Goal: Information Seeking & Learning: Find specific fact

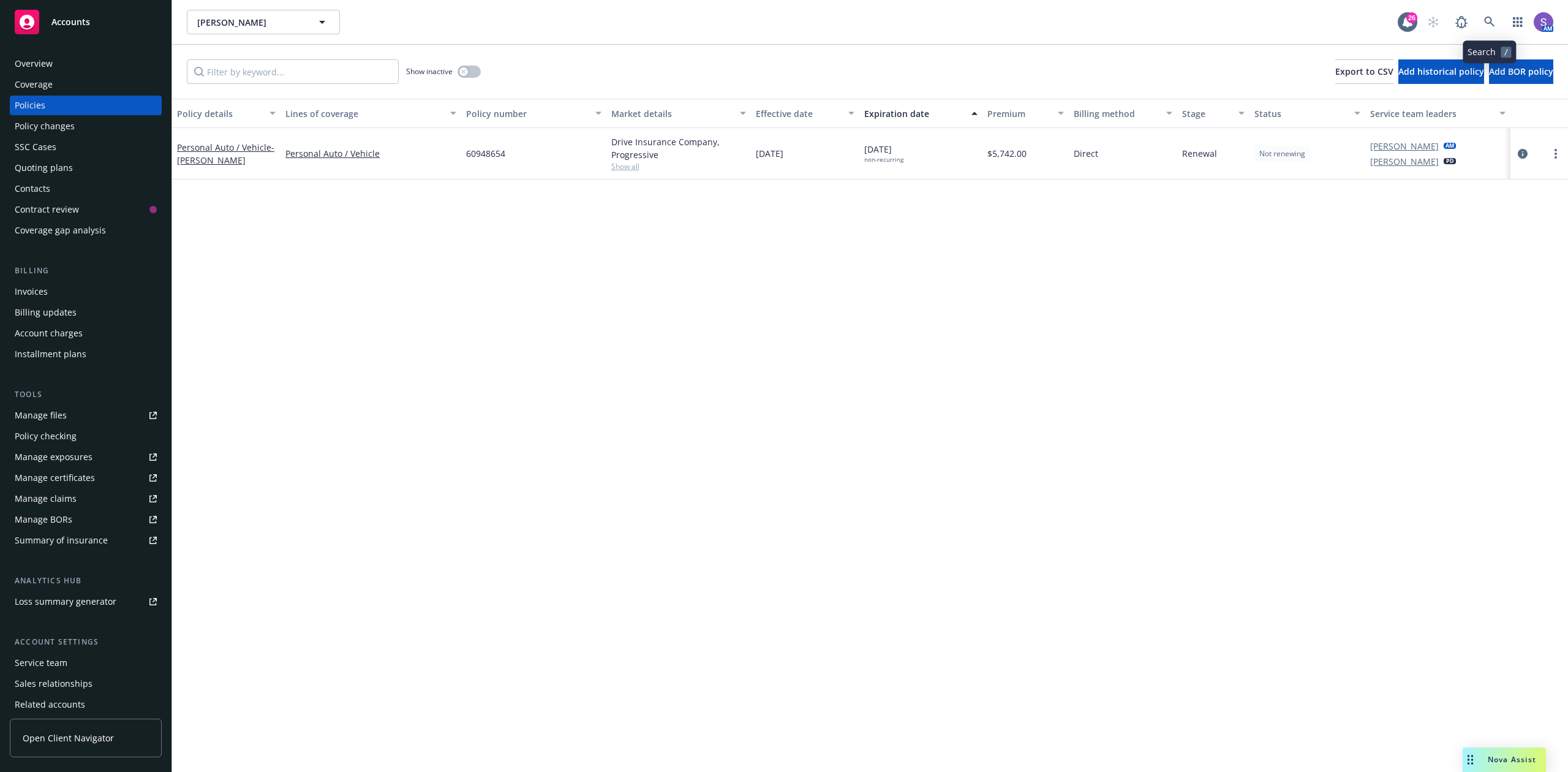
click at [1493, 22] on icon at bounding box center [1490, 22] width 11 height 11
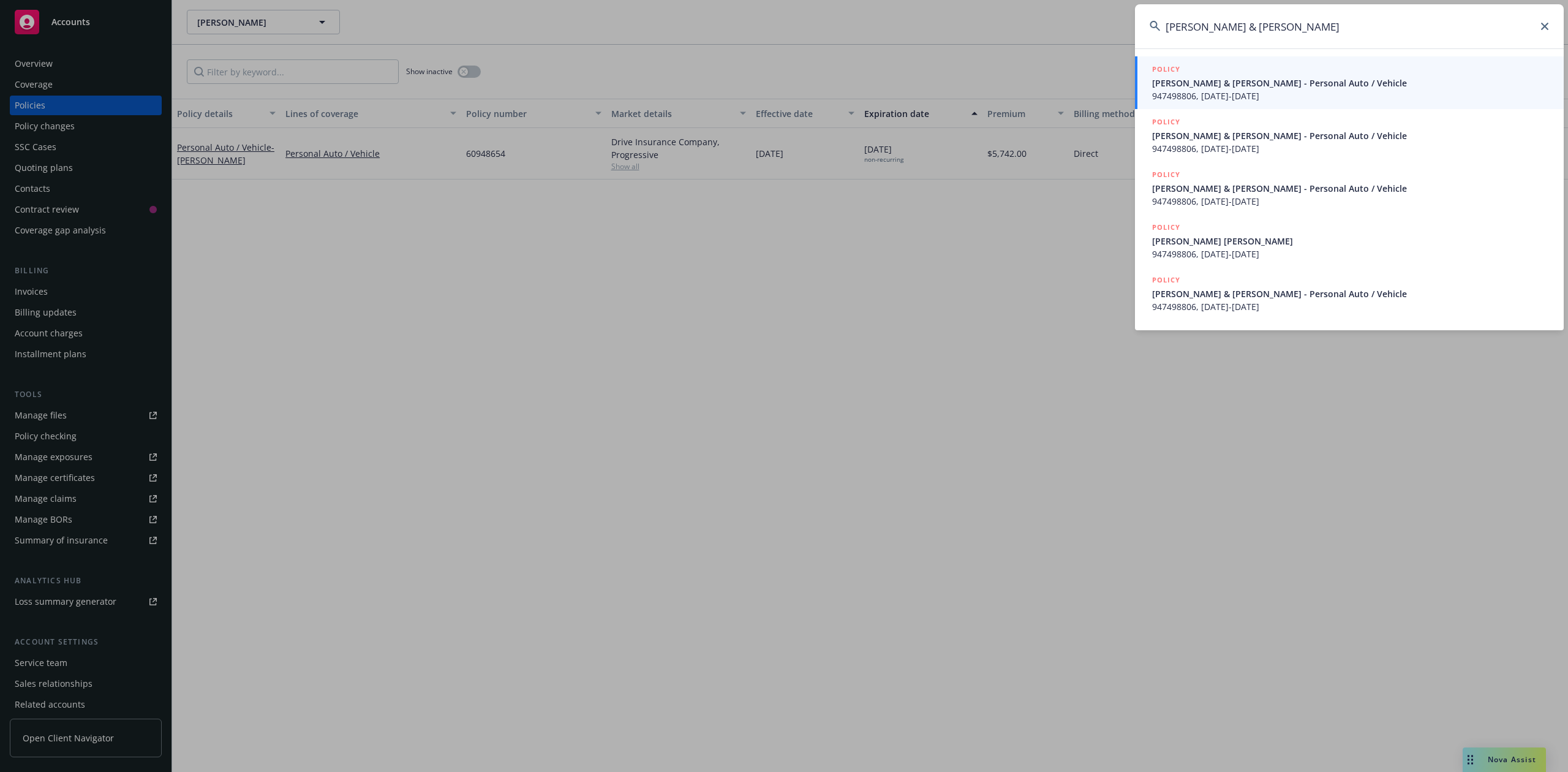
type input "[PERSON_NAME] & [PERSON_NAME]"
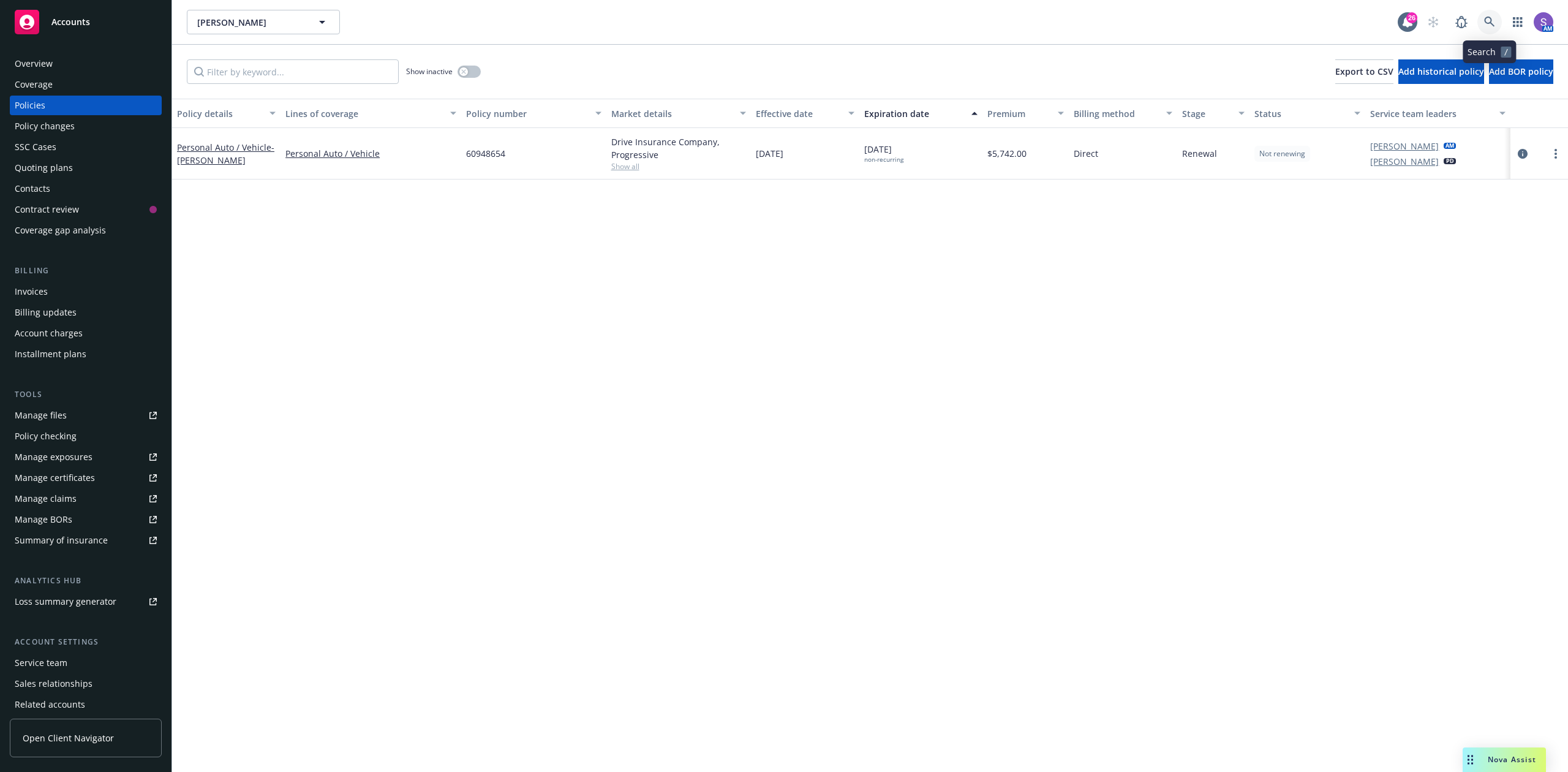
click at [1486, 20] on icon at bounding box center [1490, 22] width 11 height 11
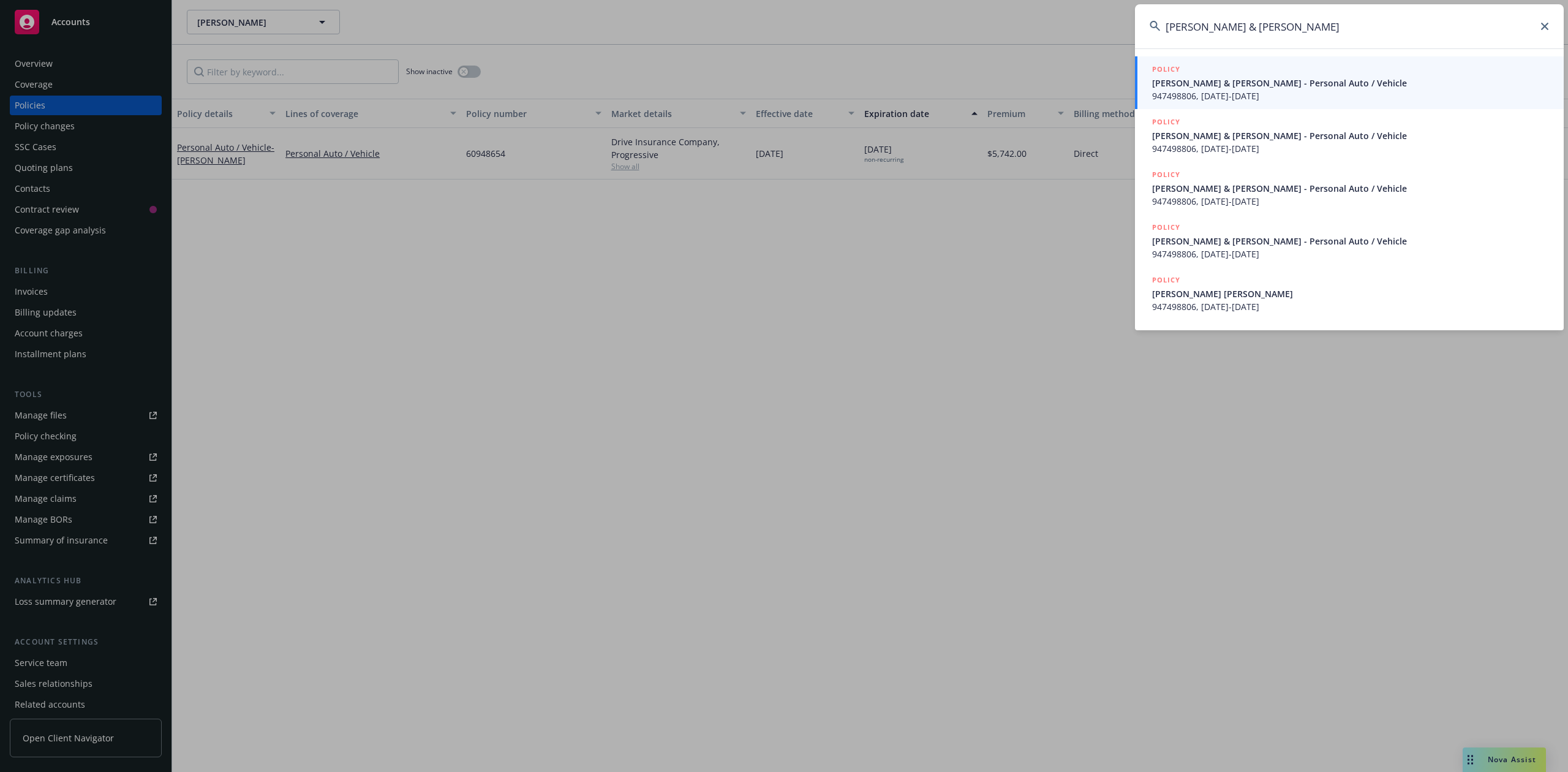
type input "[PERSON_NAME] & [PERSON_NAME]"
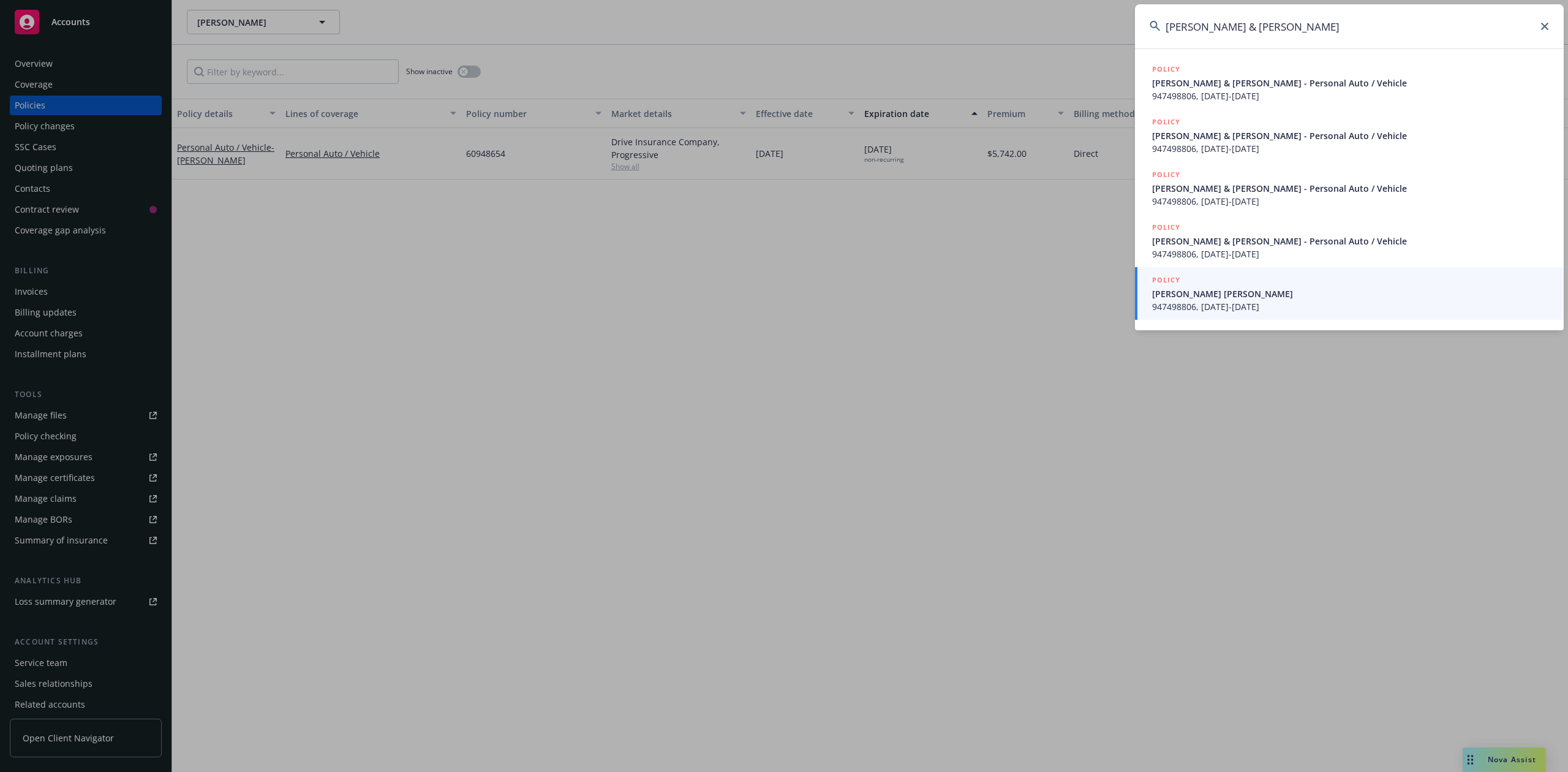
click at [1250, 284] on div "POLICY" at bounding box center [1351, 280] width 397 height 13
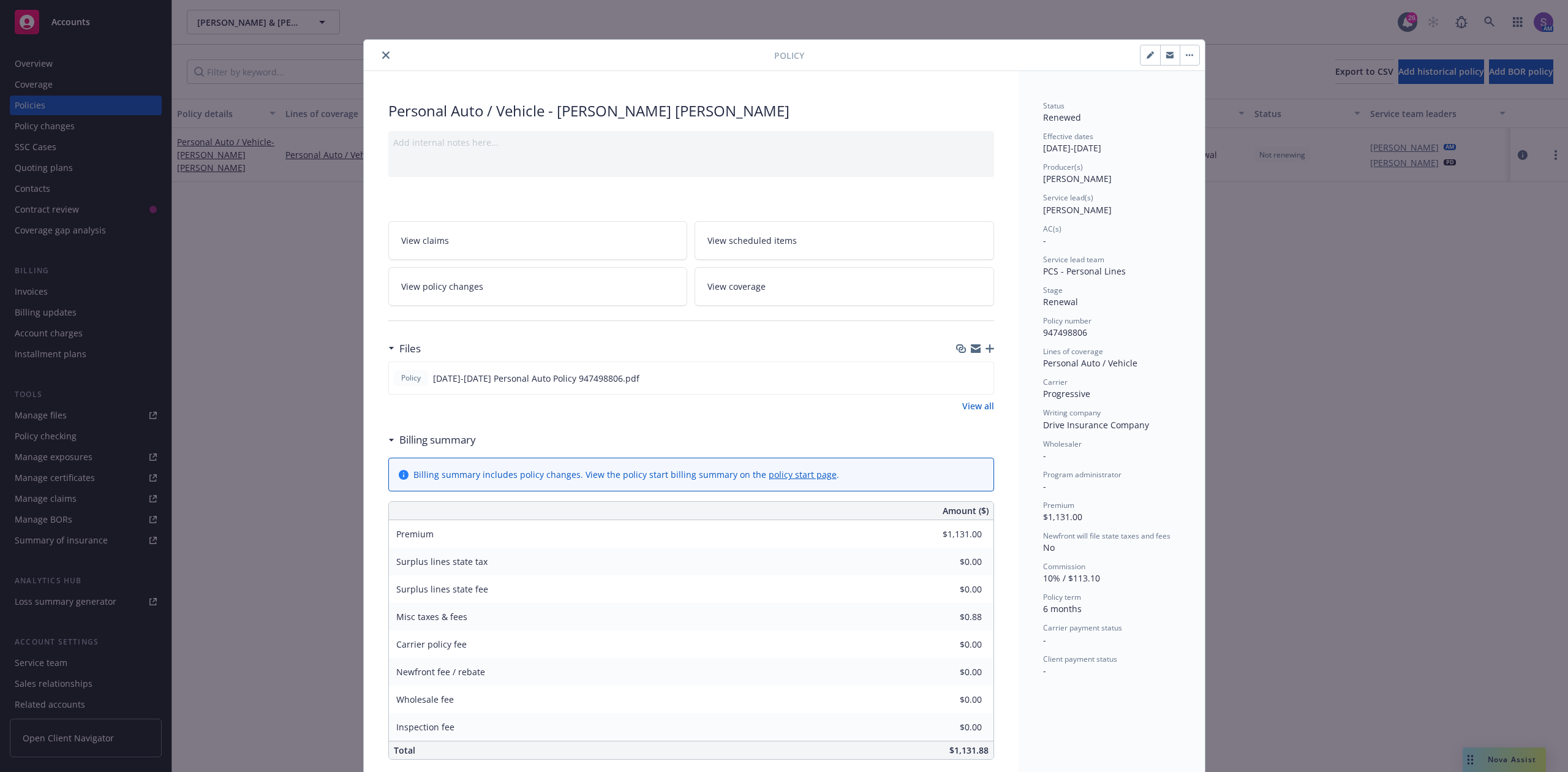
click at [383, 57] on icon "close" at bounding box center [386, 55] width 8 height 8
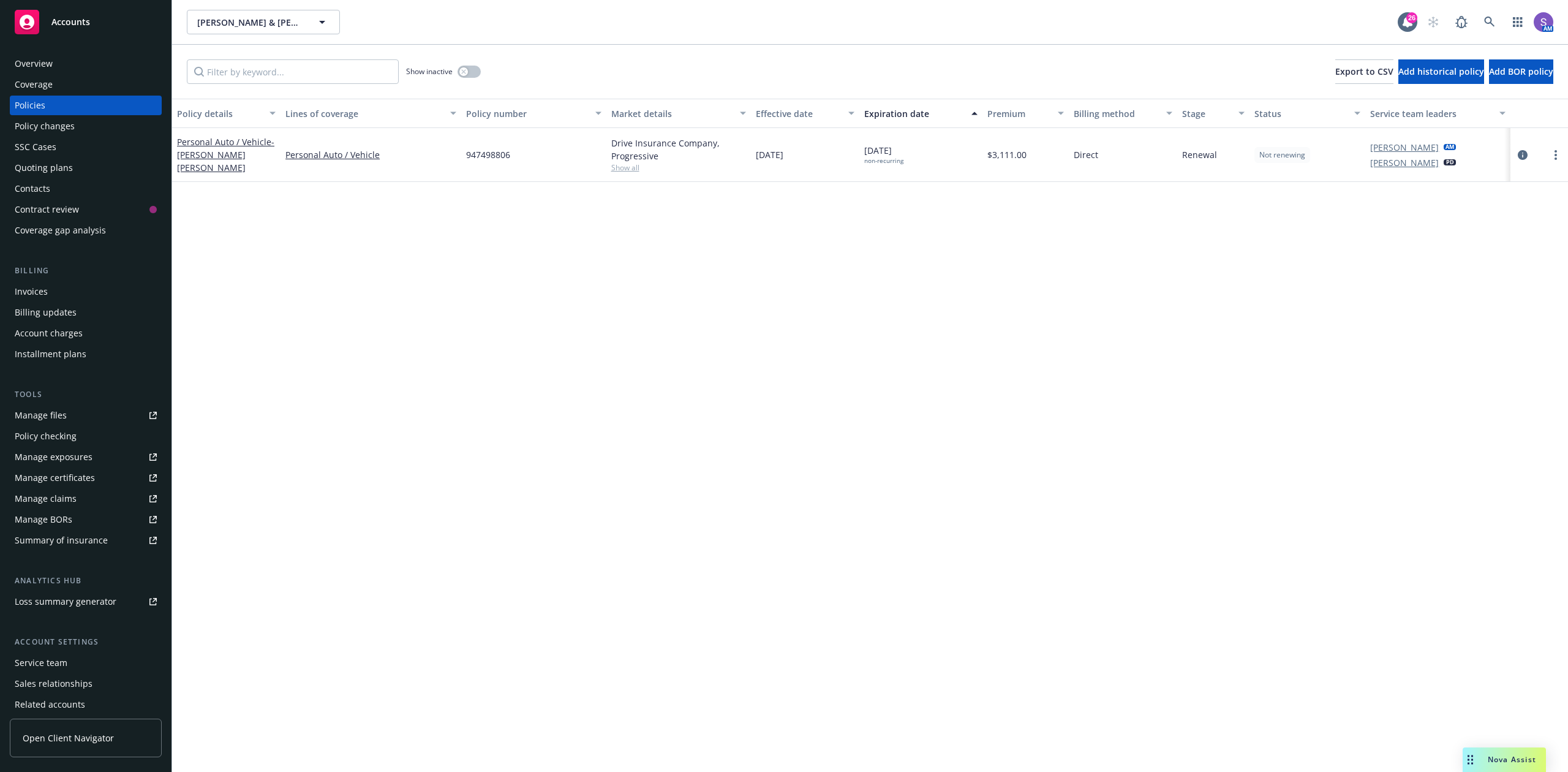
click at [47, 67] on div "Overview" at bounding box center [34, 64] width 38 height 20
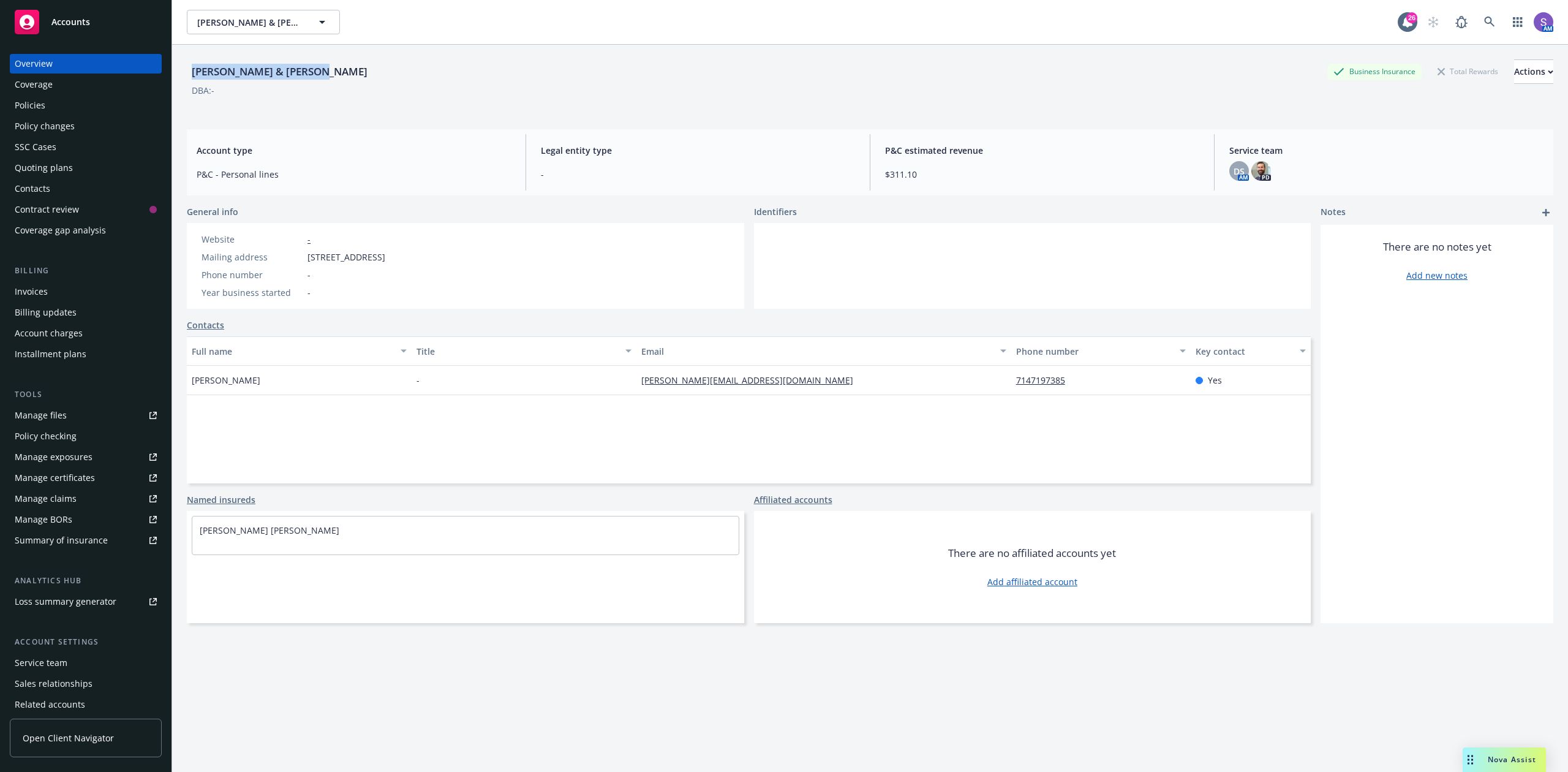
drag, startPoint x: 313, startPoint y: 74, endPoint x: 187, endPoint y: 69, distance: 126.1
click at [187, 69] on div "[PERSON_NAME] & [PERSON_NAME] Business Insurance Total Rewards Actions" at bounding box center [871, 71] width 1367 height 24
drag, startPoint x: 297, startPoint y: 256, endPoint x: 464, endPoint y: 258, distance: 167.0
click at [464, 258] on div "Website - Mailing address [STREET_ADDRESS] Phone number - Year business started…" at bounding box center [466, 265] width 558 height 86
copy div "[STREET_ADDRESS]"
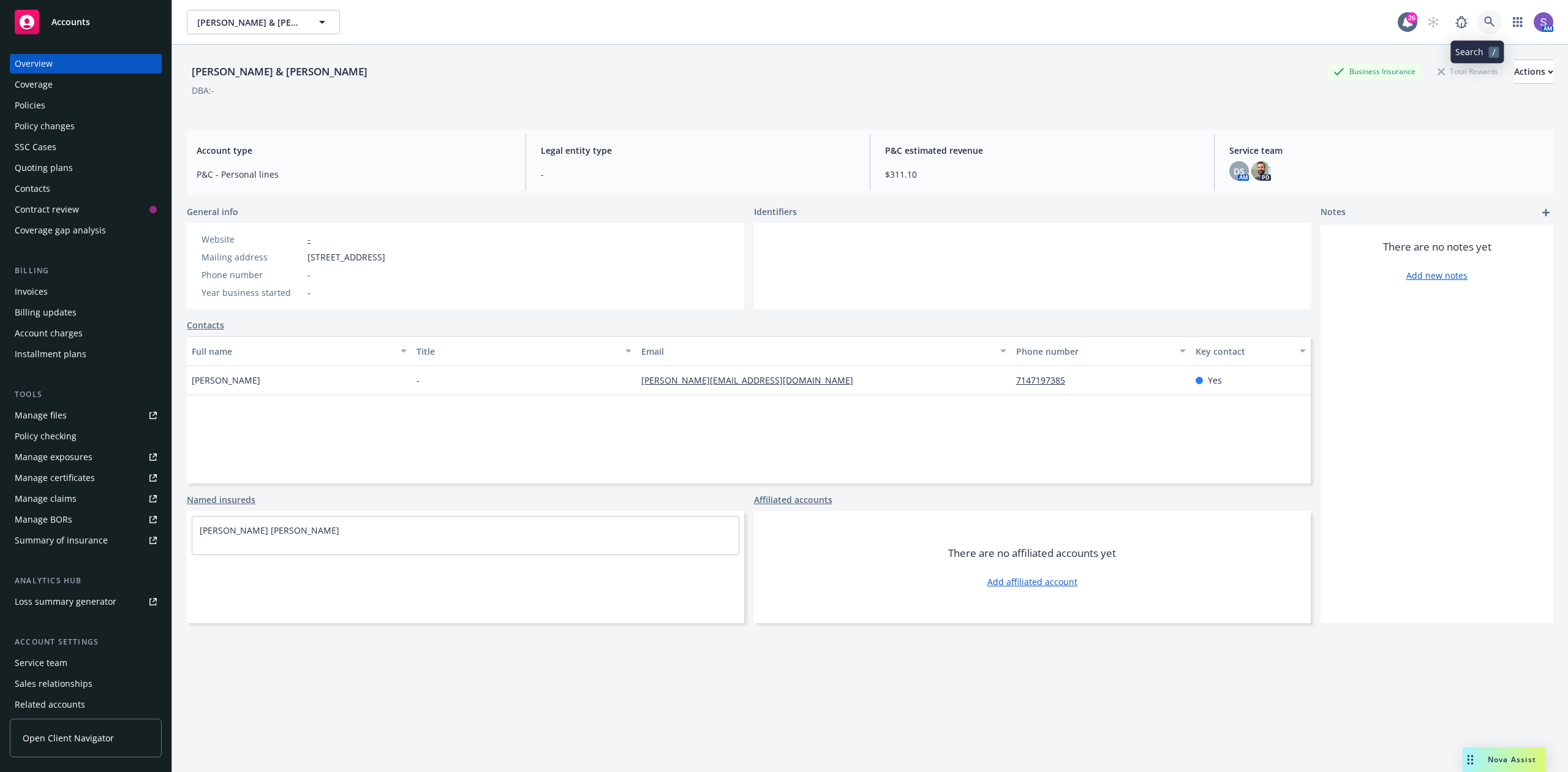
click at [1484, 20] on icon at bounding box center [1490, 22] width 11 height 11
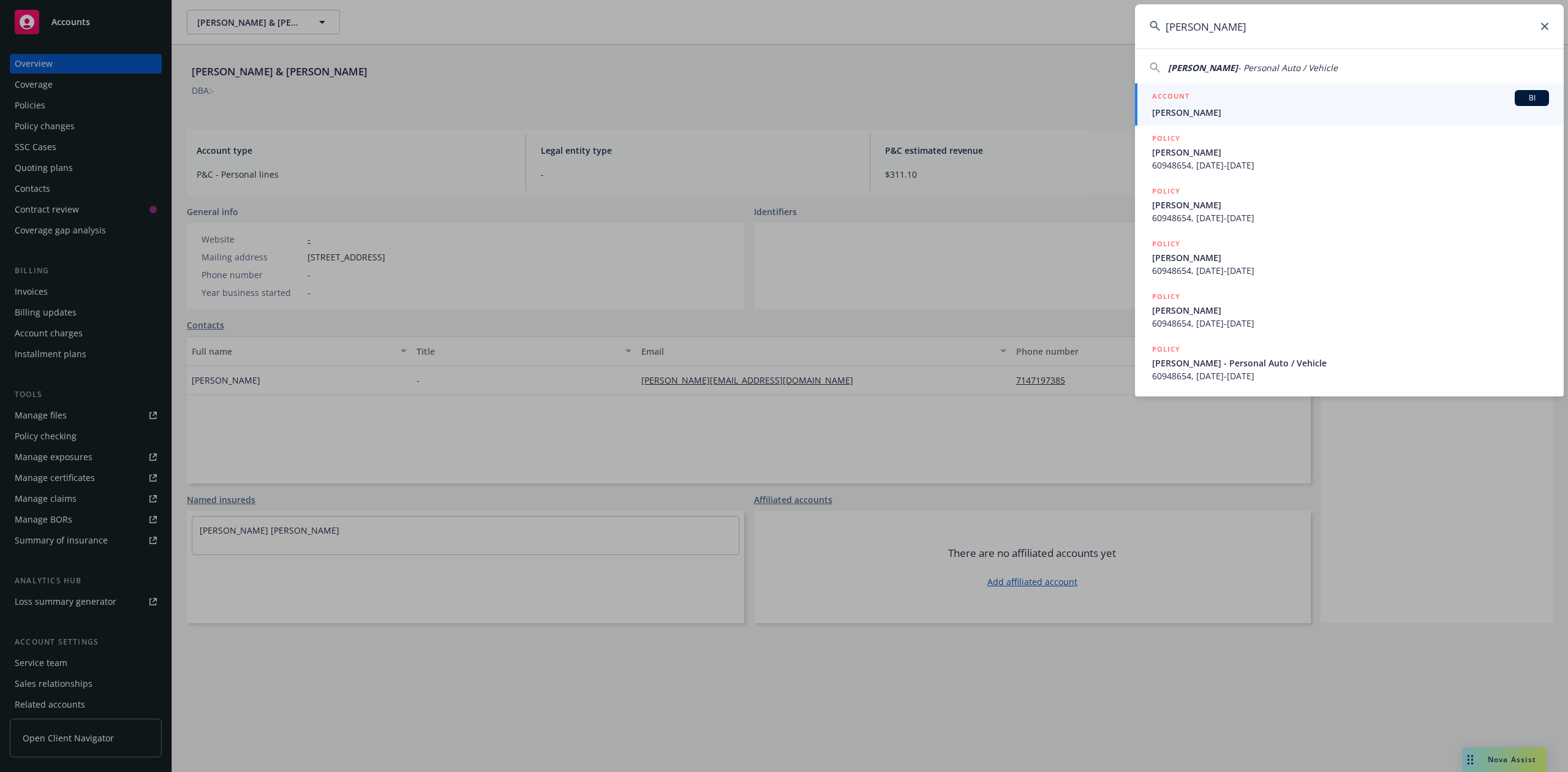
type input "[PERSON_NAME]"
click at [1207, 107] on span "[PERSON_NAME]" at bounding box center [1351, 112] width 397 height 13
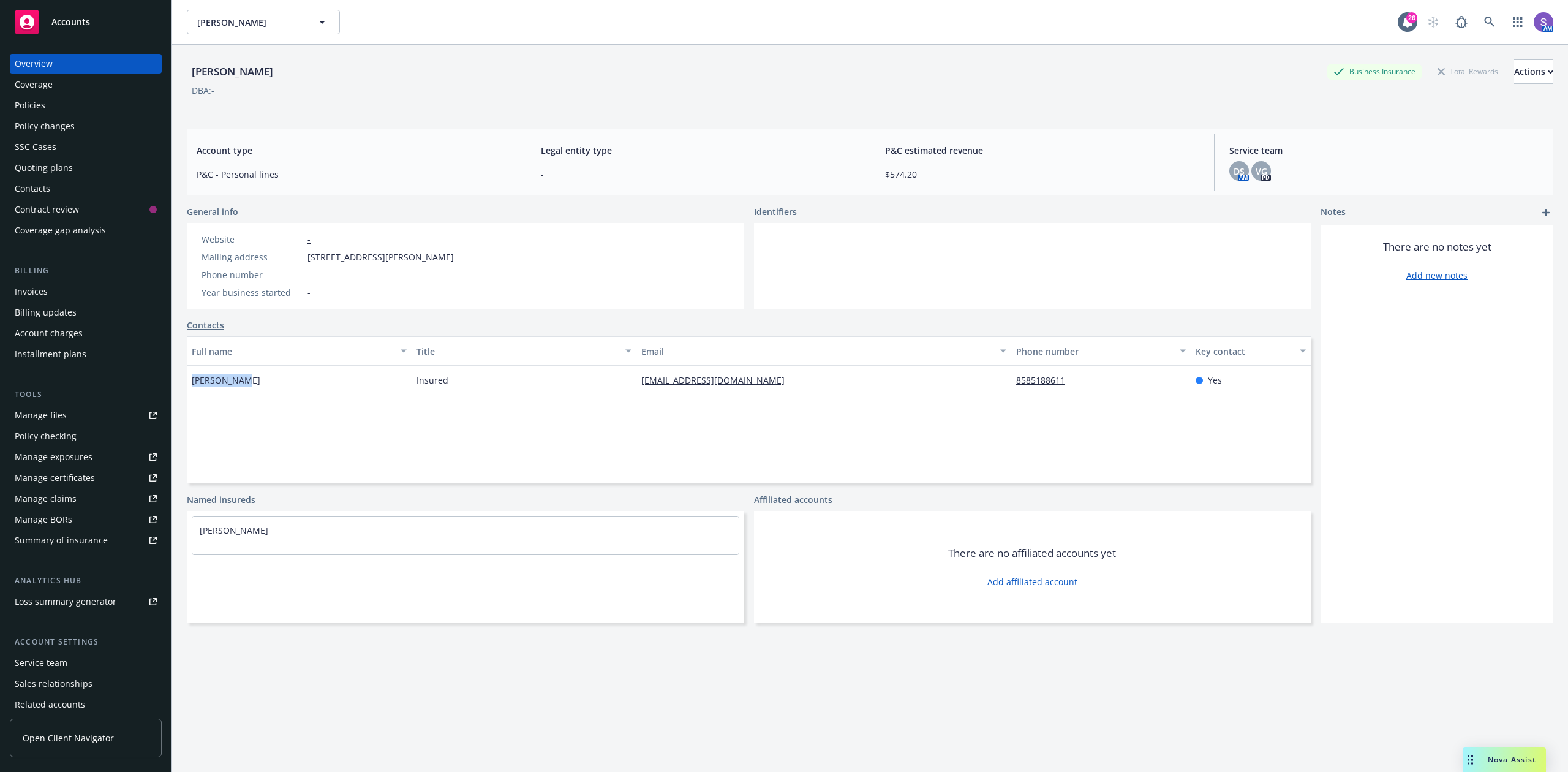
drag, startPoint x: 266, startPoint y: 380, endPoint x: 184, endPoint y: 380, distance: 82.0
click at [184, 380] on div "[PERSON_NAME] Business Insurance Total Rewards Actions DBA: - Account type P&C …" at bounding box center [871, 431] width 1396 height 772
copy span "[PERSON_NAME]"
drag, startPoint x: 474, startPoint y: 262, endPoint x: 304, endPoint y: 258, distance: 170.0
click at [304, 258] on div "Website - Mailing address [STREET_ADDRESS][PERSON_NAME] Phone number - Year bus…" at bounding box center [466, 265] width 558 height 86
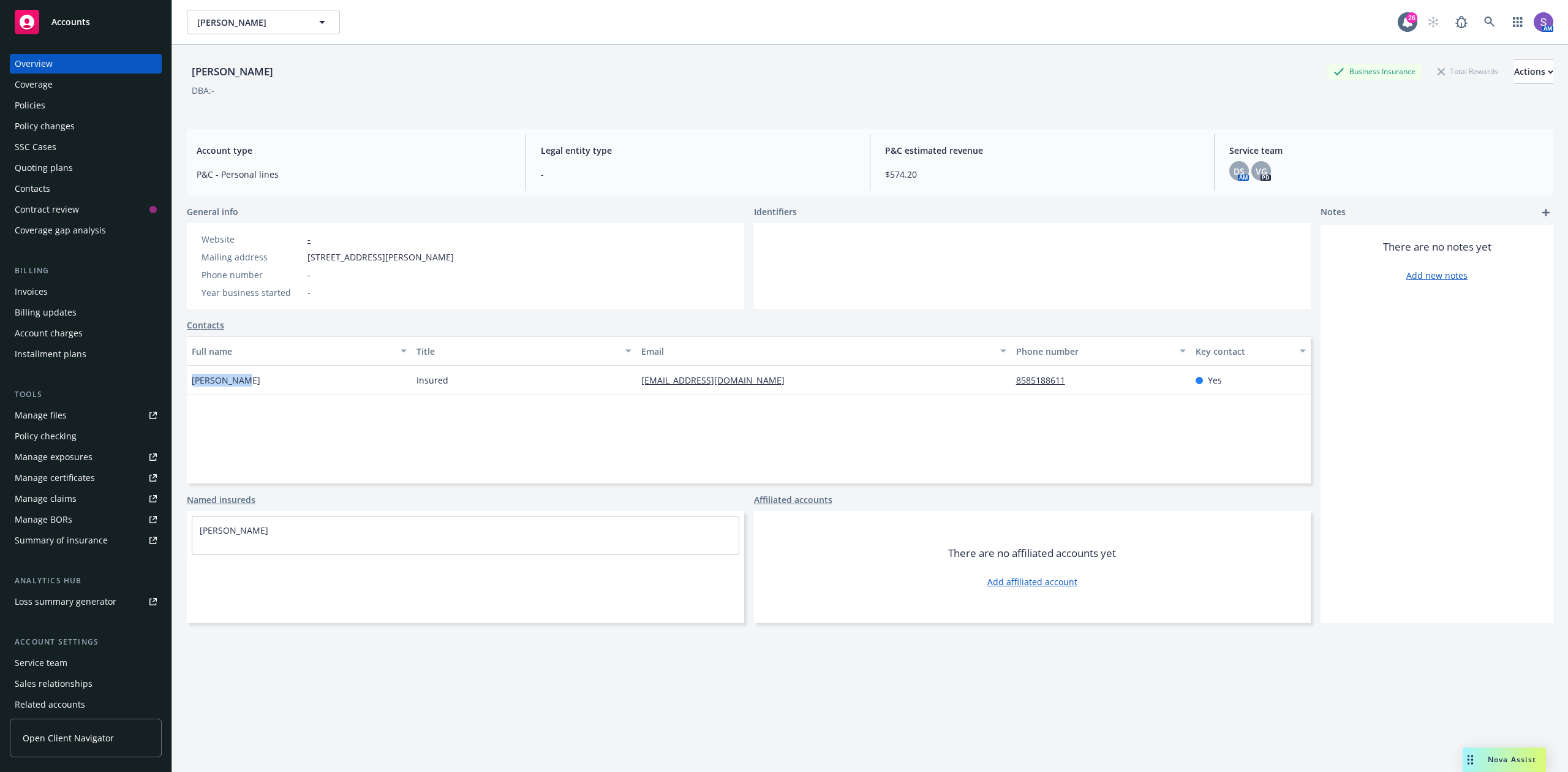
copy div "[STREET_ADDRESS][PERSON_NAME]"
click at [1484, 17] on icon at bounding box center [1489, 22] width 10 height 10
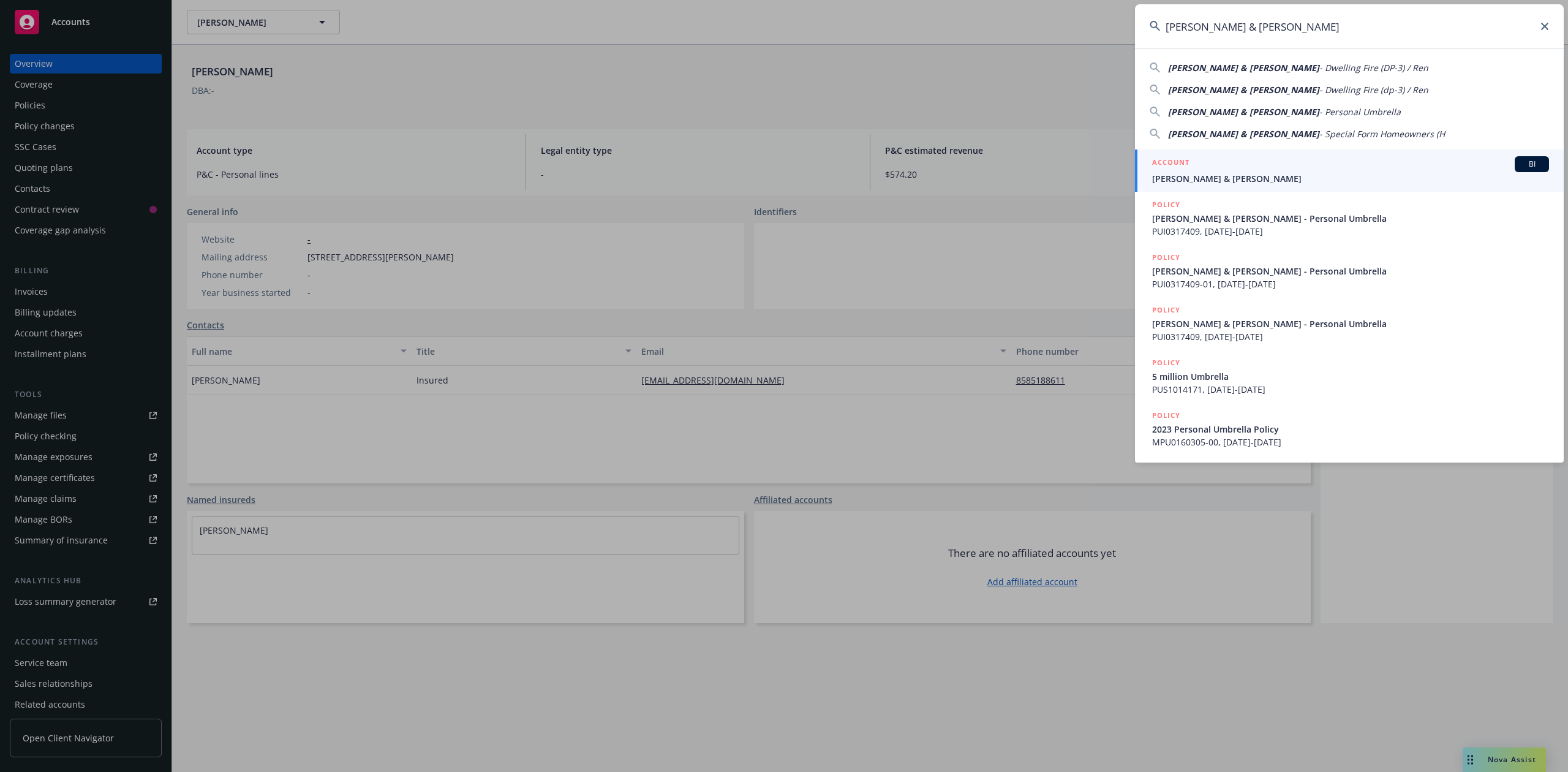
type input "[PERSON_NAME] & [PERSON_NAME]"
click at [1178, 172] on span "[PERSON_NAME] & [PERSON_NAME]" at bounding box center [1351, 179] width 397 height 13
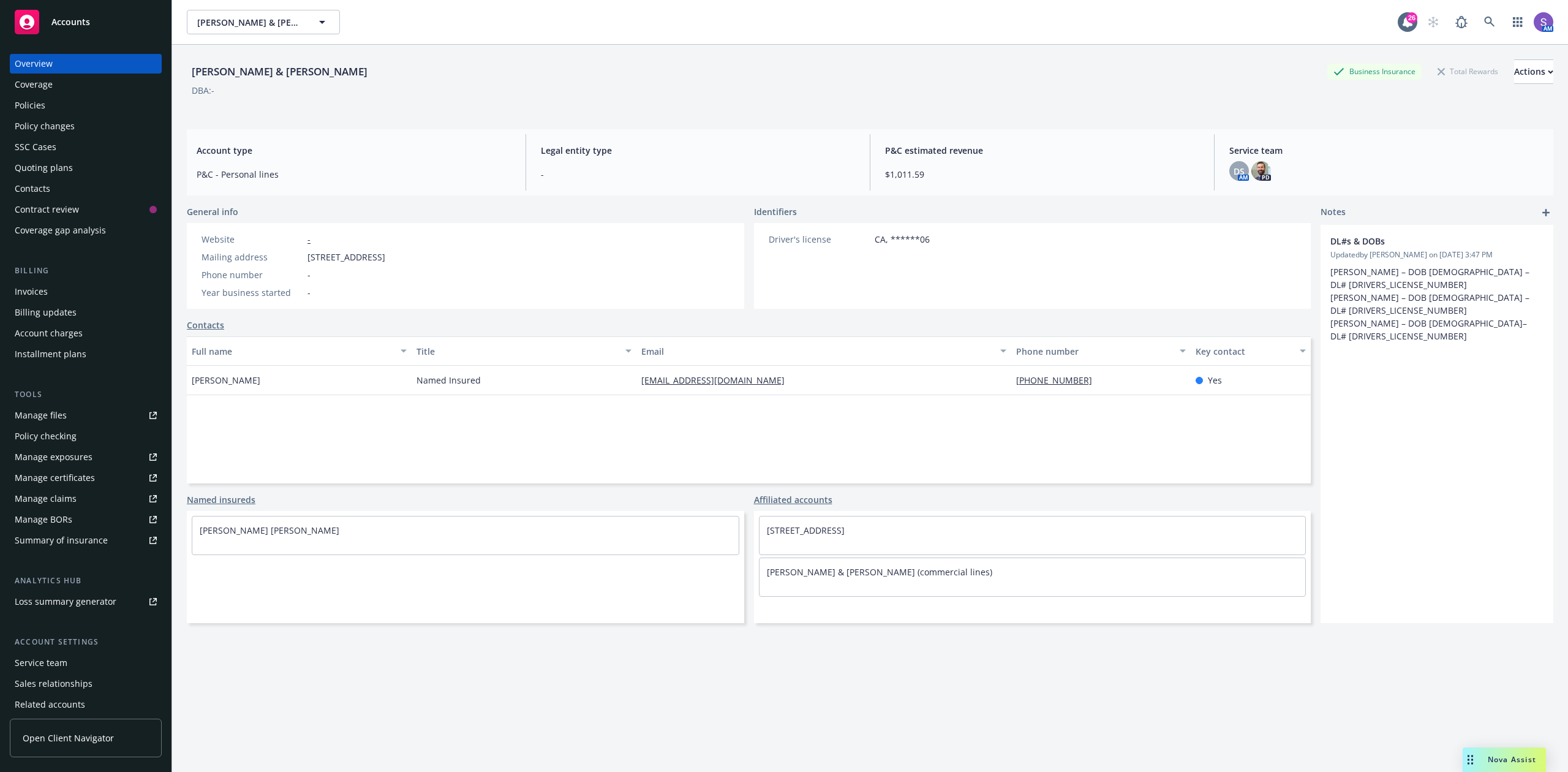
click at [32, 101] on div "Policies" at bounding box center [30, 105] width 31 height 20
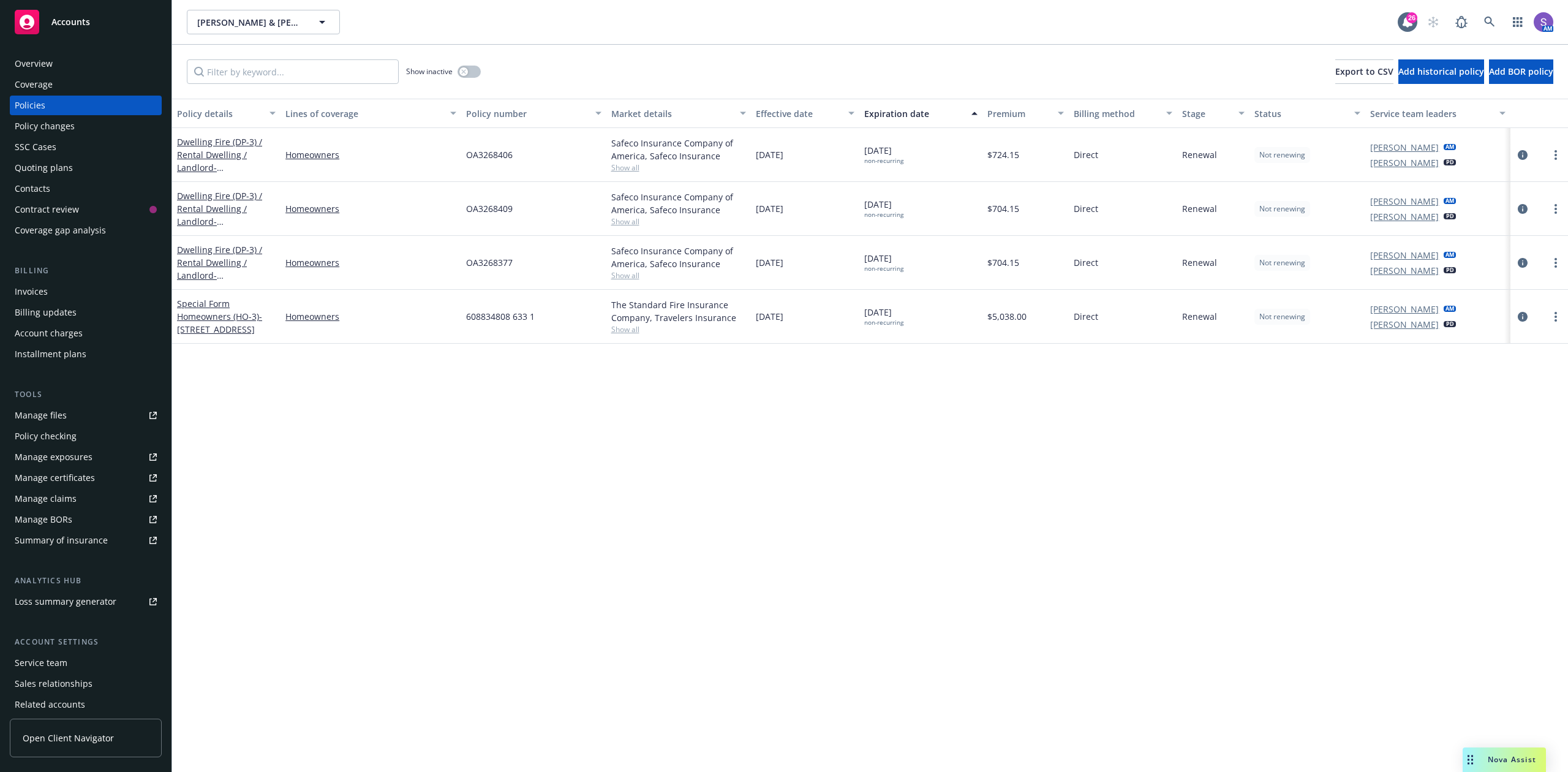
click at [478, 153] on span "OA3268406" at bounding box center [489, 154] width 47 height 13
copy span "OA3268406"
click at [482, 206] on span "OA3268409" at bounding box center [489, 209] width 47 height 13
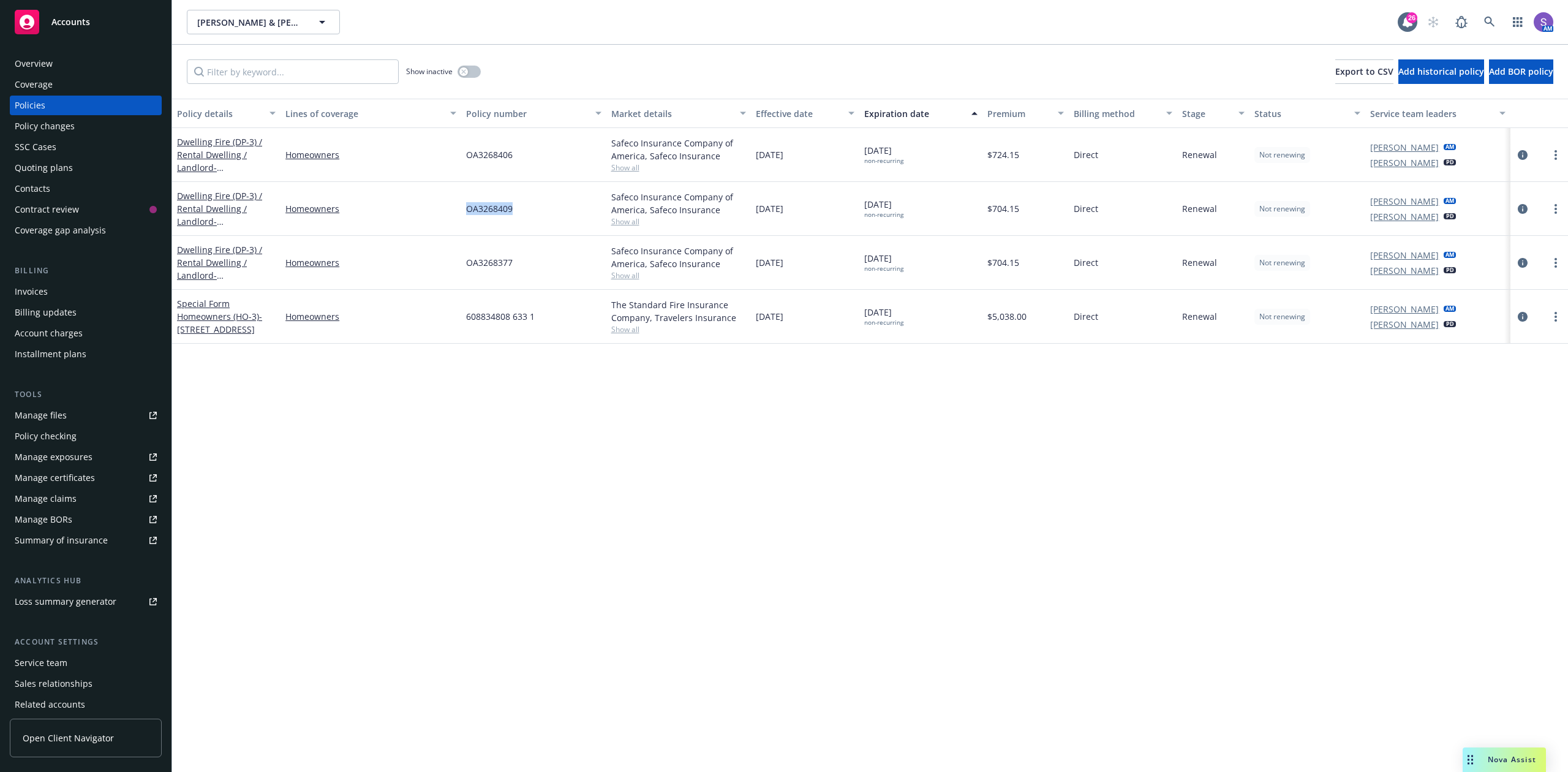
copy span "OA3268409"
click at [496, 266] on span "OA3268377" at bounding box center [489, 262] width 47 height 13
copy span "OA3268377"
click at [1491, 13] on link at bounding box center [1490, 22] width 24 height 24
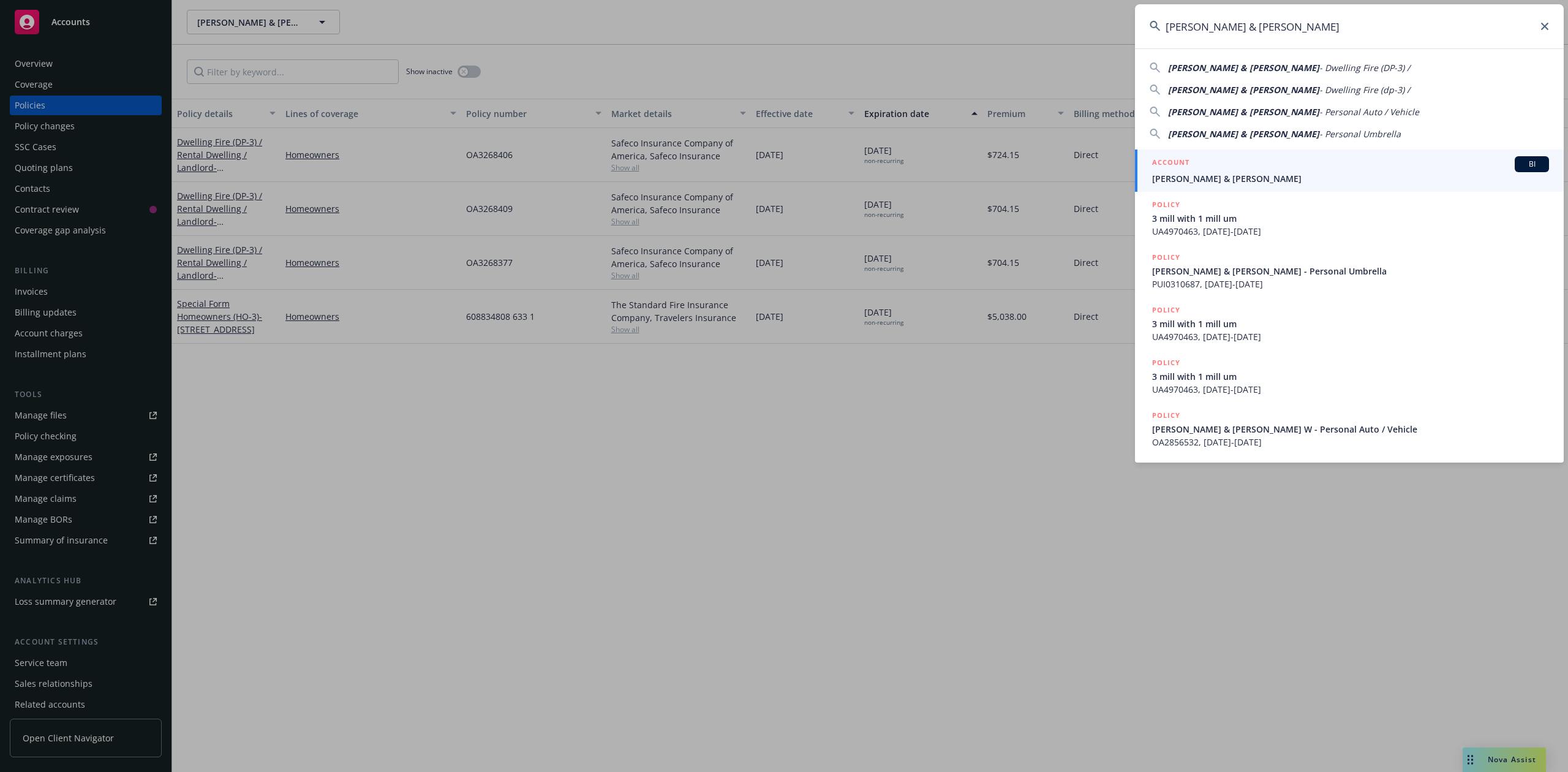
type input "[PERSON_NAME] & [PERSON_NAME]"
click at [1213, 175] on span "[PERSON_NAME] & [PERSON_NAME]" at bounding box center [1351, 179] width 397 height 13
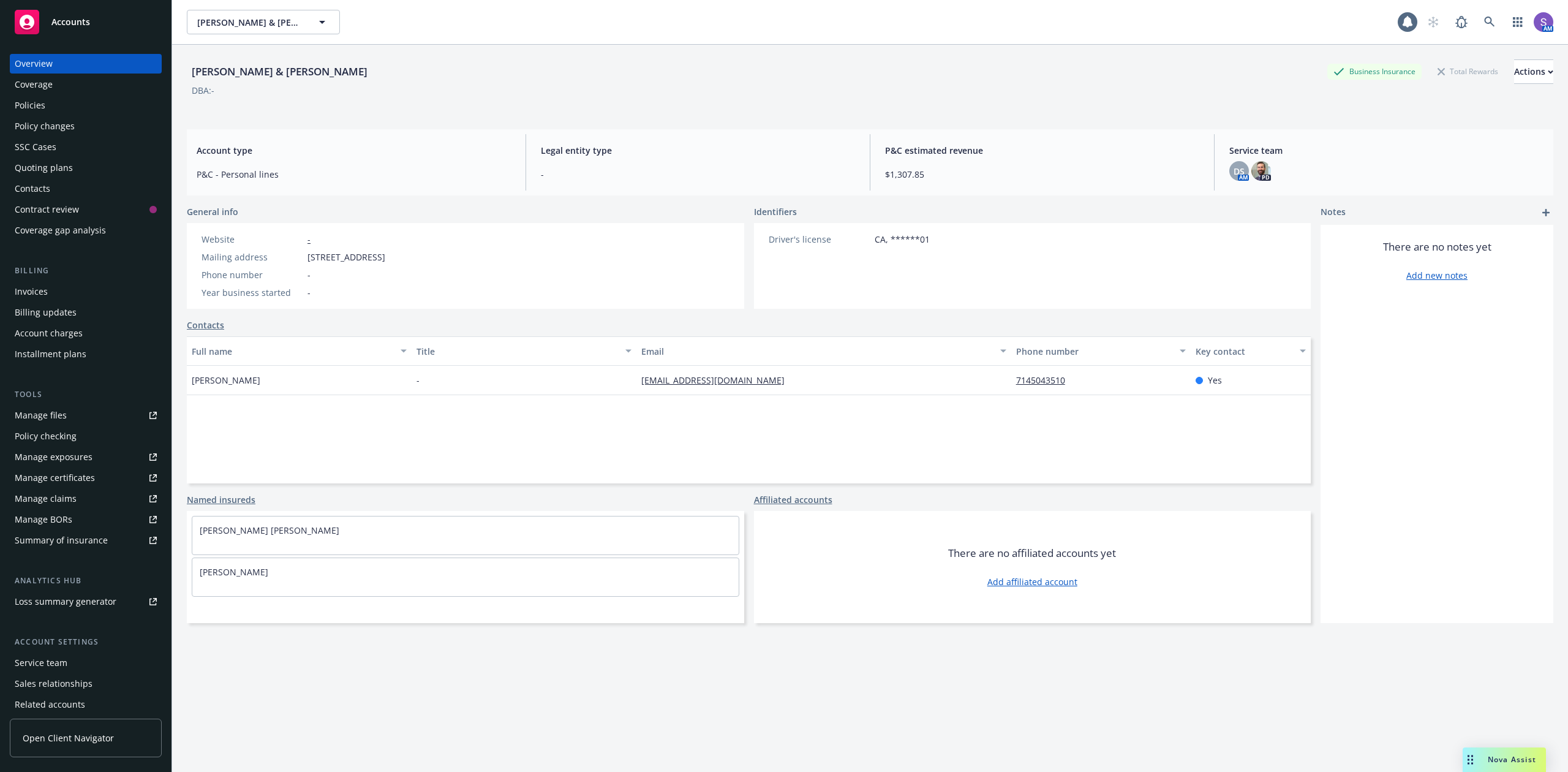
click at [23, 110] on div "Policies" at bounding box center [30, 105] width 31 height 20
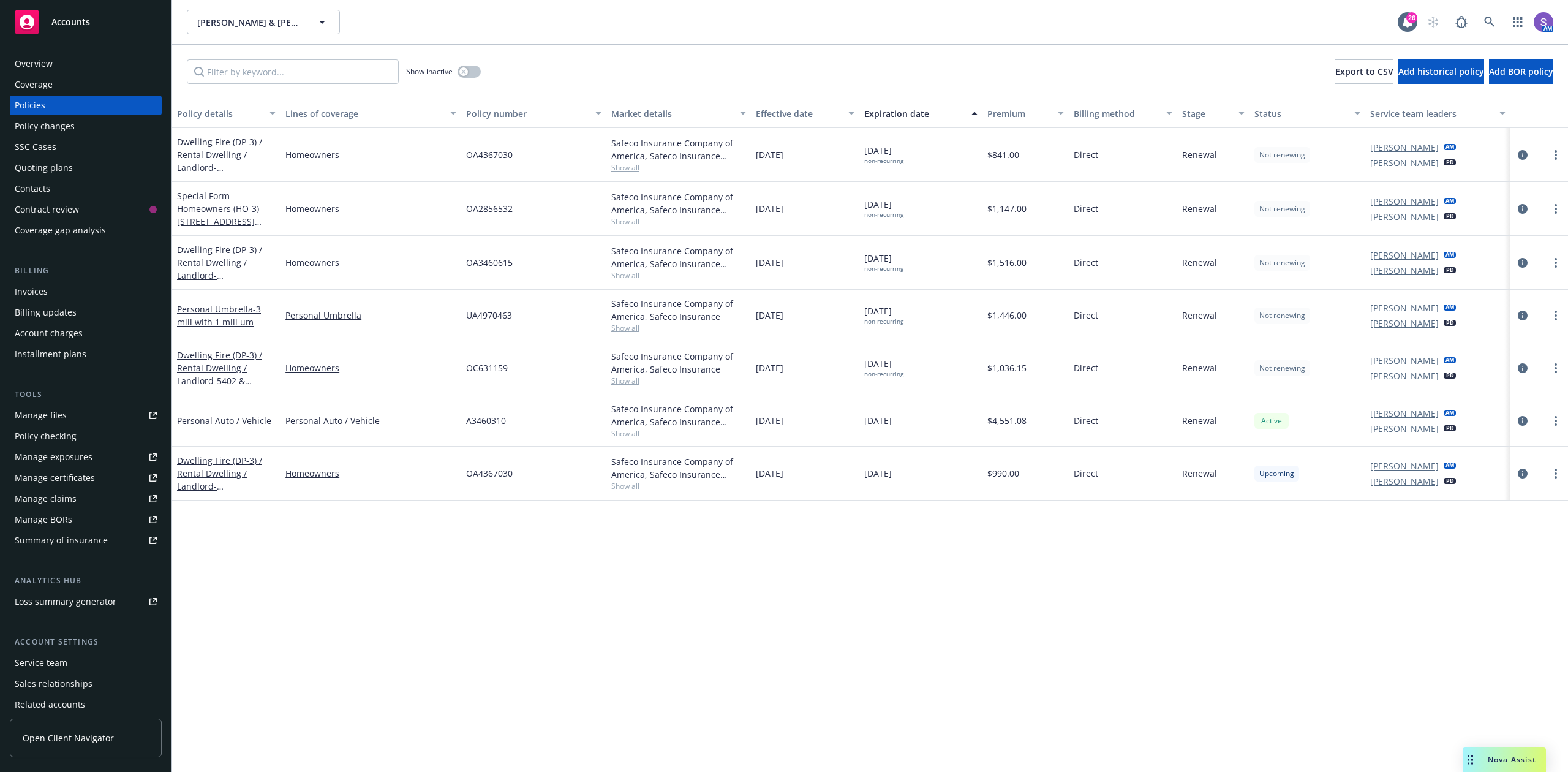
click at [496, 207] on span "OA2856532" at bounding box center [489, 209] width 47 height 13
copy span "OA2856532"
click at [1483, 24] on link at bounding box center [1490, 22] width 24 height 24
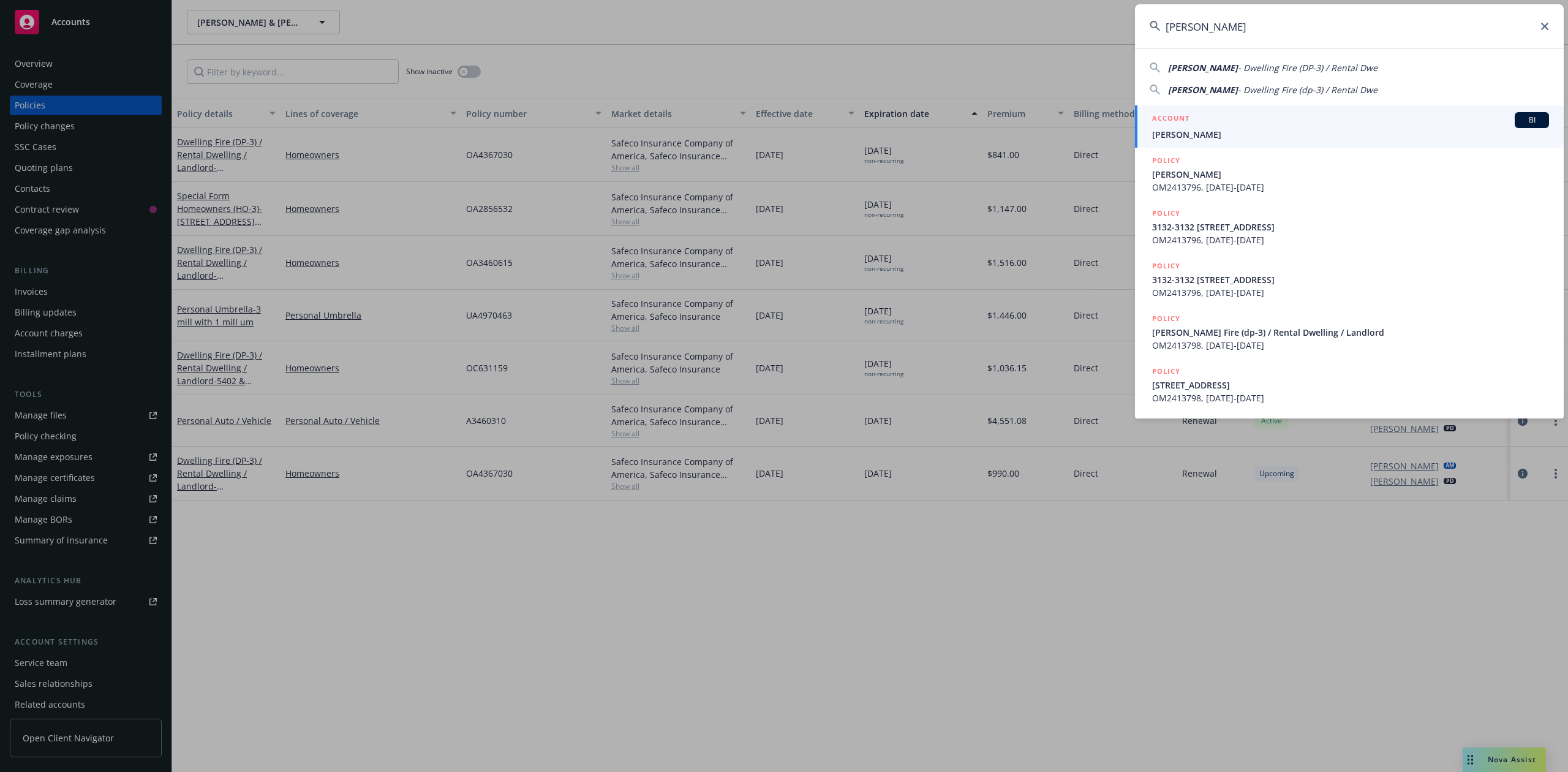
type input "[PERSON_NAME]"
click at [1204, 128] on span "[PERSON_NAME]" at bounding box center [1351, 134] width 397 height 13
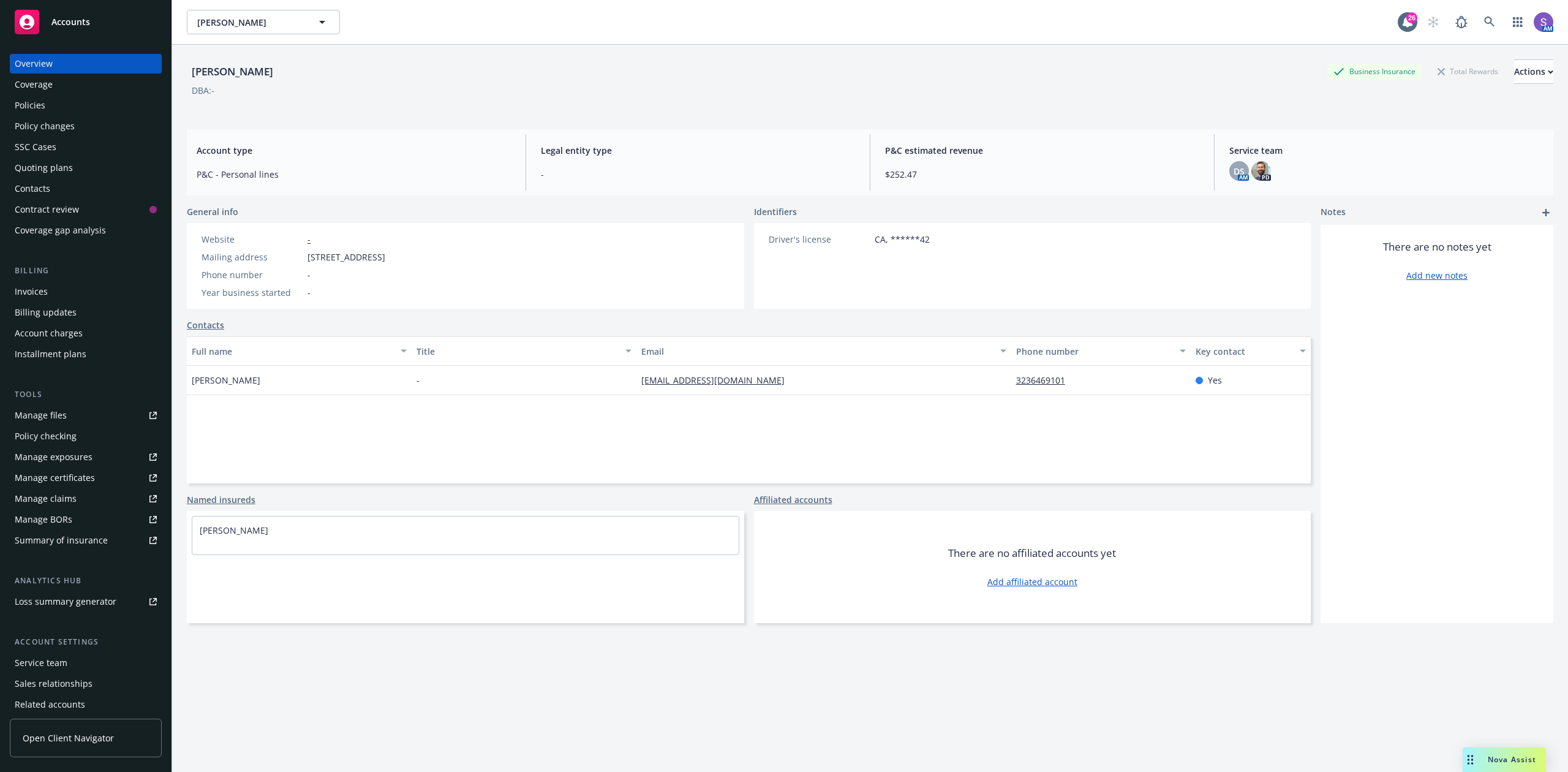
click at [30, 103] on div "Policies" at bounding box center [30, 105] width 31 height 20
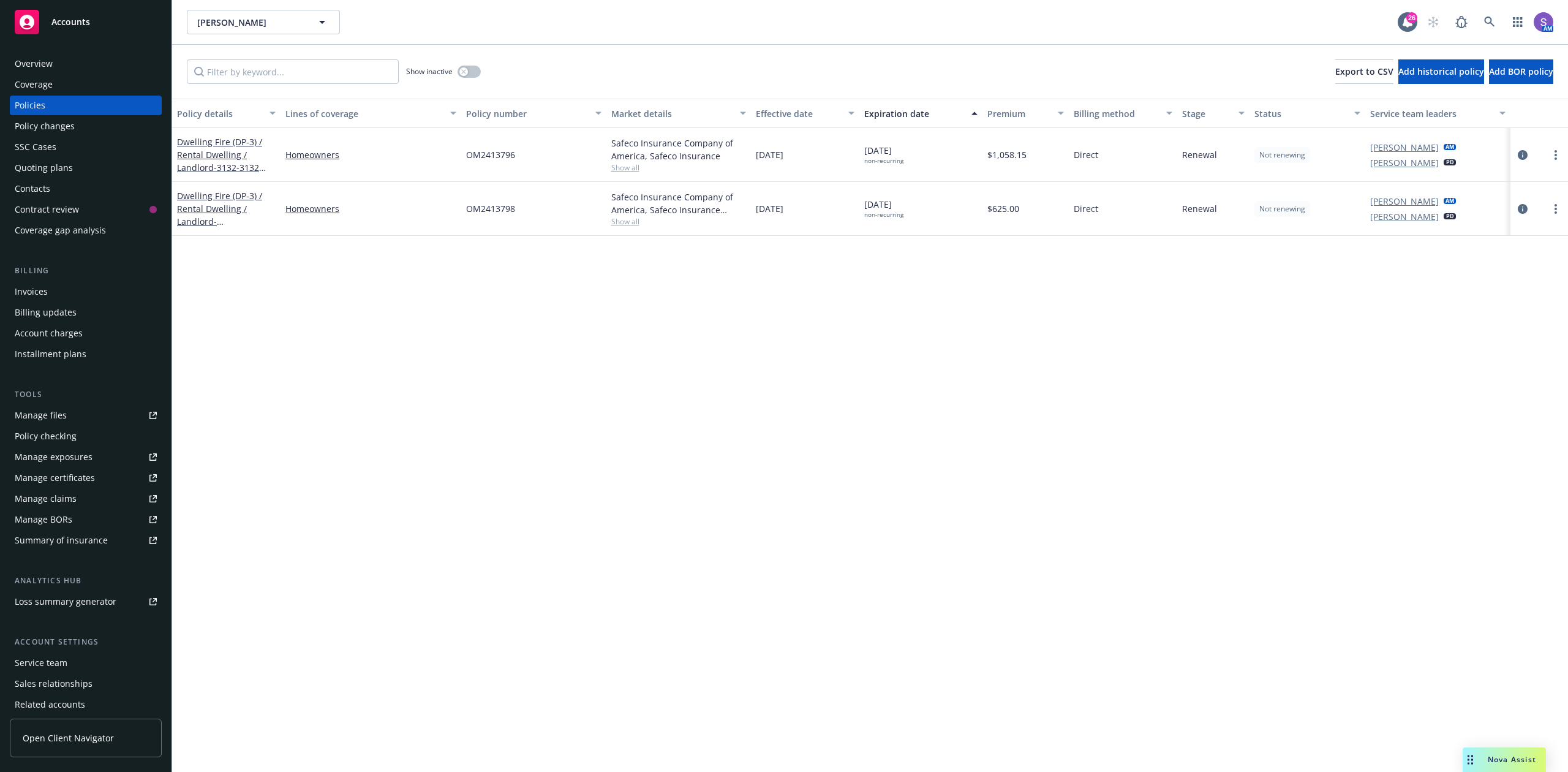
click at [496, 151] on span "OM2413796" at bounding box center [491, 154] width 49 height 13
click at [496, 152] on span "OM2413796" at bounding box center [491, 154] width 49 height 13
copy span "OM2413796"
click at [481, 204] on span "OM2413798" at bounding box center [491, 209] width 49 height 13
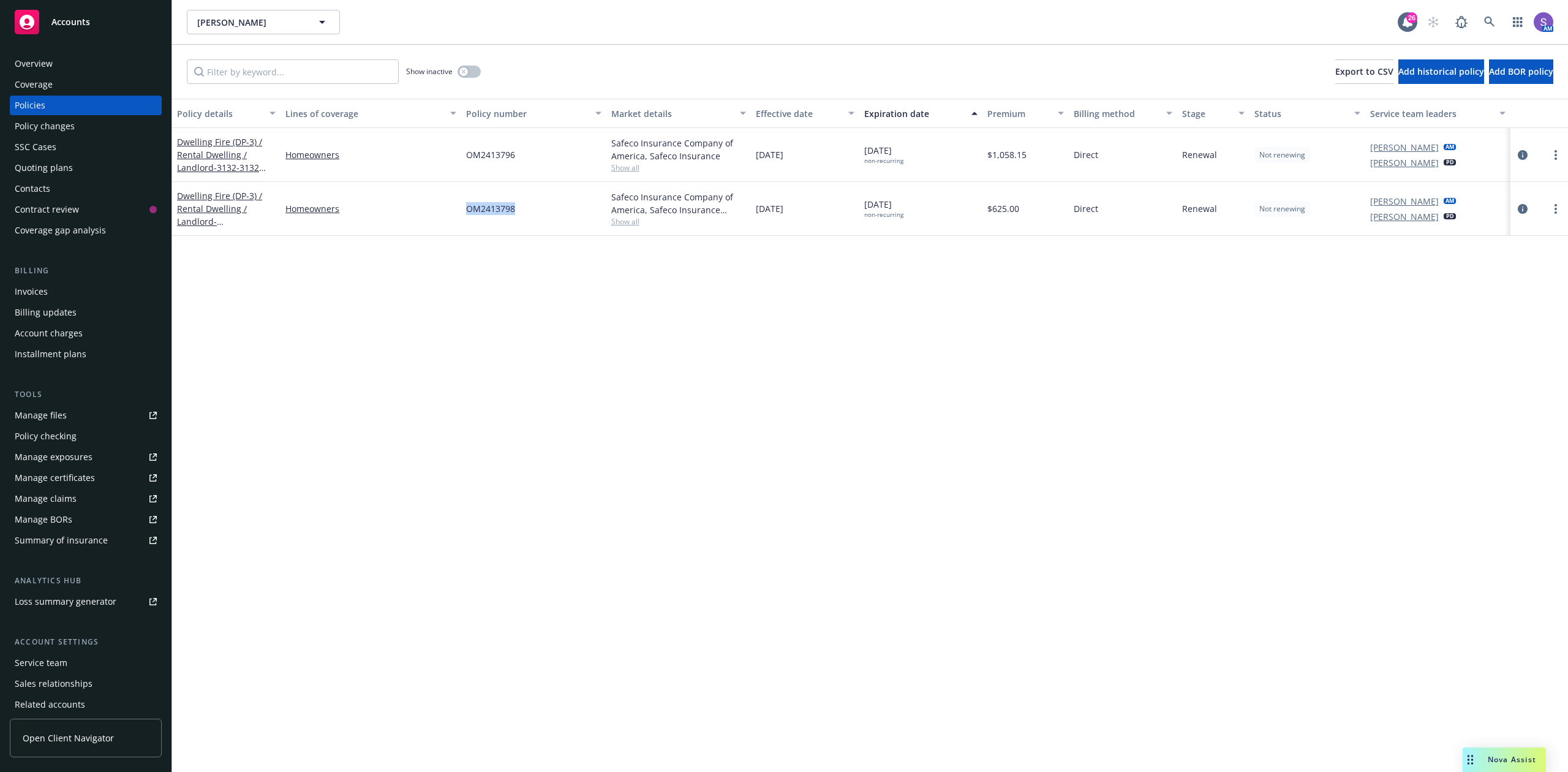
copy span "OM2413798"
click at [1488, 22] on icon at bounding box center [1490, 22] width 11 height 11
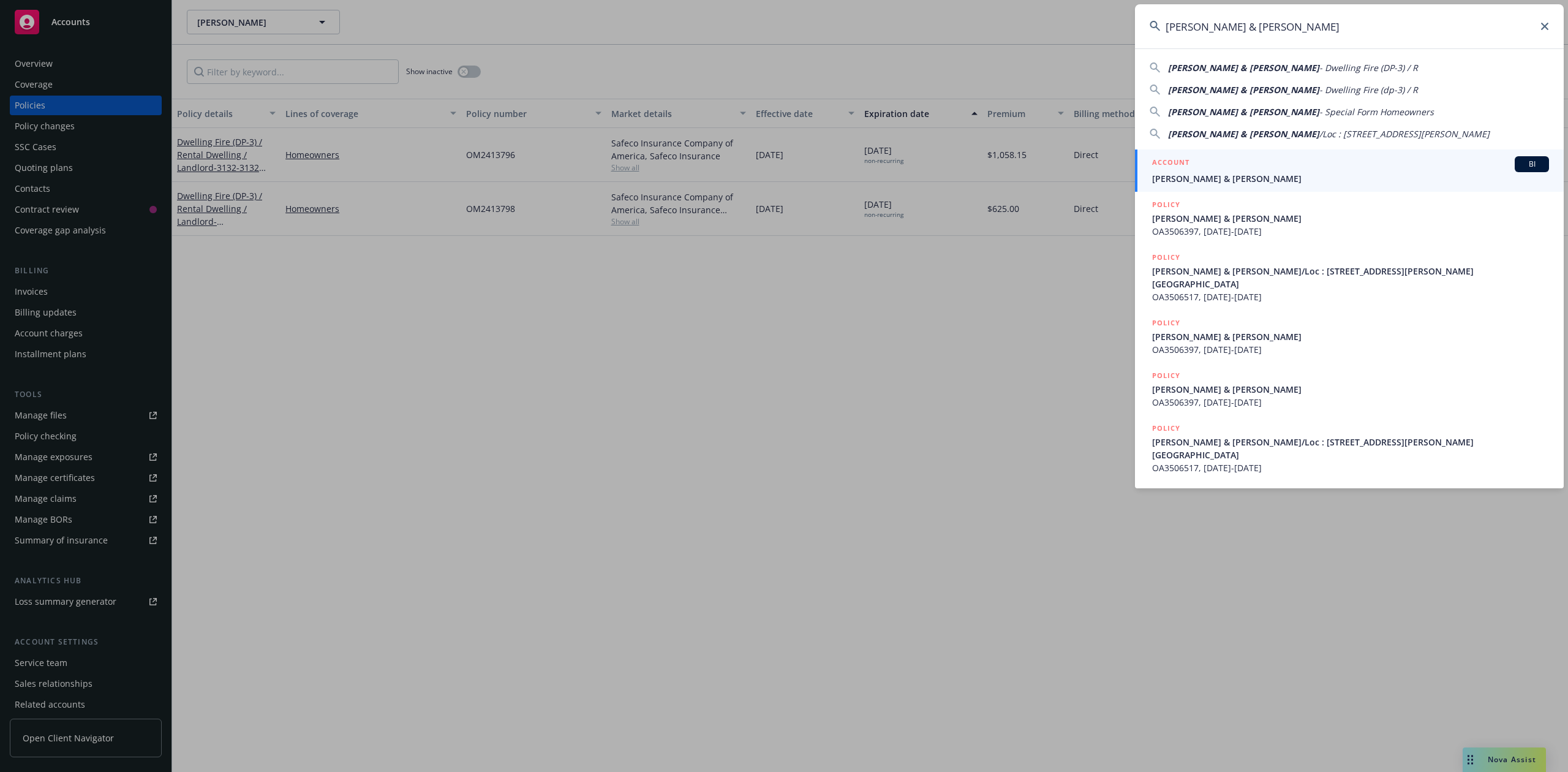
type input "[PERSON_NAME] & [PERSON_NAME]"
click at [1181, 165] on h5 "ACCOUNT" at bounding box center [1171, 163] width 38 height 15
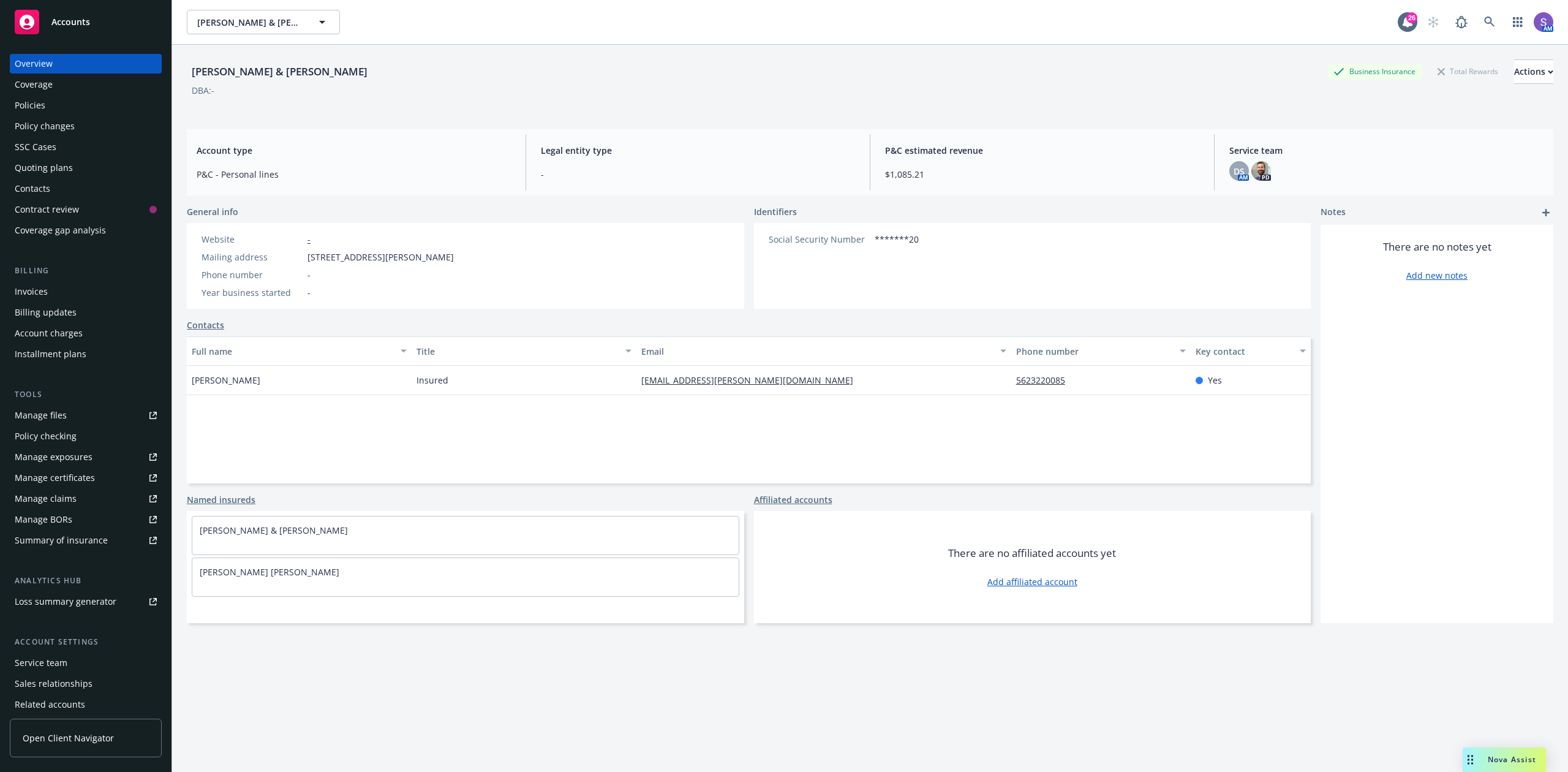
click at [34, 103] on div "Policies" at bounding box center [30, 105] width 31 height 20
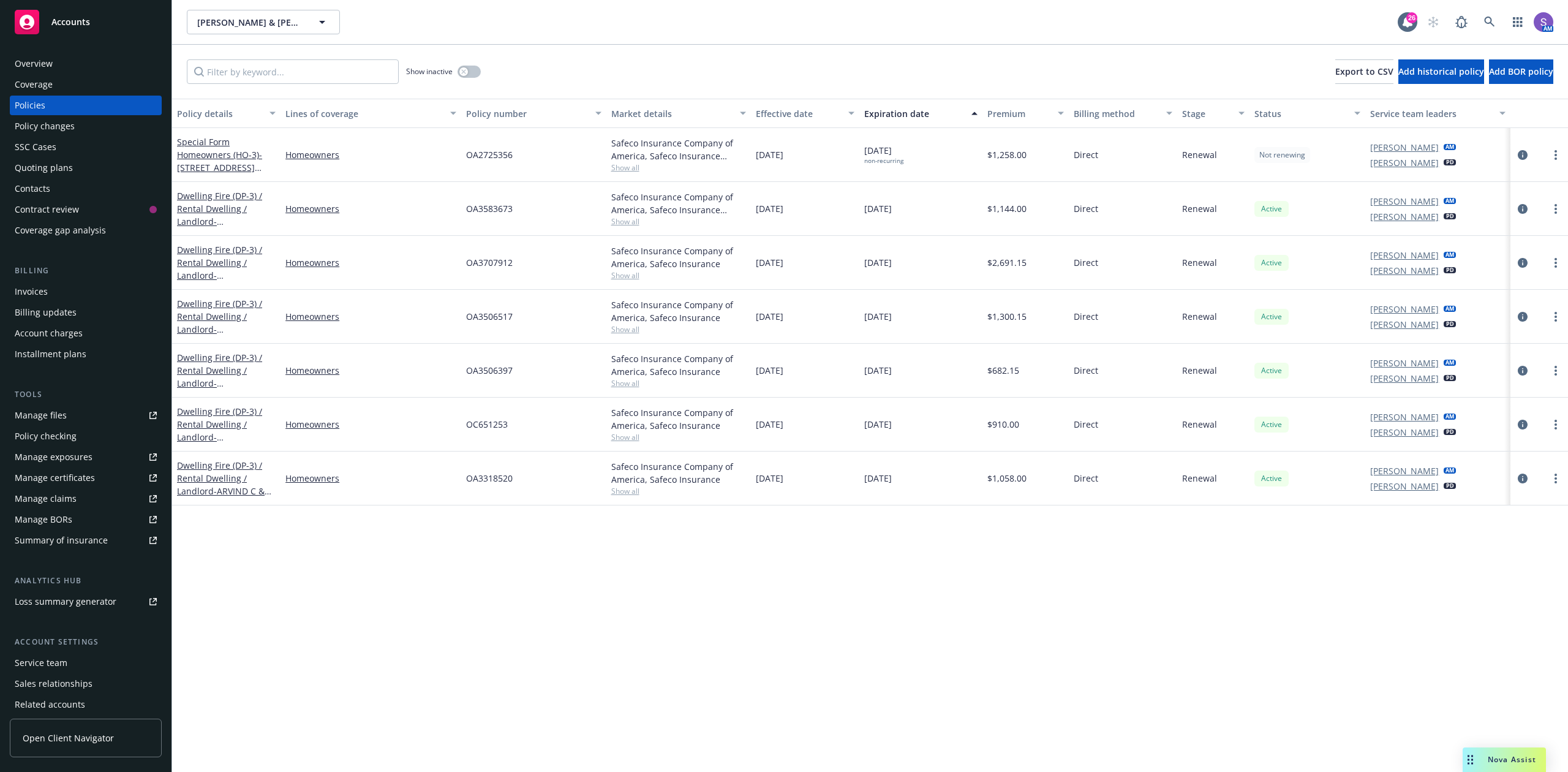
click at [496, 150] on span "OA2725356" at bounding box center [489, 154] width 47 height 13
copy span "OA2725356"
click at [1488, 20] on icon at bounding box center [1490, 22] width 11 height 11
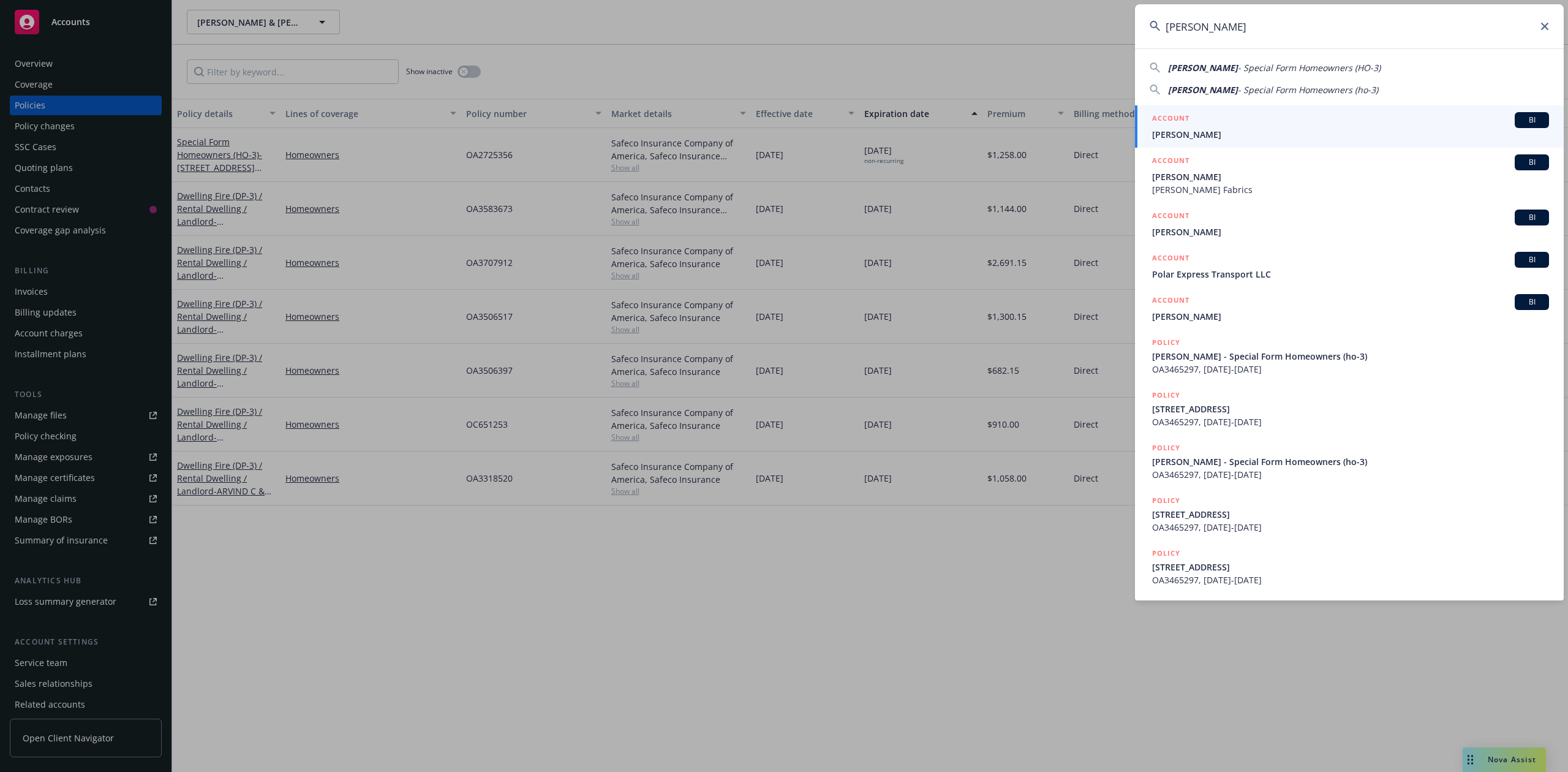
type input "[PERSON_NAME]"
click at [1207, 133] on span "[PERSON_NAME]" at bounding box center [1351, 134] width 397 height 13
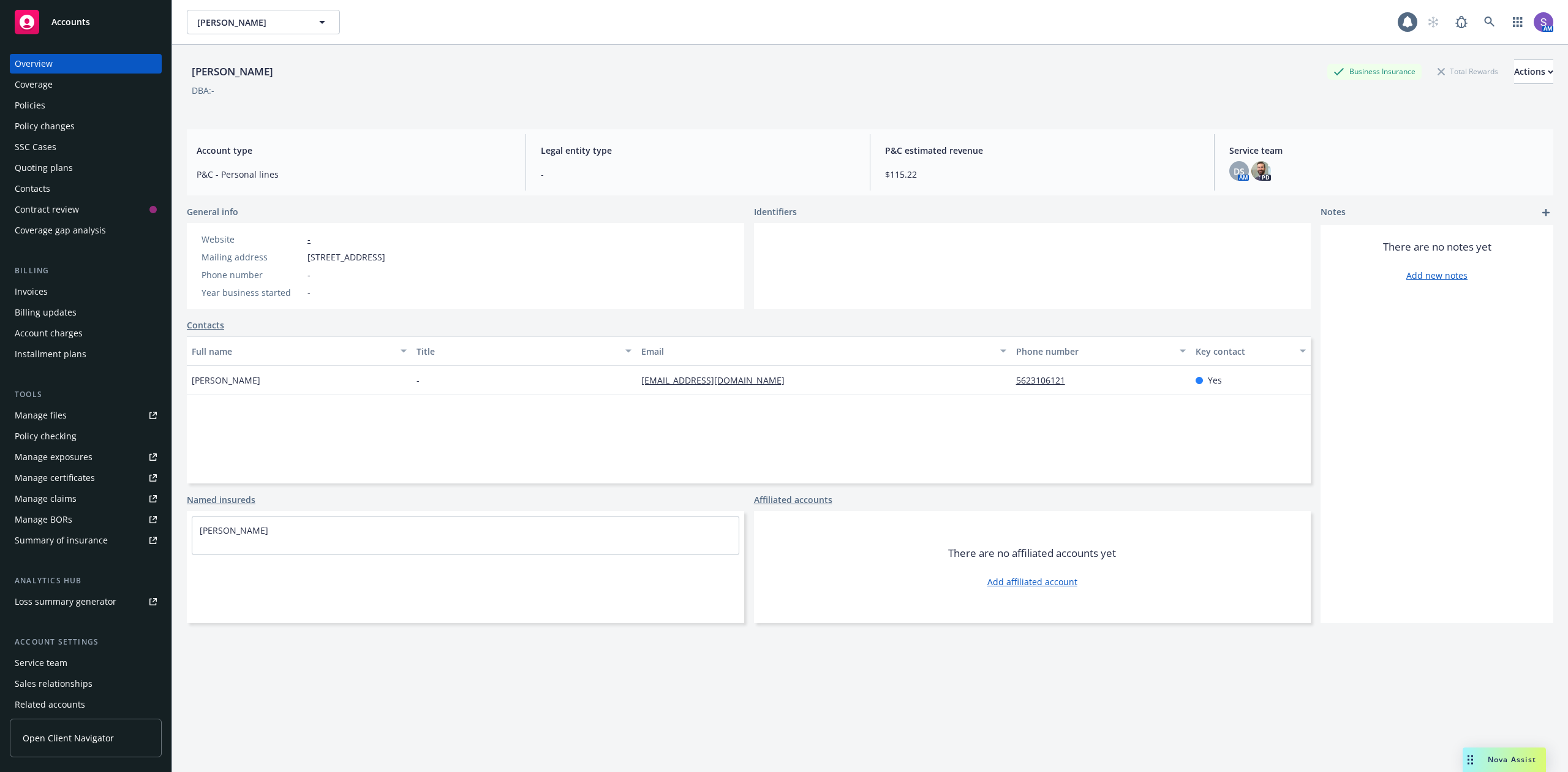
click at [35, 107] on div "Policies" at bounding box center [30, 105] width 31 height 20
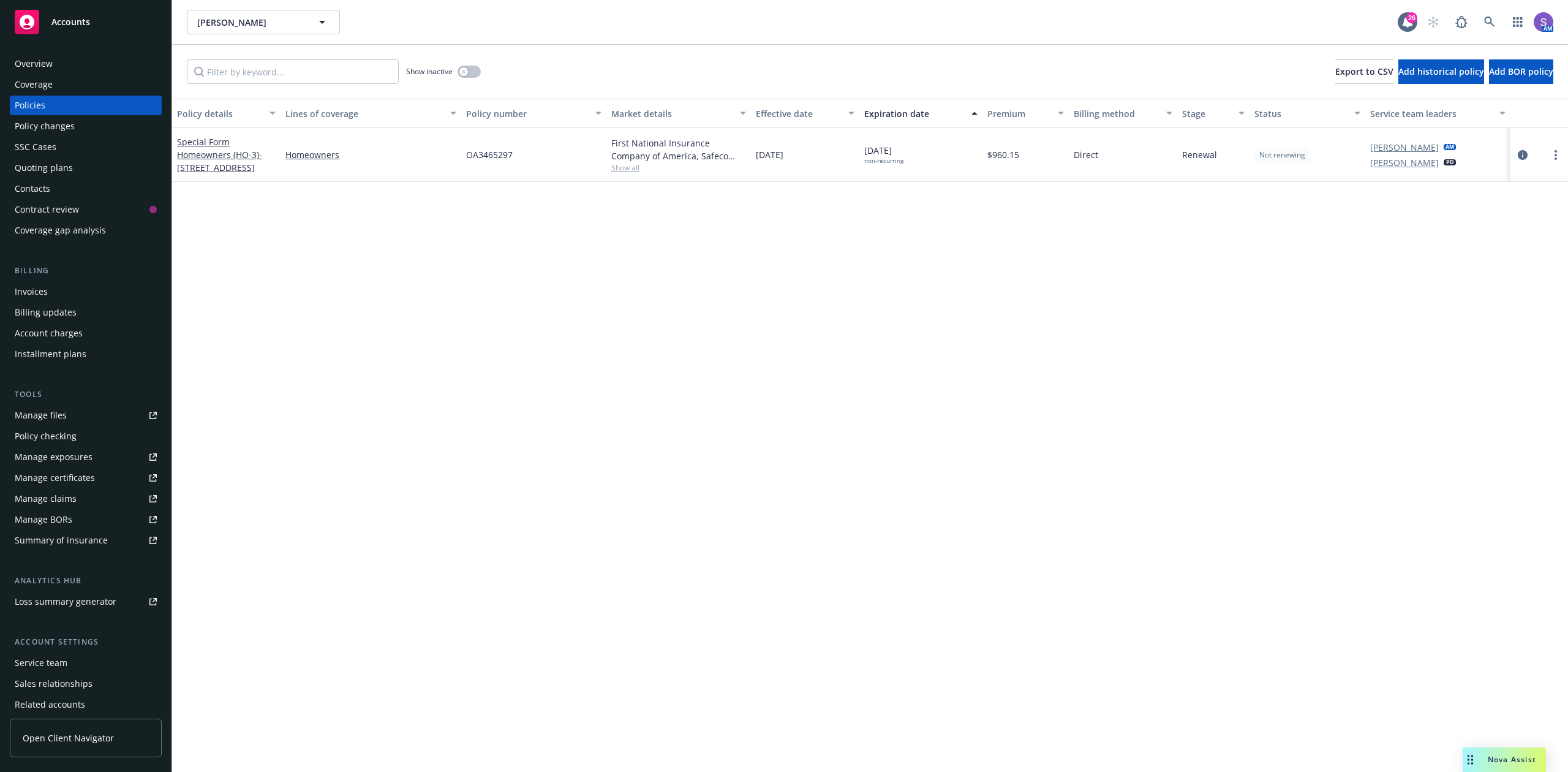
click at [478, 152] on span "OA3465297" at bounding box center [489, 154] width 47 height 13
click at [1488, 18] on icon at bounding box center [1490, 22] width 11 height 11
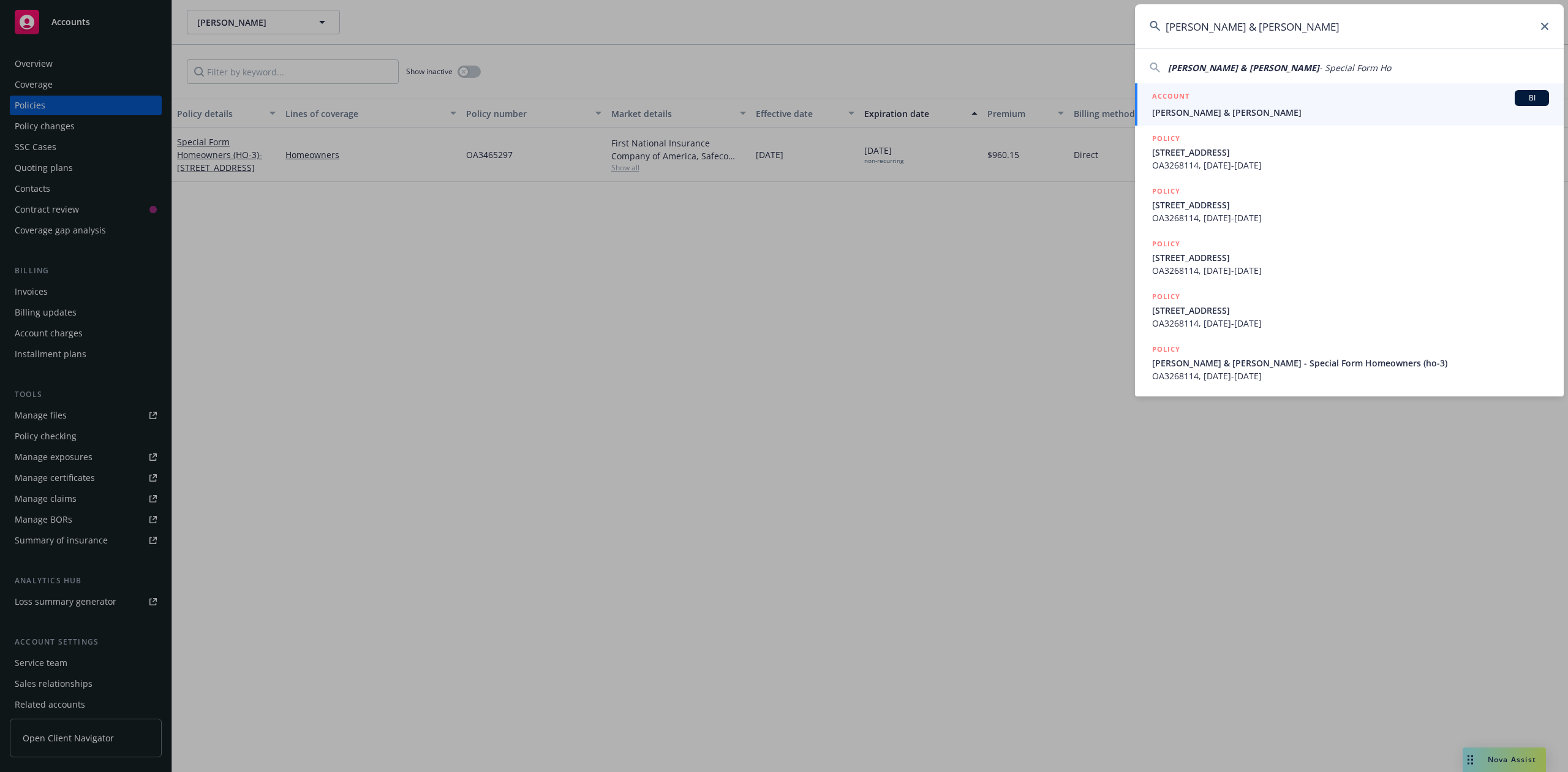
type input "[PERSON_NAME] & [PERSON_NAME]"
click at [1229, 116] on span "[PERSON_NAME] & [PERSON_NAME]" at bounding box center [1351, 112] width 397 height 13
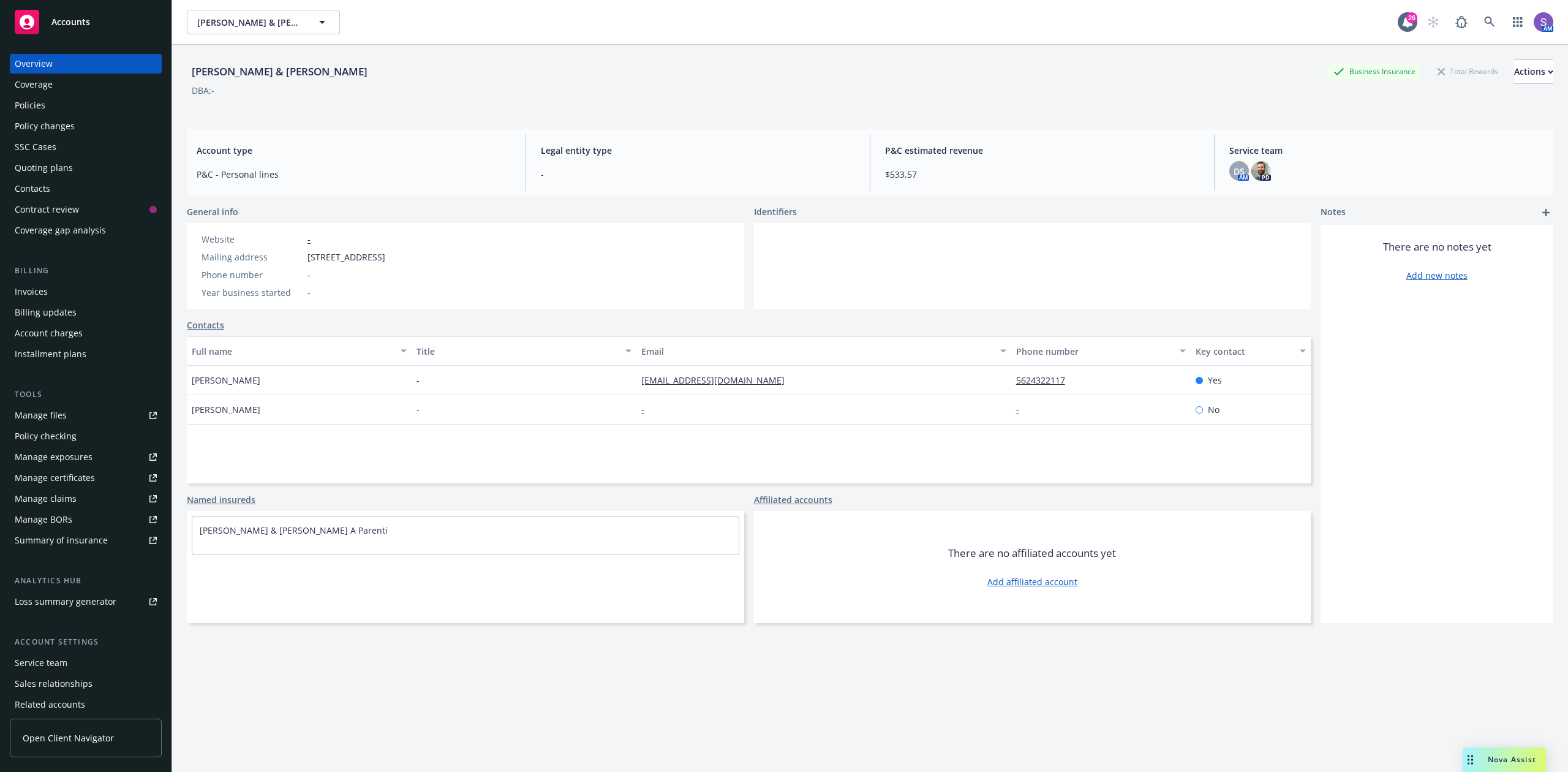
click at [31, 97] on div "Policies" at bounding box center [30, 105] width 31 height 20
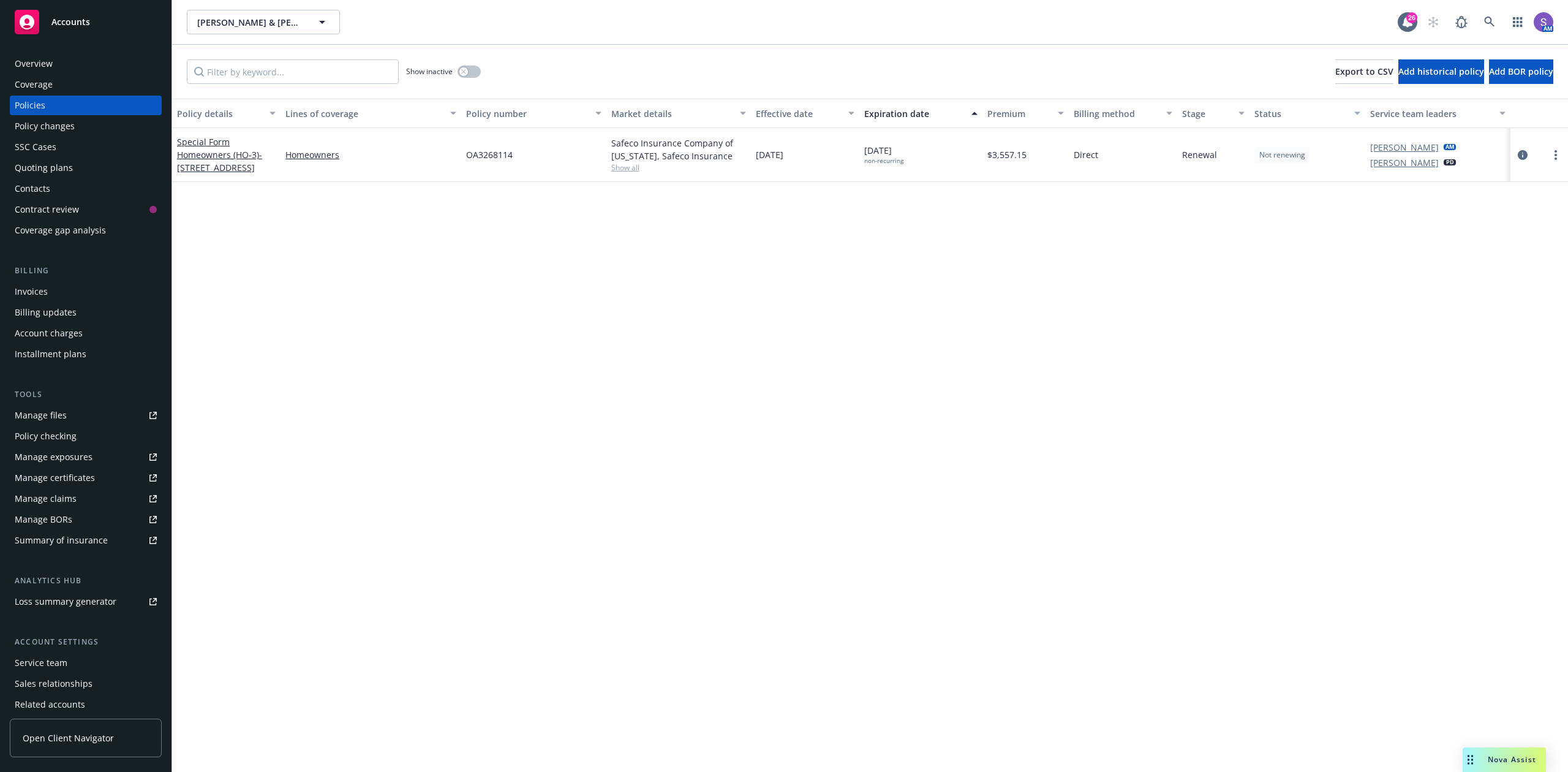
click at [488, 157] on span "OA3268114" at bounding box center [489, 154] width 47 height 13
click at [487, 156] on span "OA3268114" at bounding box center [489, 154] width 47 height 13
click at [1493, 20] on icon at bounding box center [1490, 22] width 11 height 11
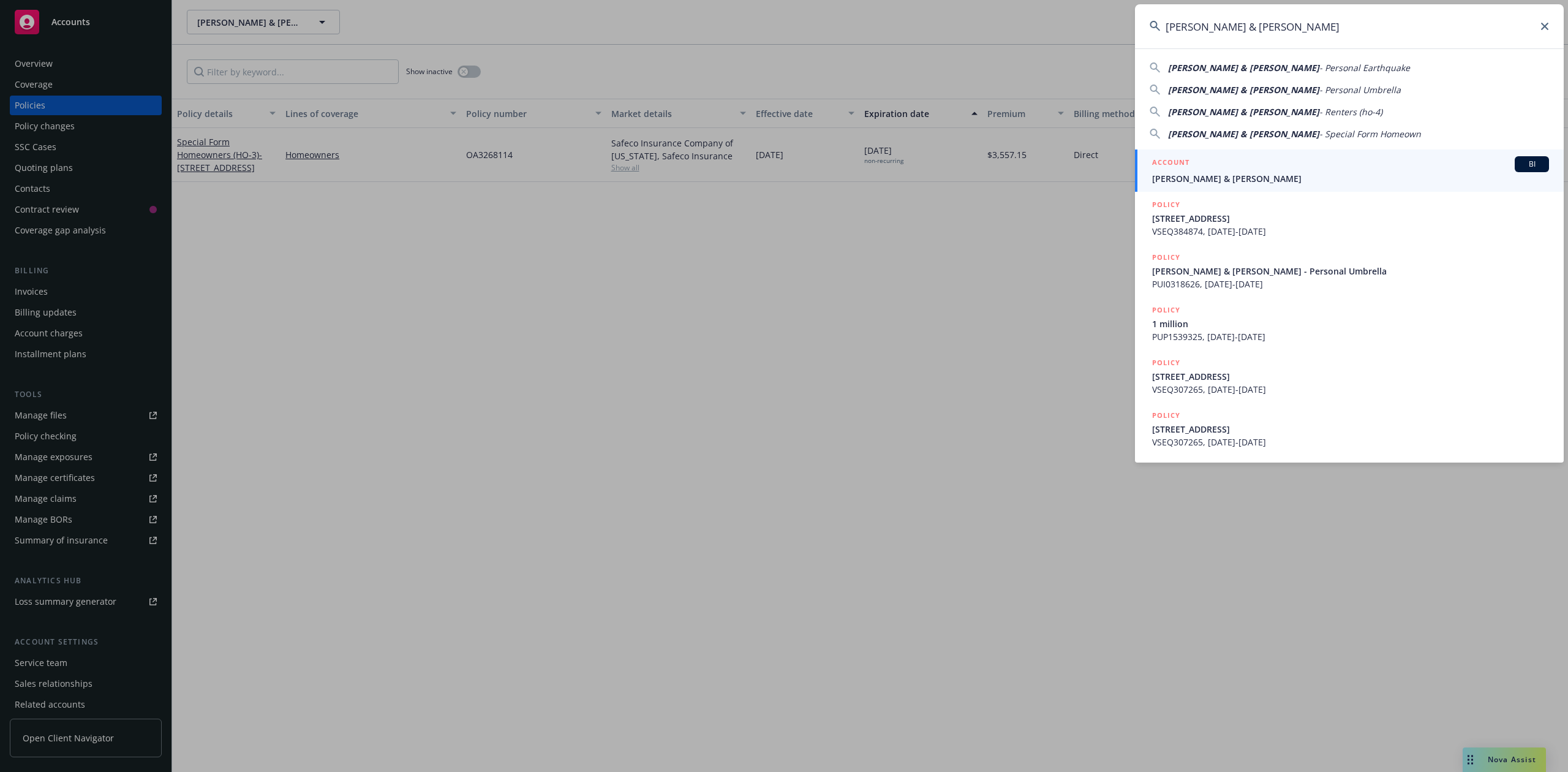
click at [1423, 20] on input "[PERSON_NAME] & [PERSON_NAME]" at bounding box center [1349, 26] width 429 height 44
type input "[PERSON_NAME] & [PERSON_NAME]"
click at [1257, 163] on div "ACCOUNT BI" at bounding box center [1351, 164] width 397 height 16
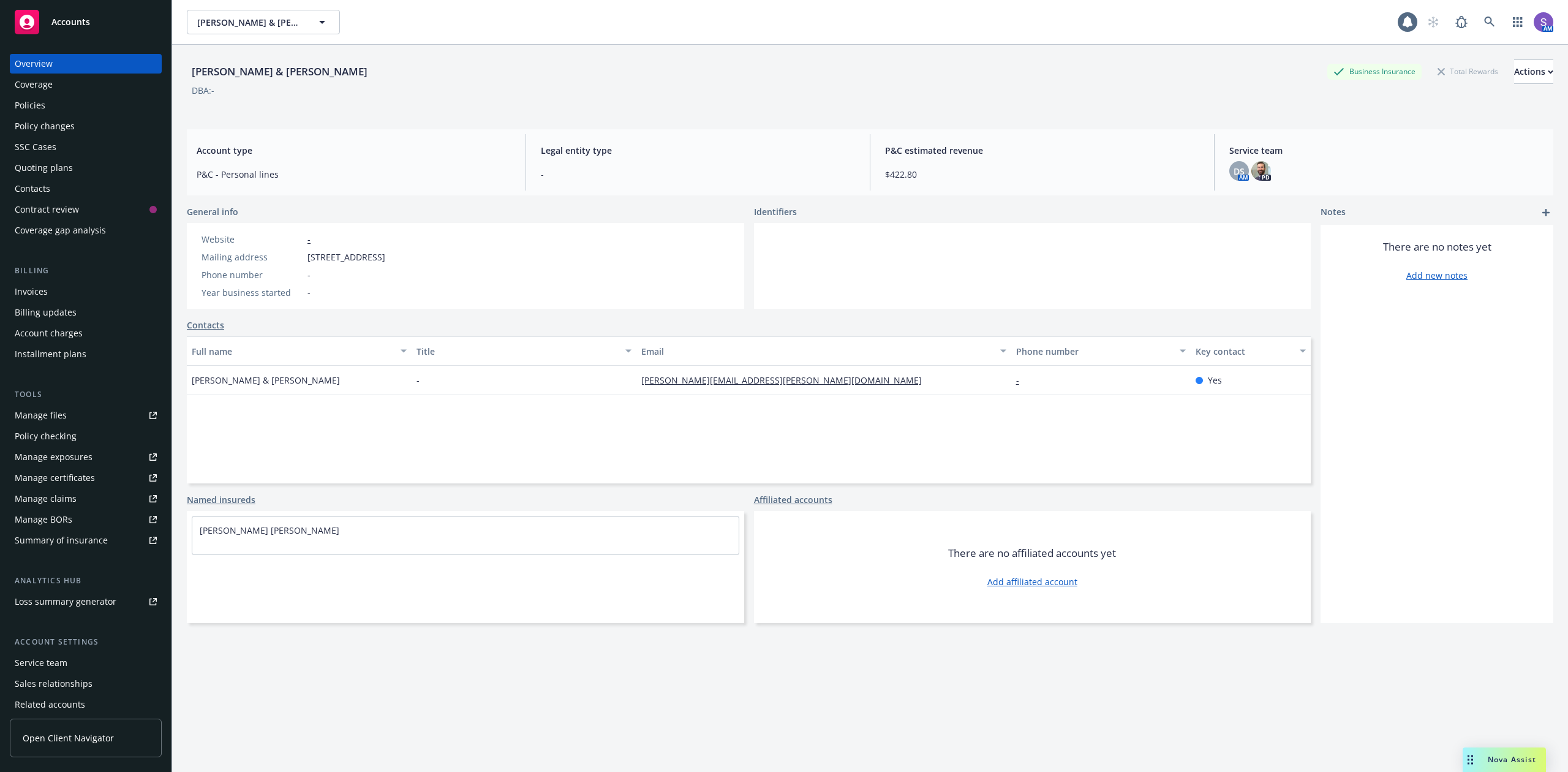
click at [30, 108] on div "Policies" at bounding box center [30, 105] width 31 height 20
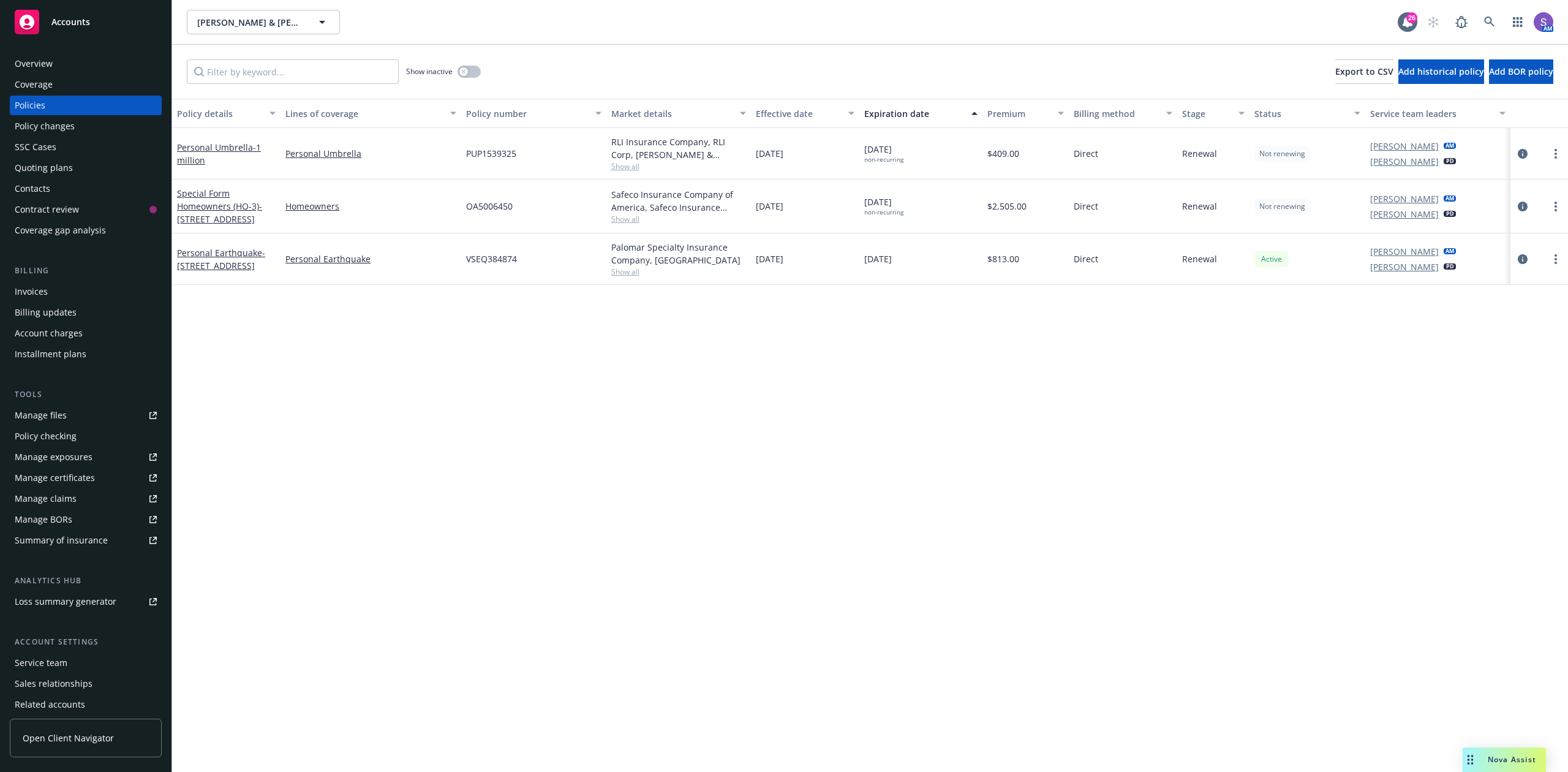
click at [491, 150] on span "PUP1539325" at bounding box center [491, 154] width 50 height 13
click at [1481, 22] on link at bounding box center [1490, 22] width 24 height 24
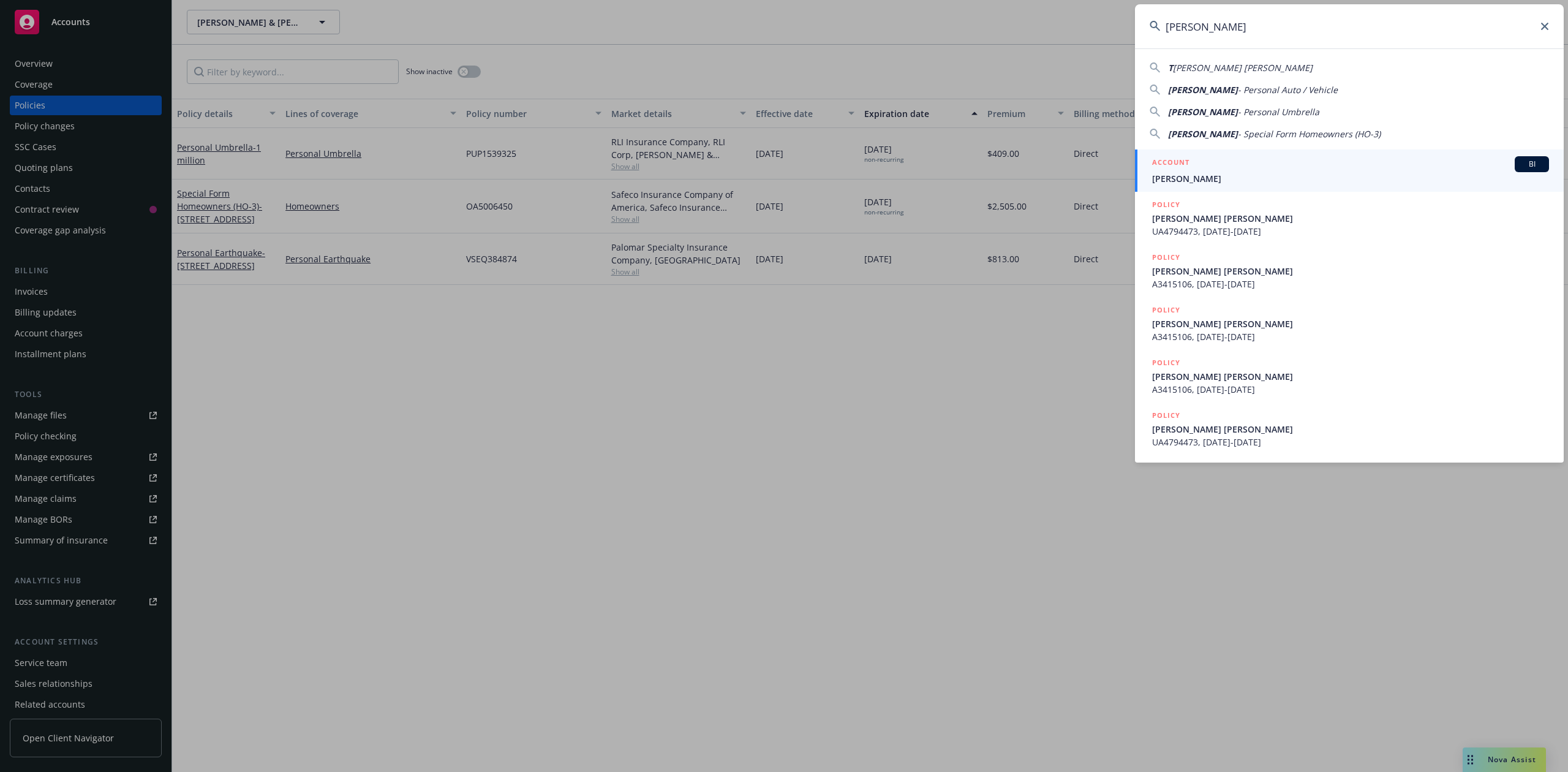
type input "[PERSON_NAME]"
click at [1223, 163] on div "ACCOUNT BI" at bounding box center [1351, 164] width 397 height 16
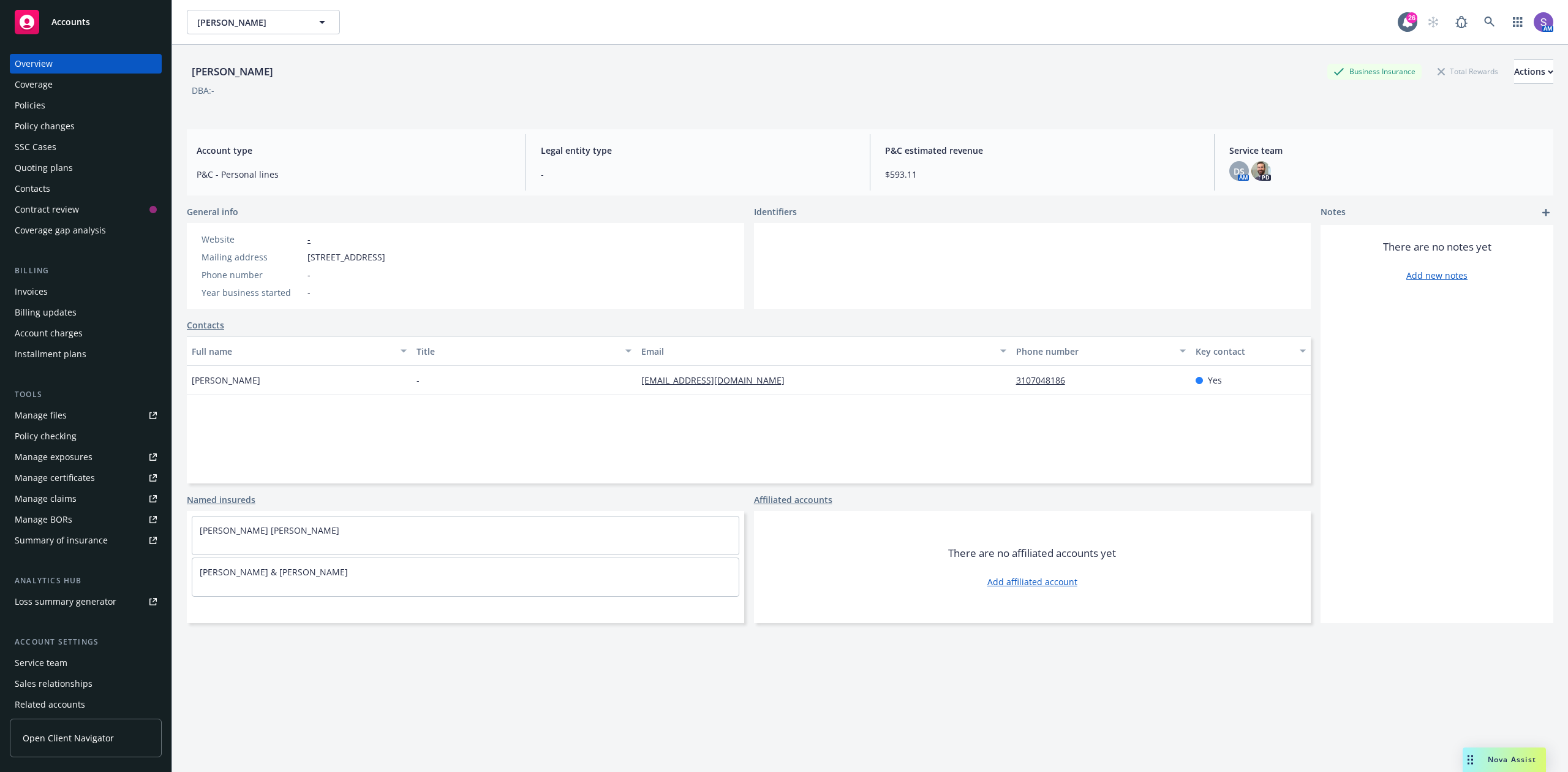
click at [27, 101] on div "Policies" at bounding box center [30, 105] width 31 height 20
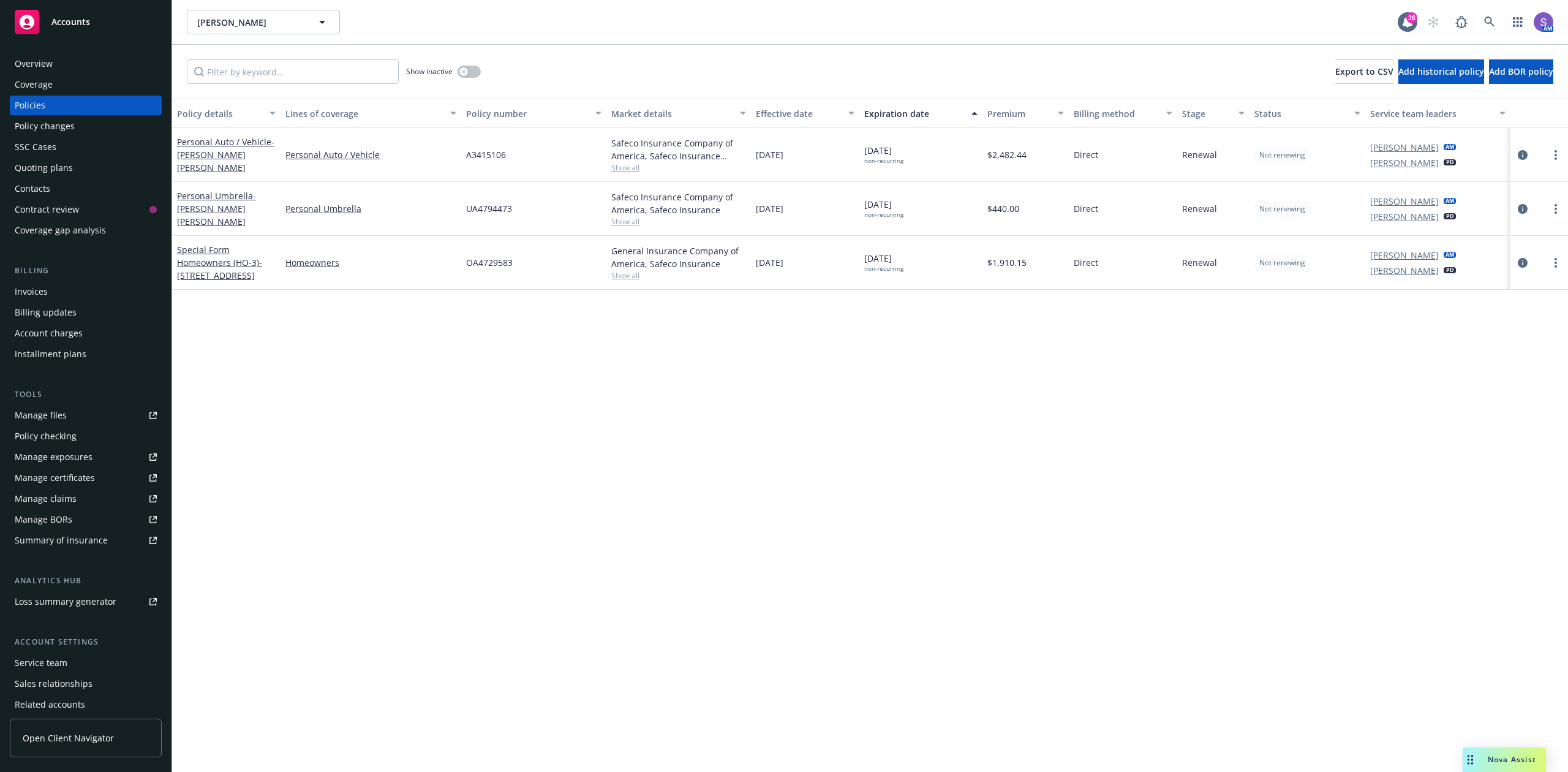
click at [477, 152] on span "A3415106" at bounding box center [486, 154] width 40 height 13
click at [494, 214] on span "UA4794473" at bounding box center [489, 209] width 46 height 13
click at [493, 211] on span "UA4794473" at bounding box center [489, 209] width 46 height 13
click at [489, 205] on span "UA4794473" at bounding box center [489, 209] width 46 height 13
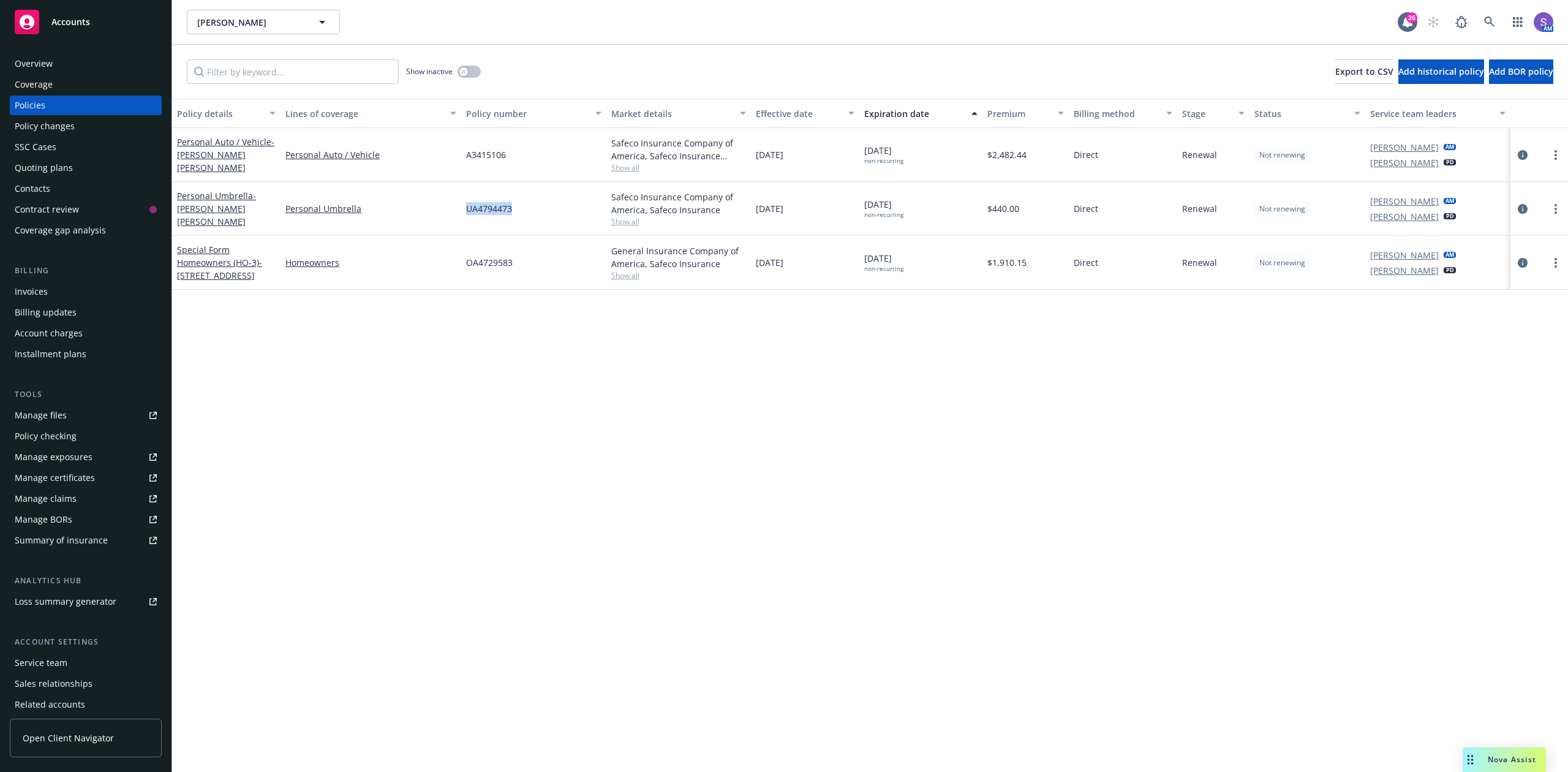
click at [489, 205] on span "UA4794473" at bounding box center [489, 209] width 46 height 13
click at [47, 61] on div "Overview" at bounding box center [34, 64] width 38 height 20
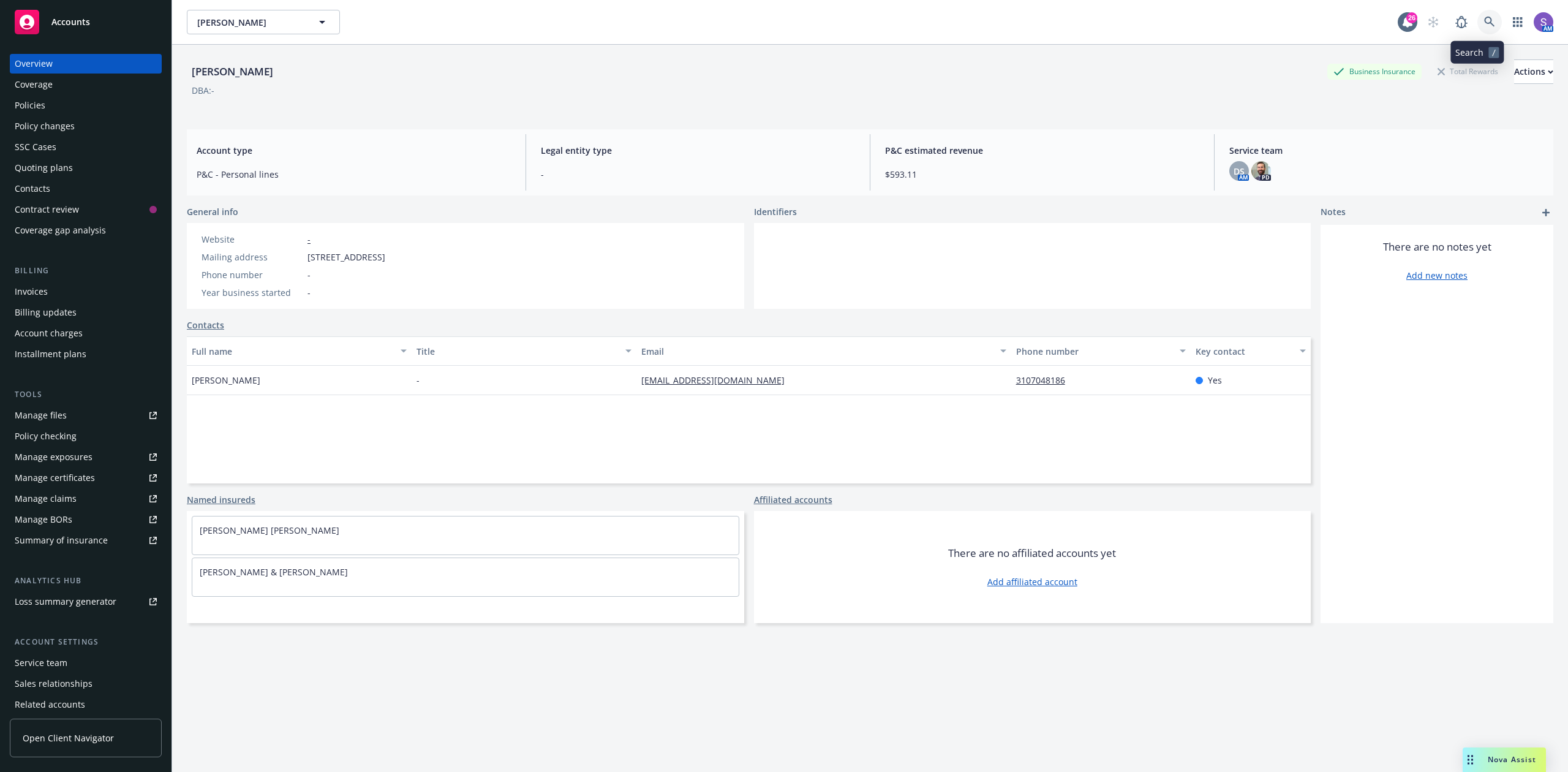
click at [1484, 22] on icon at bounding box center [1489, 22] width 10 height 10
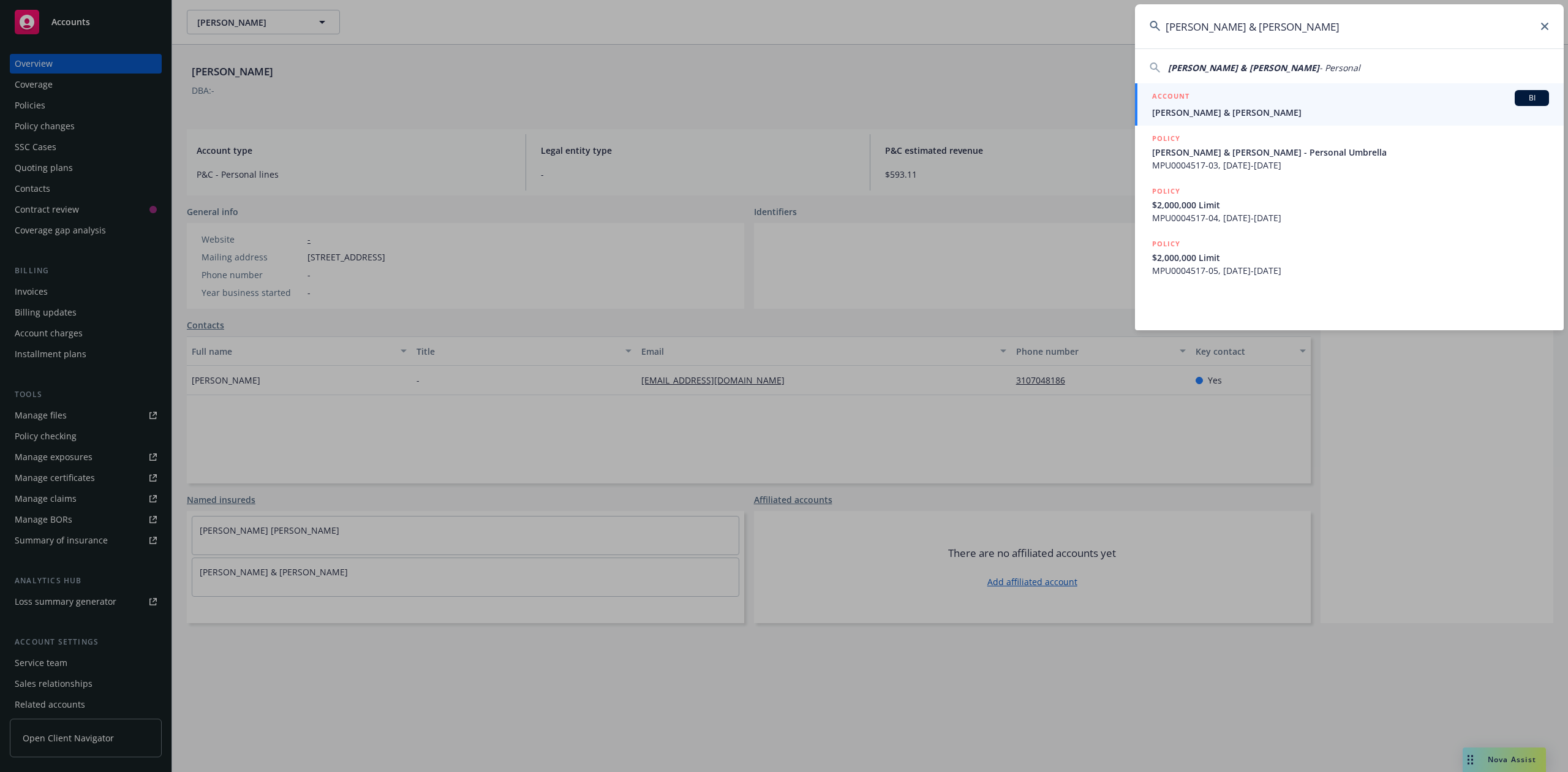
type input "[PERSON_NAME] & [PERSON_NAME]"
click at [1229, 107] on span "[PERSON_NAME] & [PERSON_NAME]" at bounding box center [1351, 112] width 397 height 13
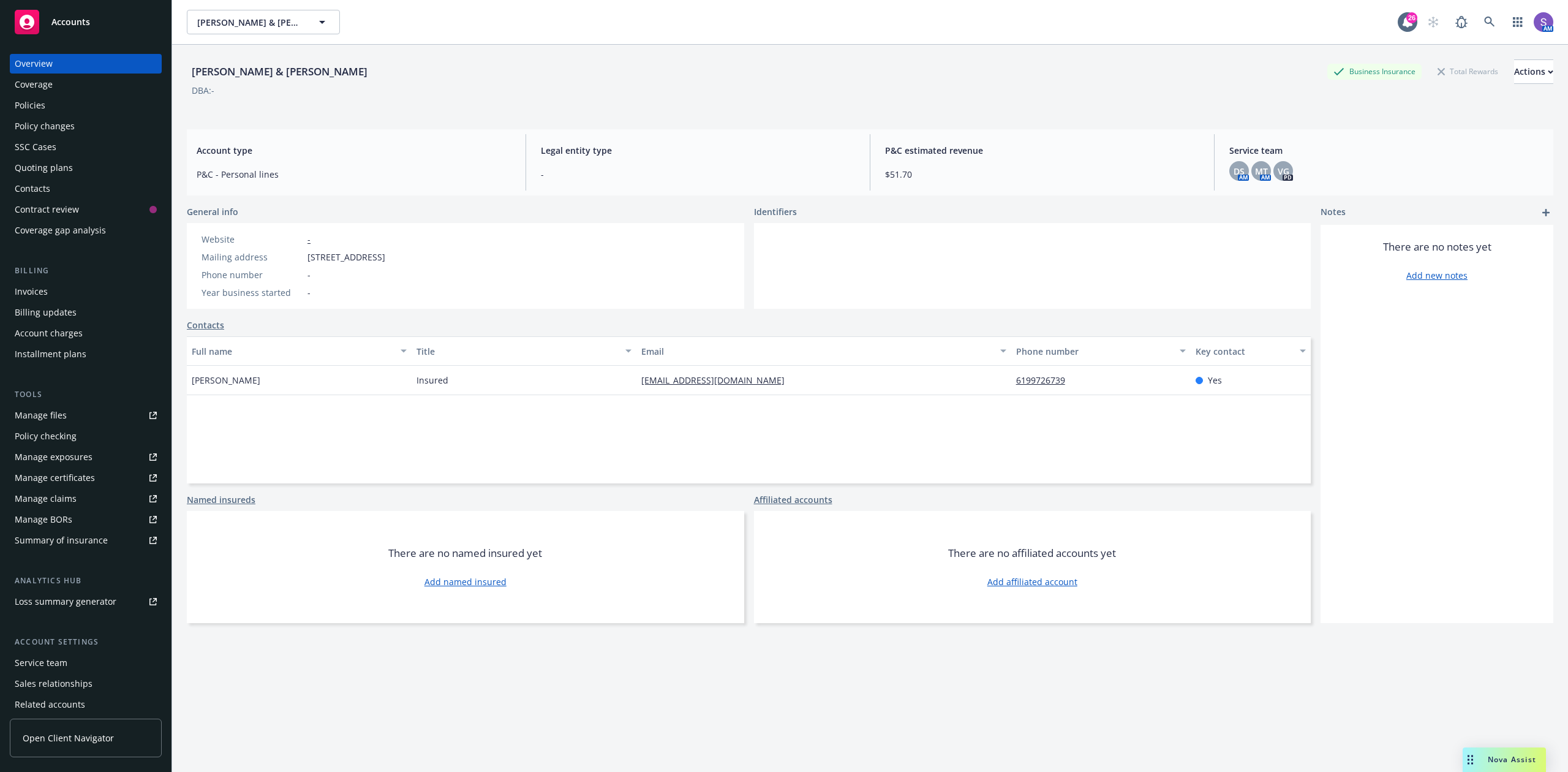
click at [31, 98] on div "Policies" at bounding box center [30, 105] width 31 height 20
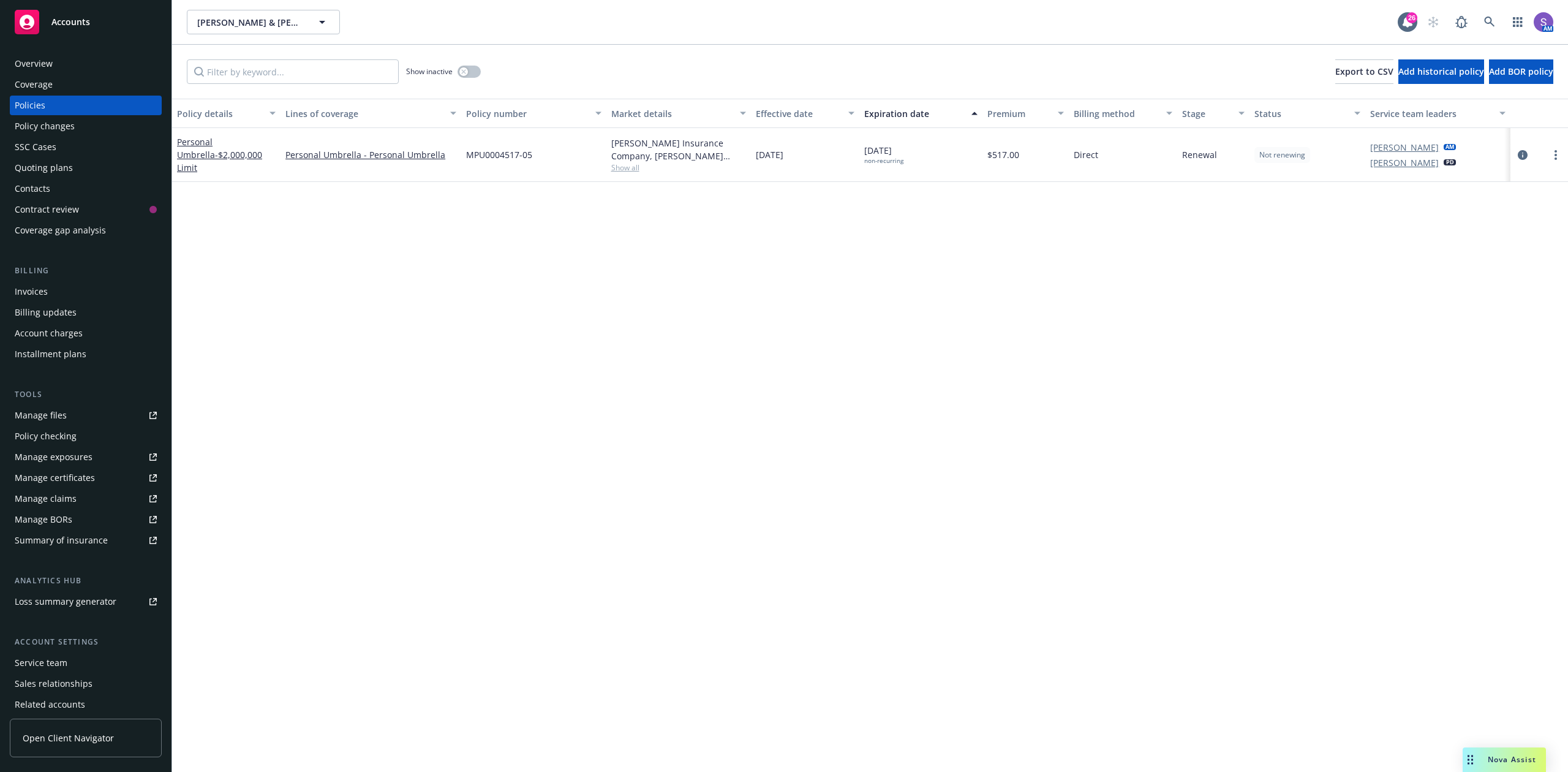
click at [498, 149] on span "MPU0004517-05" at bounding box center [499, 154] width 66 height 13
click at [1486, 20] on icon at bounding box center [1490, 22] width 11 height 11
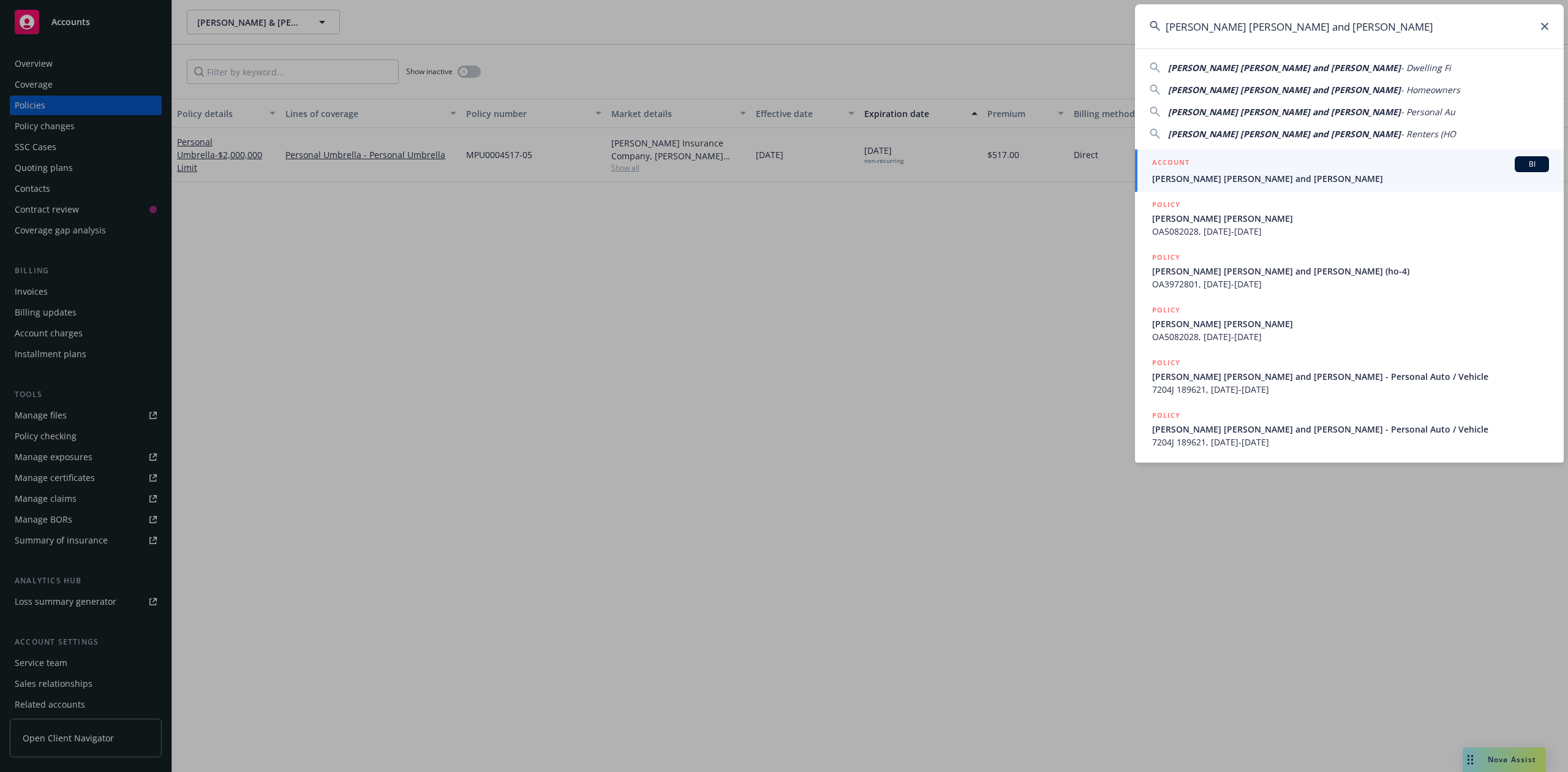
type input "[PERSON_NAME] [PERSON_NAME] and [PERSON_NAME]"
click at [1228, 175] on span "[PERSON_NAME] [PERSON_NAME] and [PERSON_NAME]" at bounding box center [1351, 179] width 397 height 13
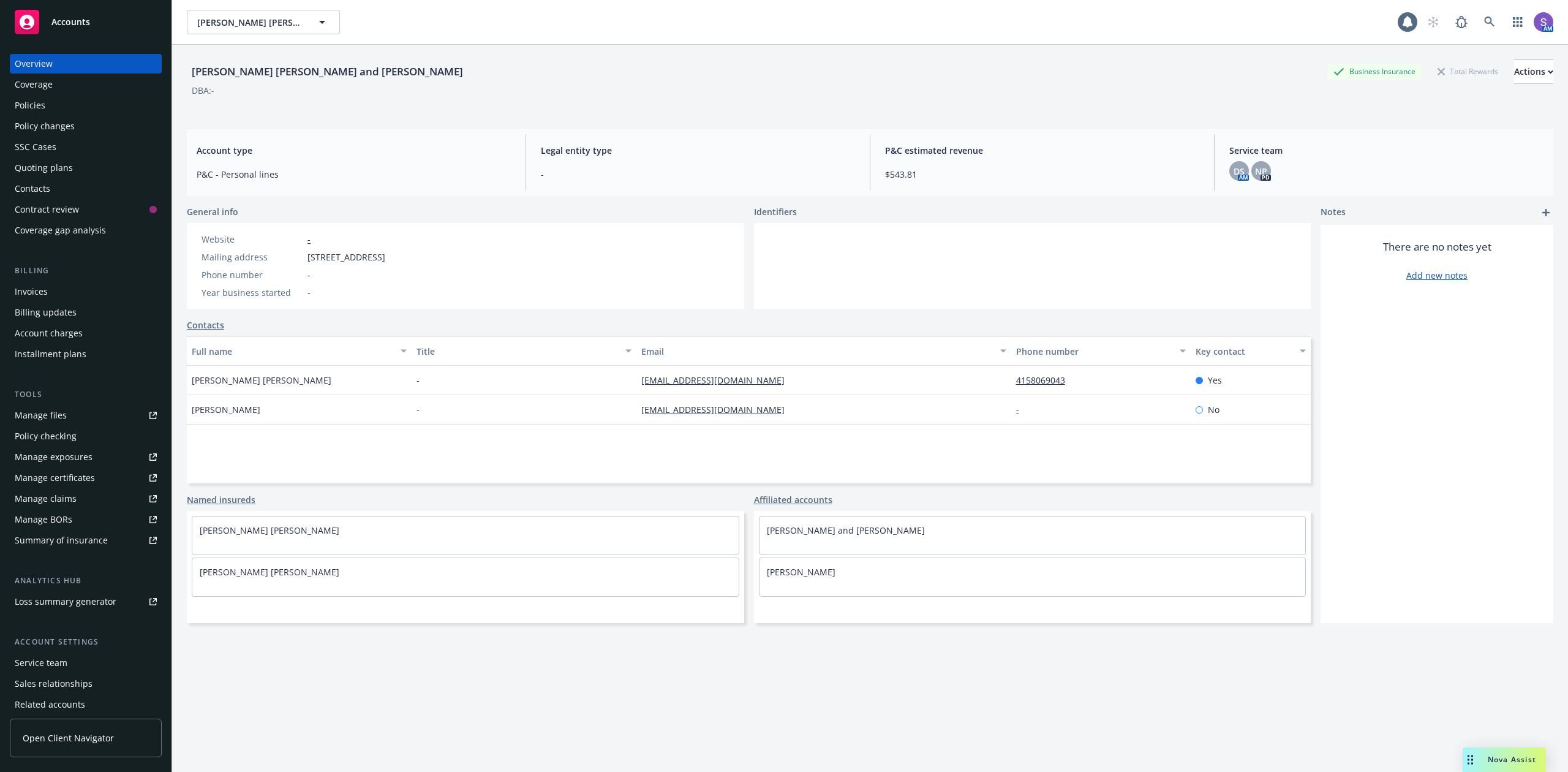
click at [10, 98] on link "Policies" at bounding box center [86, 105] width 152 height 20
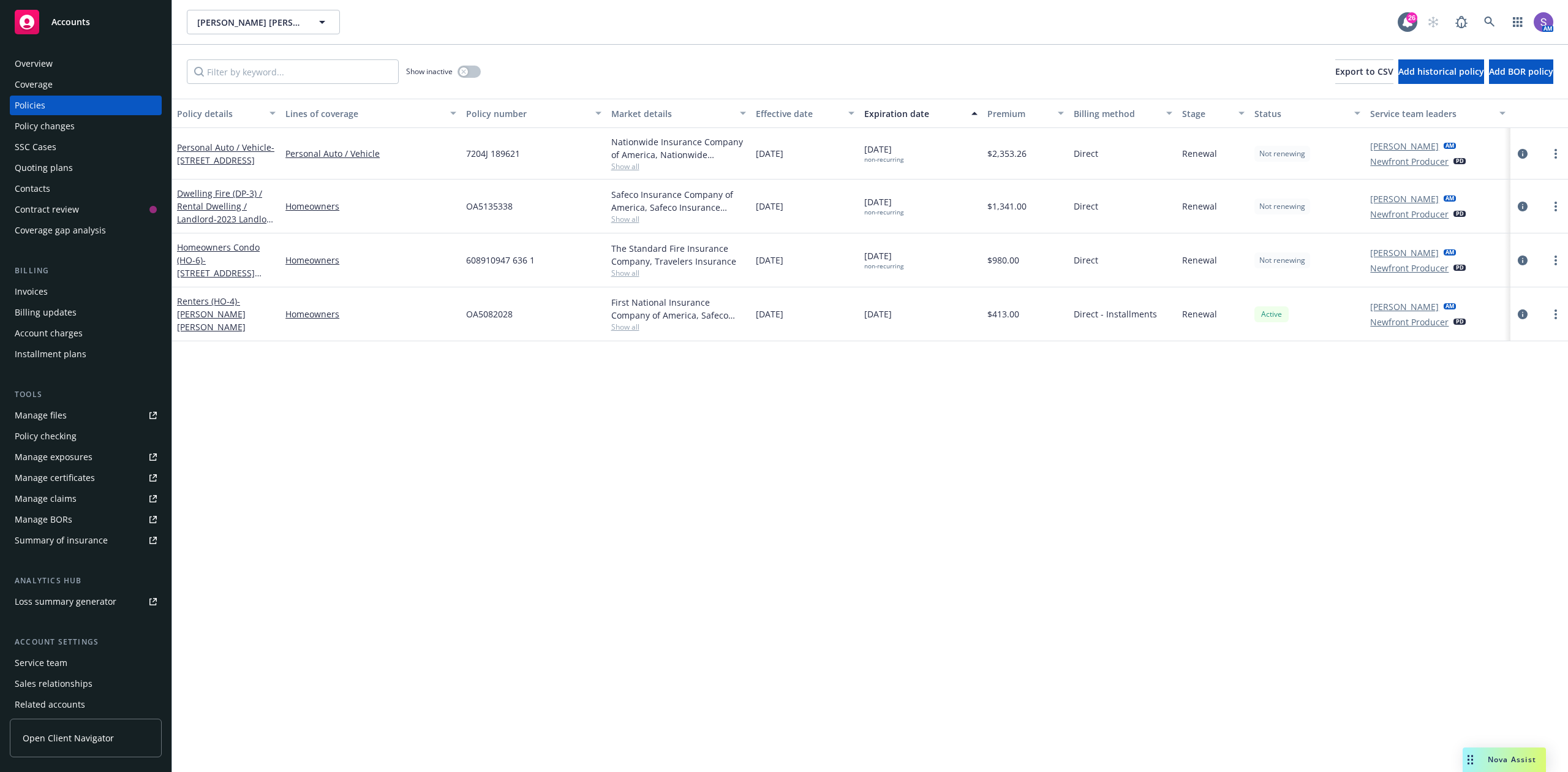
click at [491, 154] on span "7204J 189621" at bounding box center [493, 154] width 54 height 13
click at [1488, 17] on icon at bounding box center [1490, 22] width 11 height 11
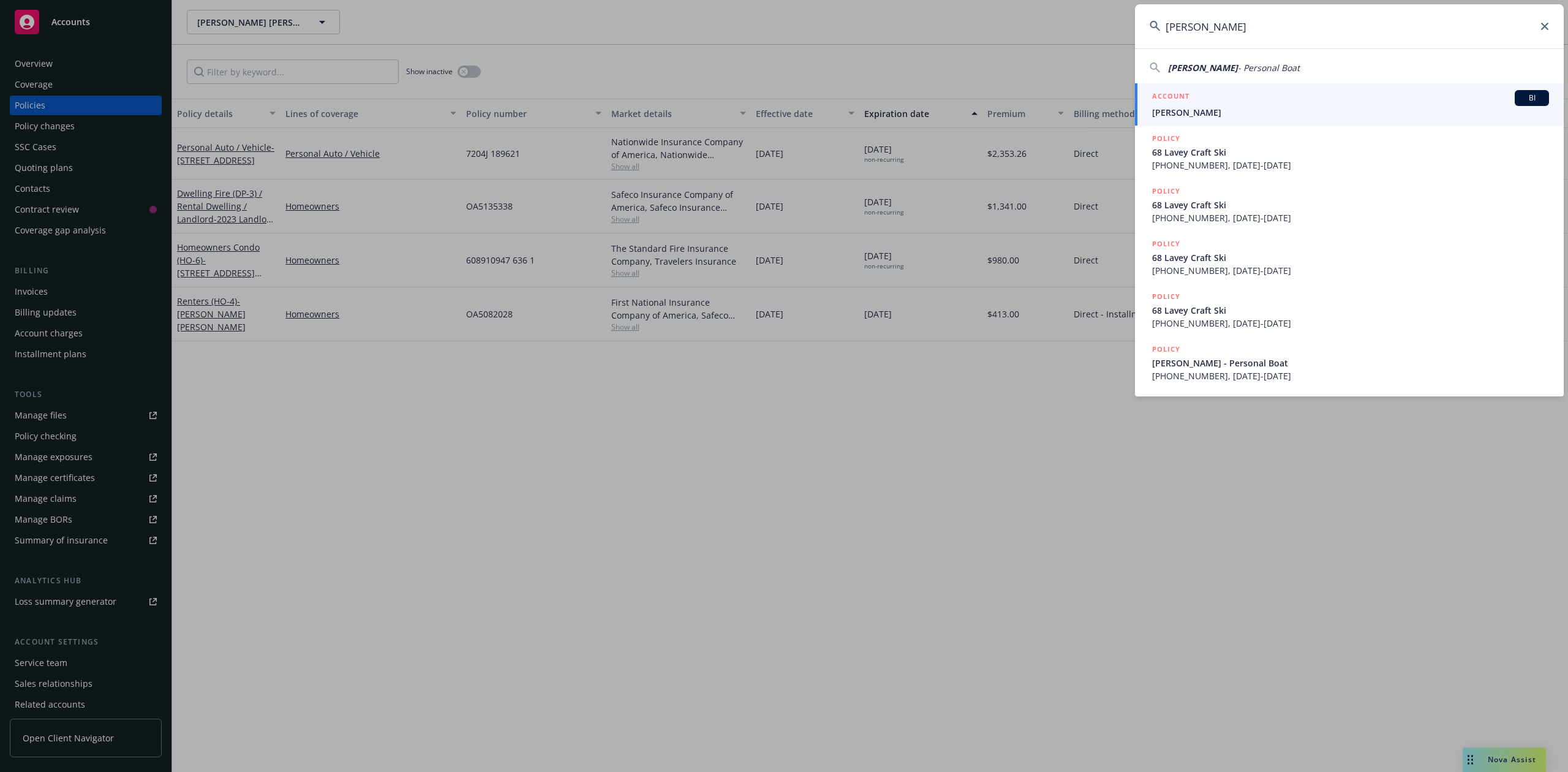
type input "[PERSON_NAME]"
click at [1206, 112] on span "[PERSON_NAME]" at bounding box center [1351, 112] width 397 height 13
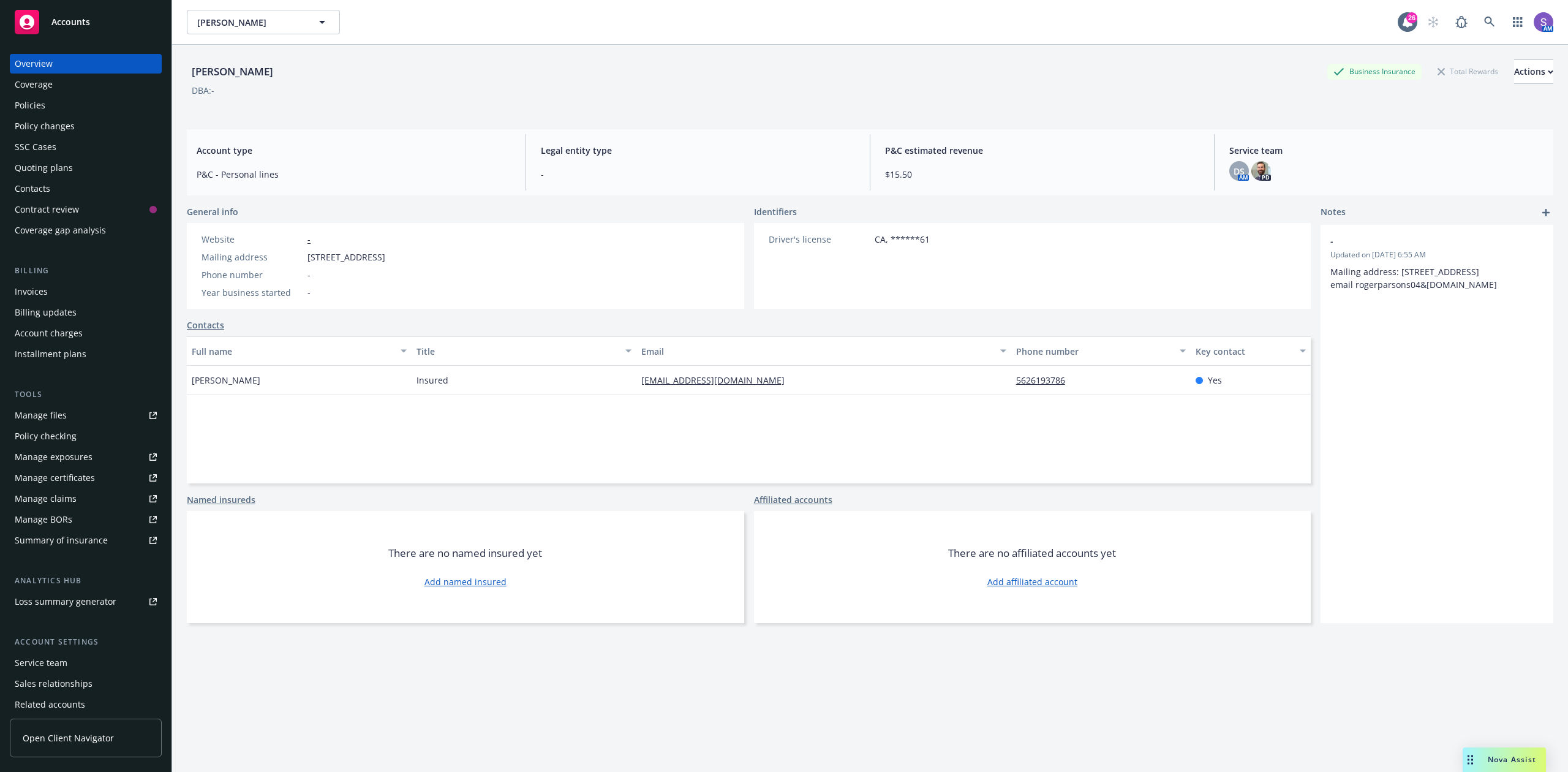
click at [18, 107] on div "Policies" at bounding box center [30, 105] width 31 height 20
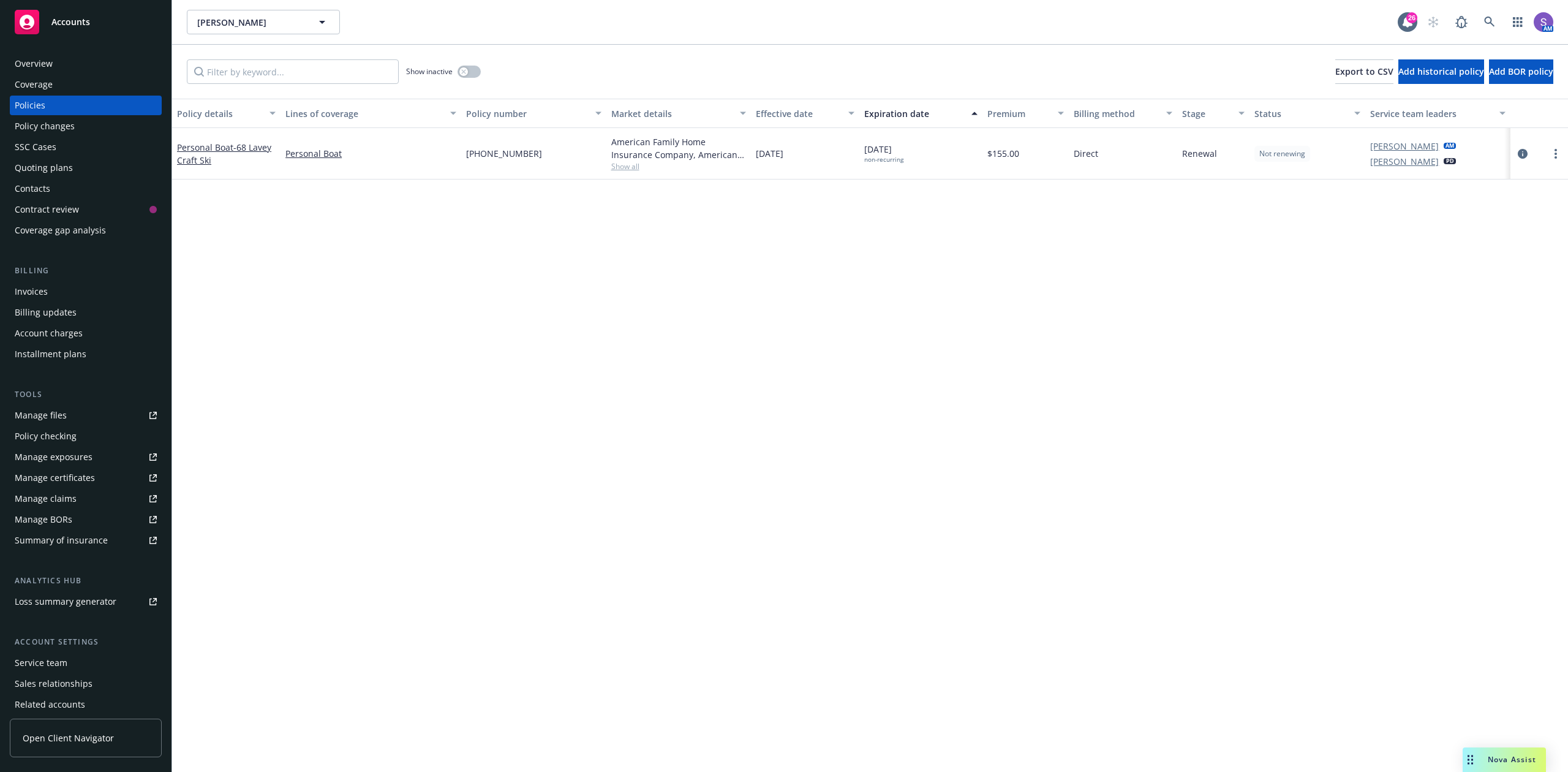
click at [498, 153] on span "[PHONE_NUMBER]" at bounding box center [504, 154] width 76 height 13
click at [33, 63] on div "Overview" at bounding box center [34, 64] width 38 height 20
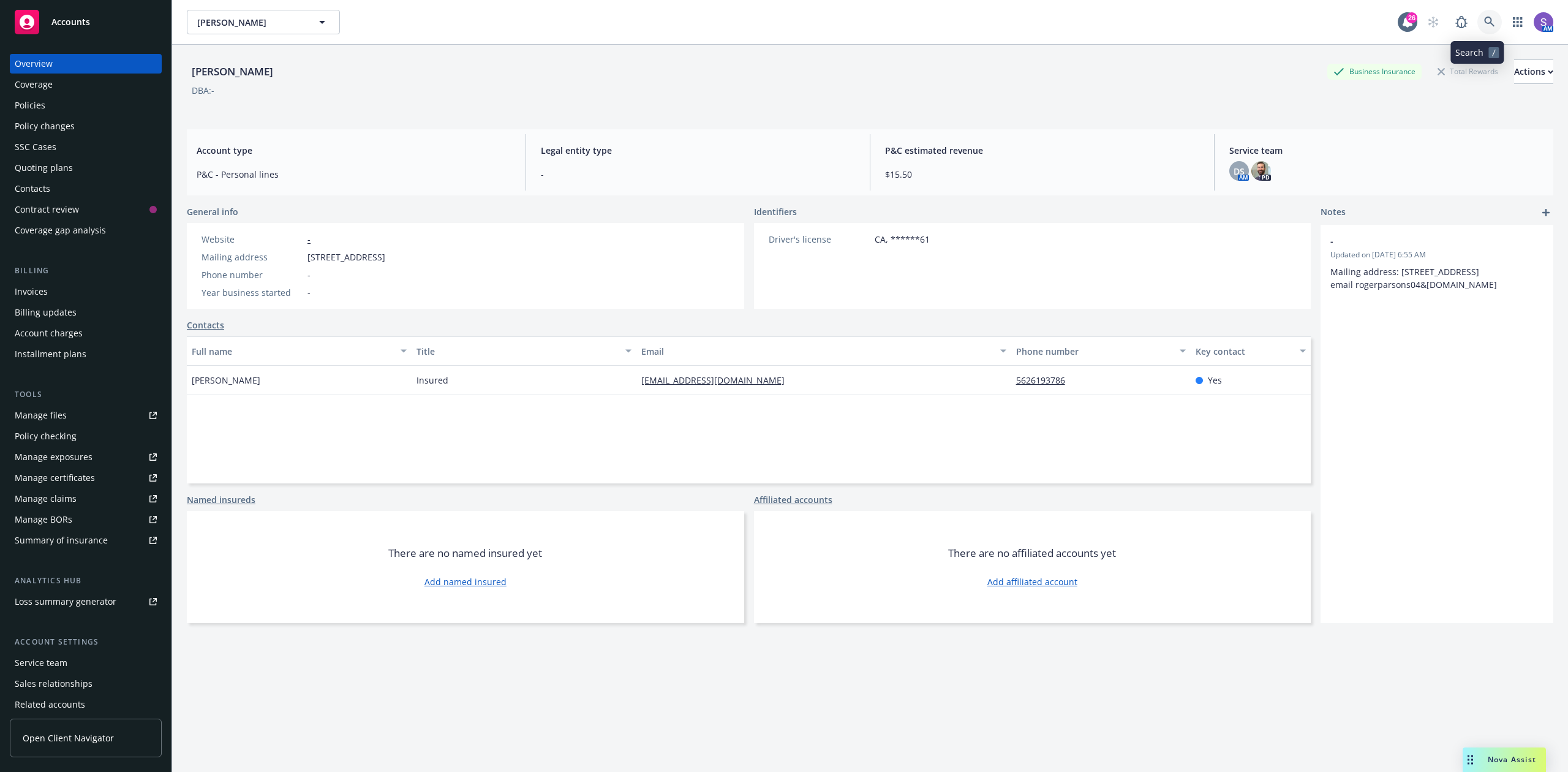
click at [1484, 20] on icon at bounding box center [1490, 22] width 11 height 11
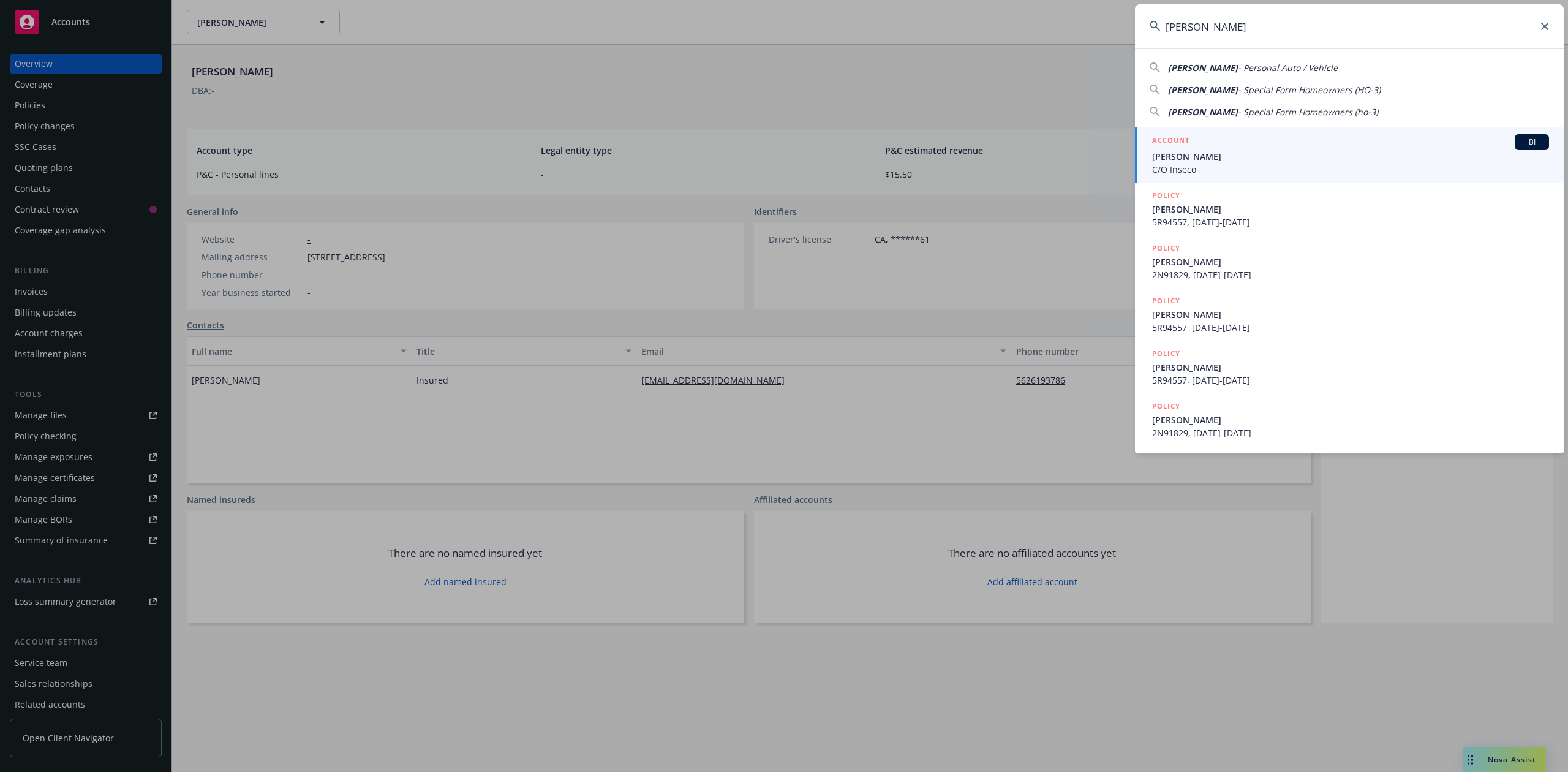
type input "[PERSON_NAME]"
click at [1211, 149] on div "ACCOUNT BI" at bounding box center [1351, 142] width 397 height 16
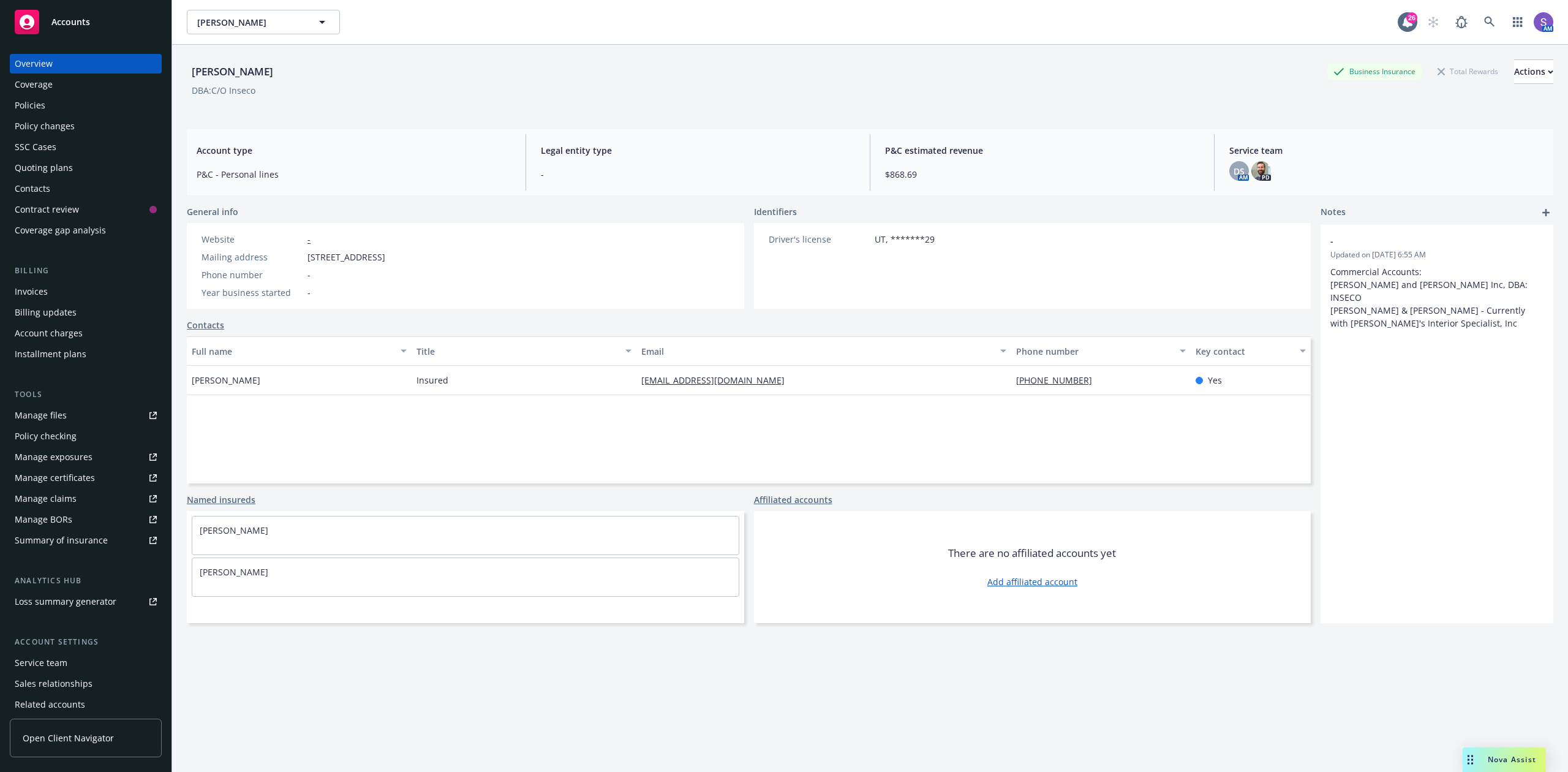
click at [39, 105] on div "Policies" at bounding box center [30, 105] width 31 height 20
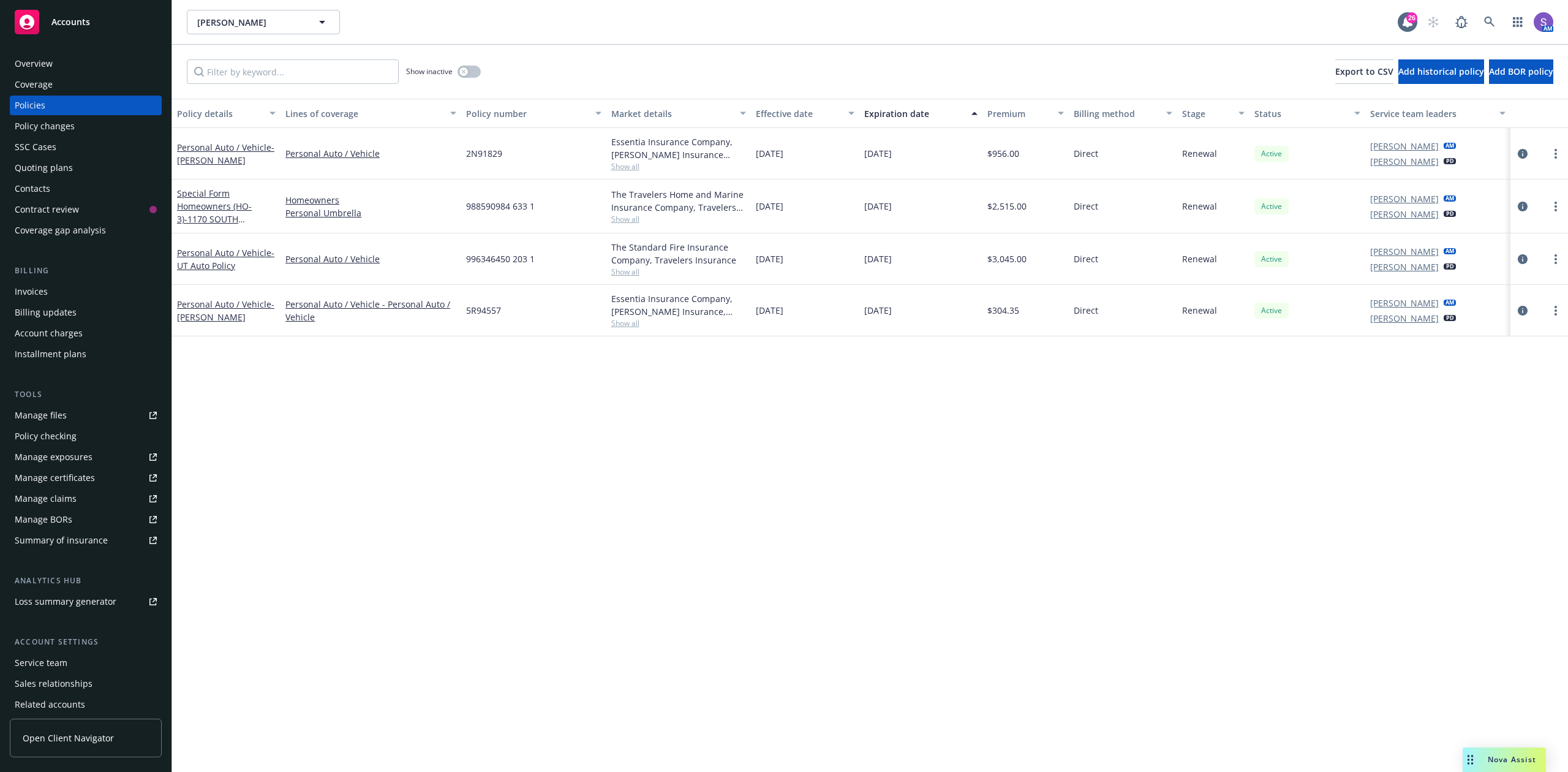
click at [473, 154] on span "2N91829" at bounding box center [485, 154] width 36 height 13
click at [1488, 22] on icon at bounding box center [1489, 22] width 10 height 10
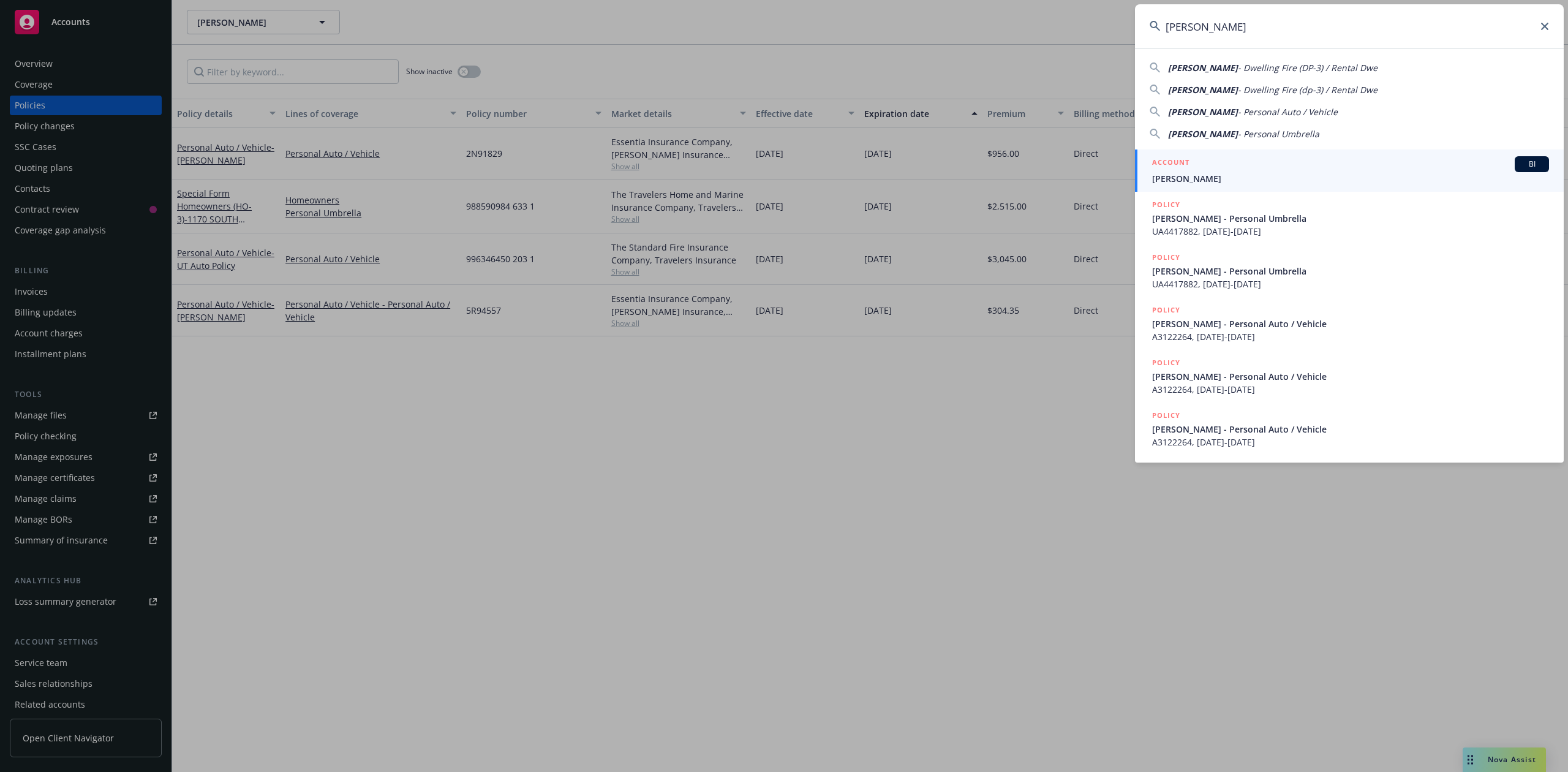
type input "[PERSON_NAME]"
click at [1194, 167] on div "ACCOUNT BI" at bounding box center [1351, 164] width 397 height 16
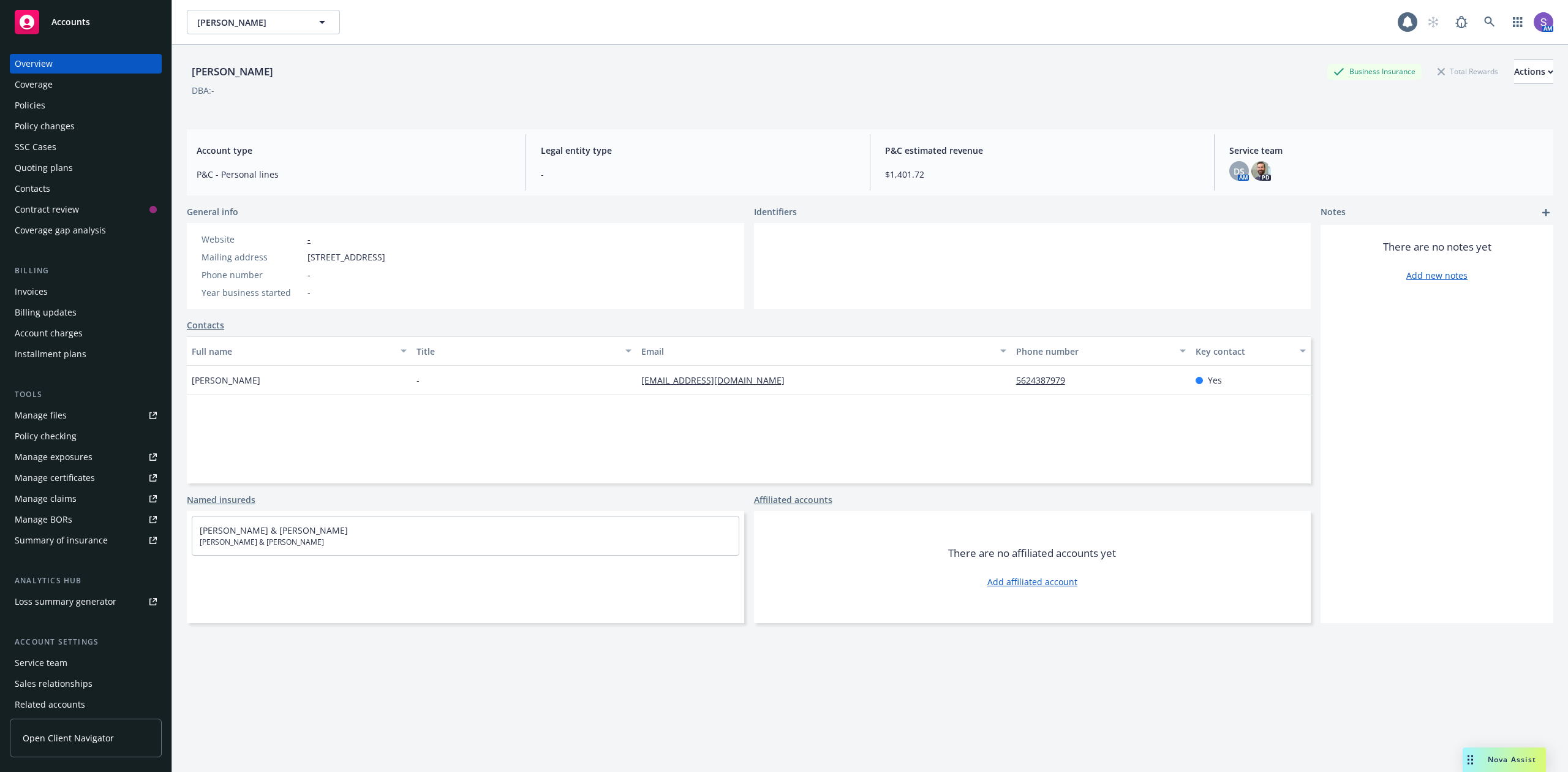
click at [29, 108] on div "Policies" at bounding box center [30, 105] width 31 height 20
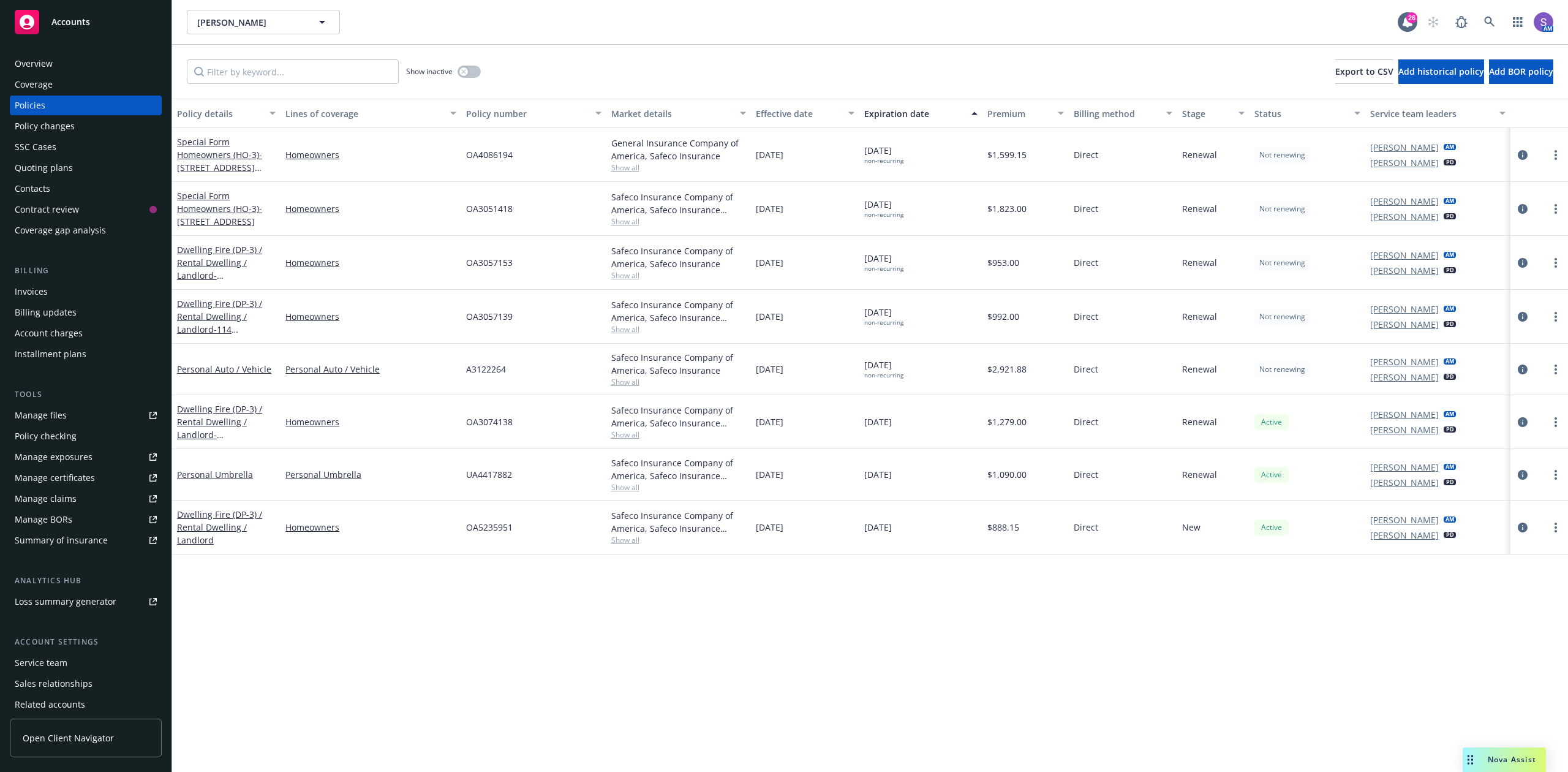
click at [494, 157] on span "OA4086194" at bounding box center [489, 154] width 47 height 13
click at [493, 155] on span "OA4086194" at bounding box center [489, 154] width 47 height 13
click at [1480, 20] on link at bounding box center [1490, 22] width 24 height 24
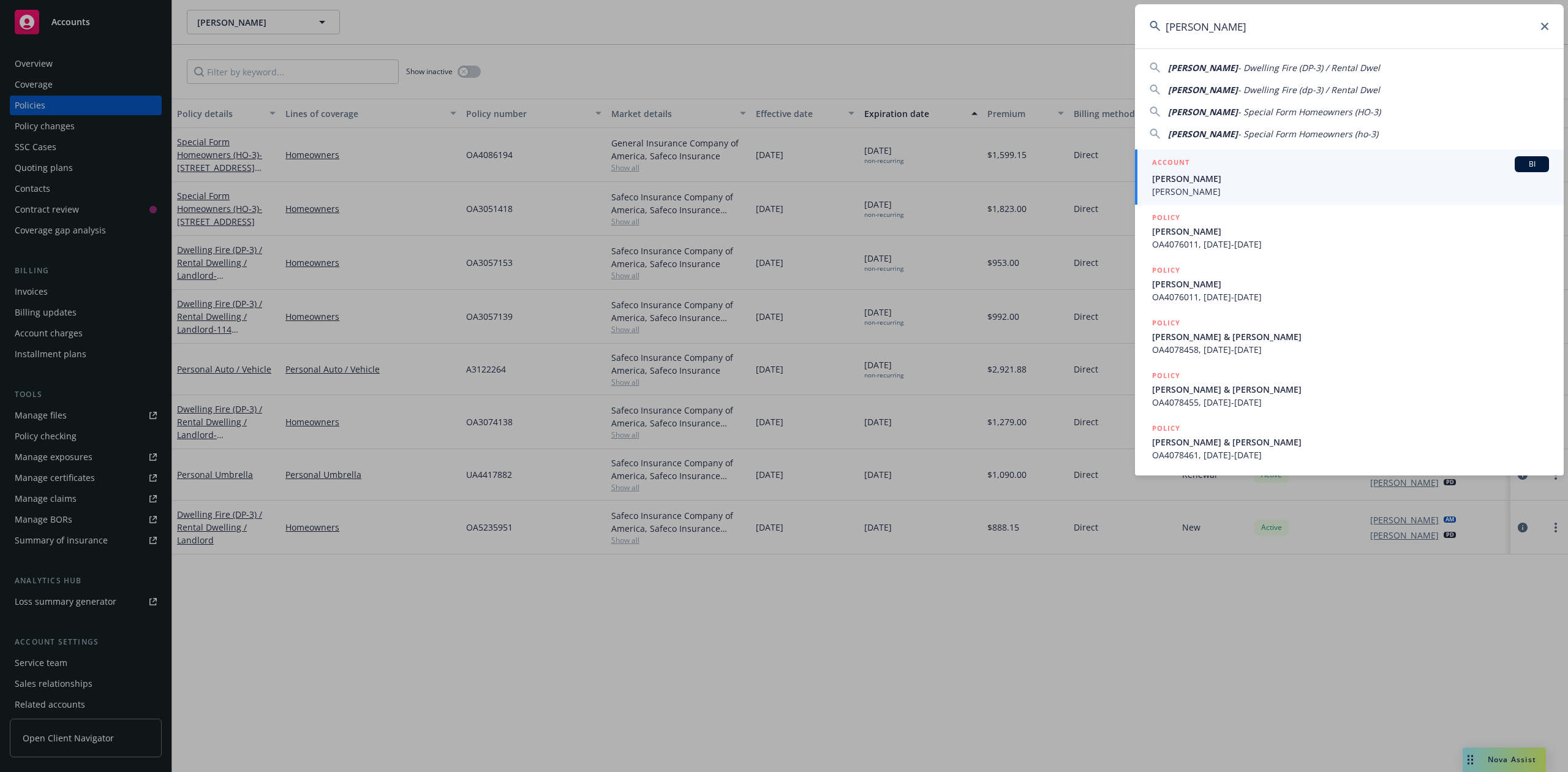
type input "[PERSON_NAME]"
click at [1204, 177] on span "[PERSON_NAME]" at bounding box center [1351, 179] width 397 height 13
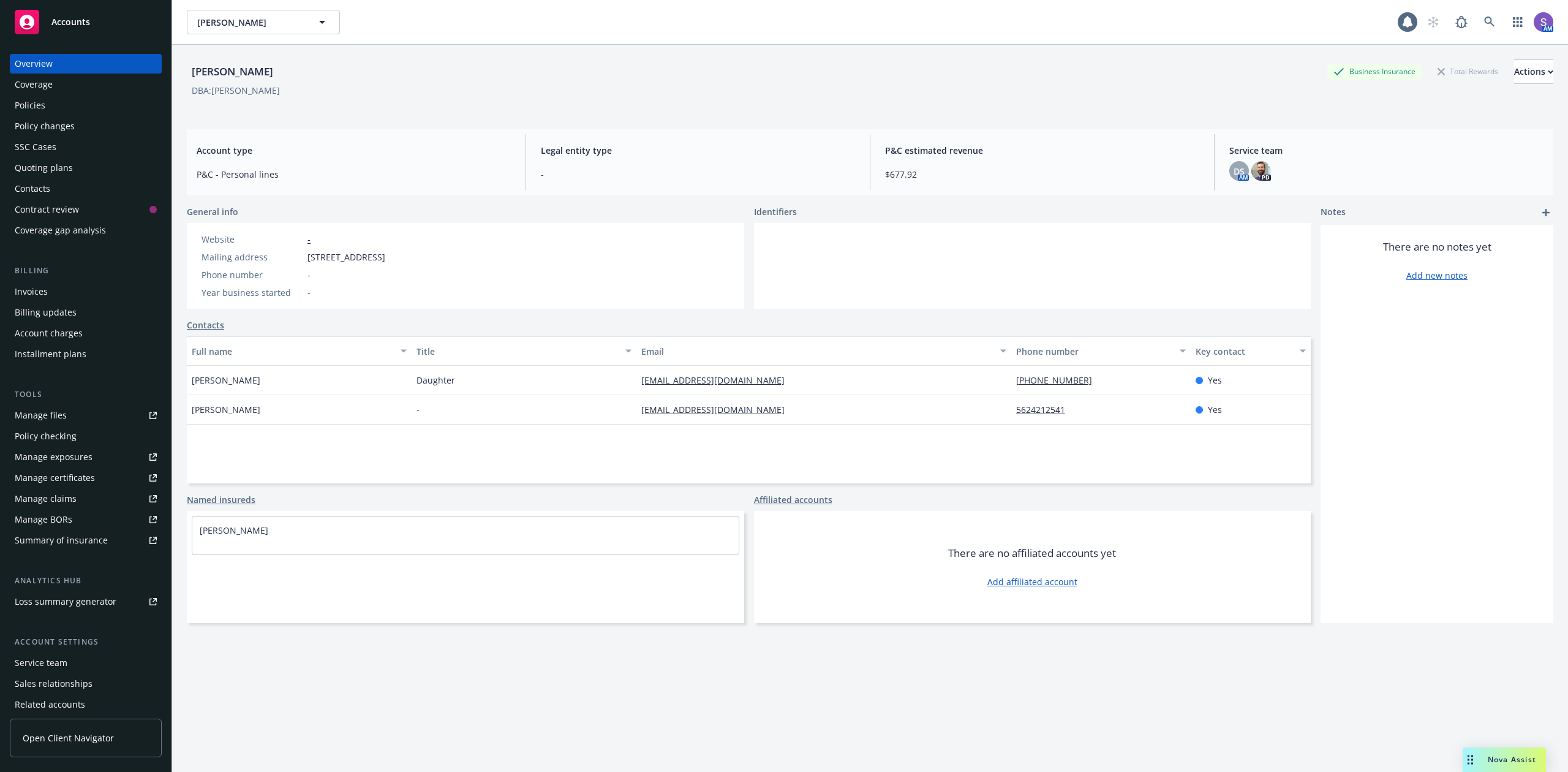
click at [25, 109] on div "Policies" at bounding box center [30, 105] width 31 height 20
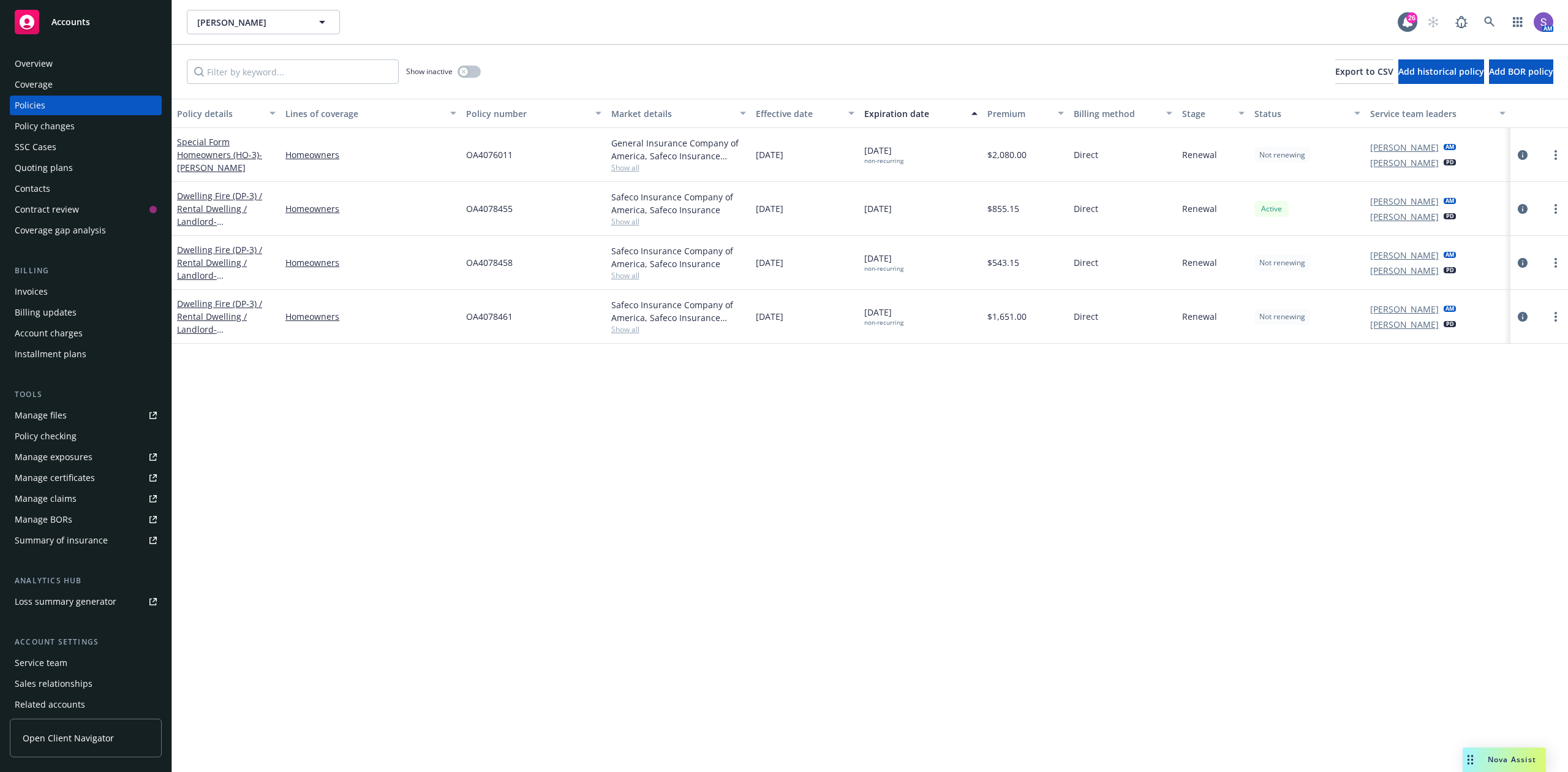
click at [474, 211] on span "OA4078455" at bounding box center [489, 209] width 47 height 13
click at [474, 209] on span "OA4078455" at bounding box center [489, 209] width 47 height 13
click at [493, 262] on span "OA4078458" at bounding box center [489, 262] width 47 height 13
click at [508, 318] on span "OA4078461" at bounding box center [489, 316] width 47 height 13
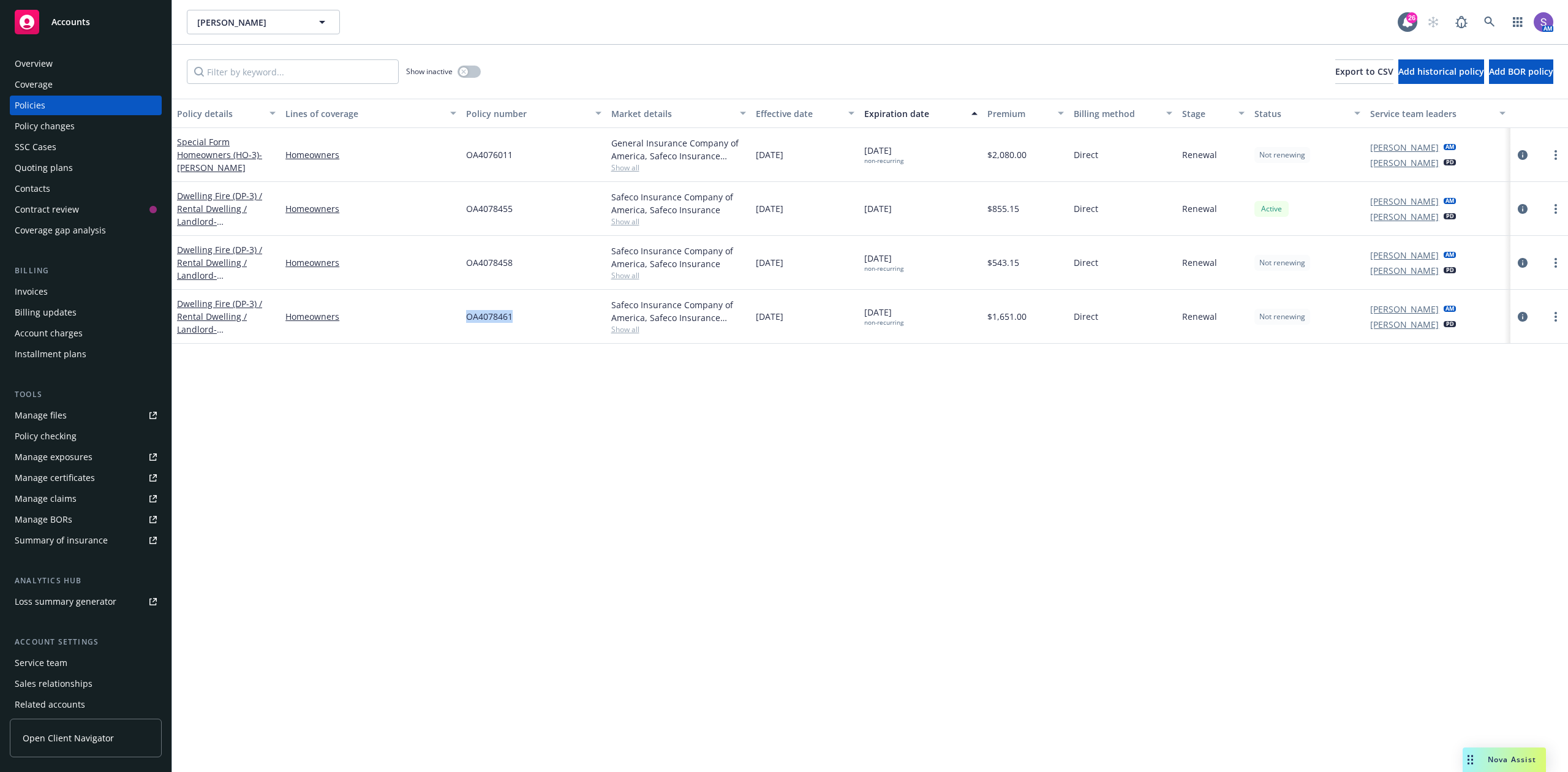
click at [508, 318] on span "OA4078461" at bounding box center [489, 316] width 47 height 13
click at [1488, 17] on icon at bounding box center [1490, 22] width 11 height 11
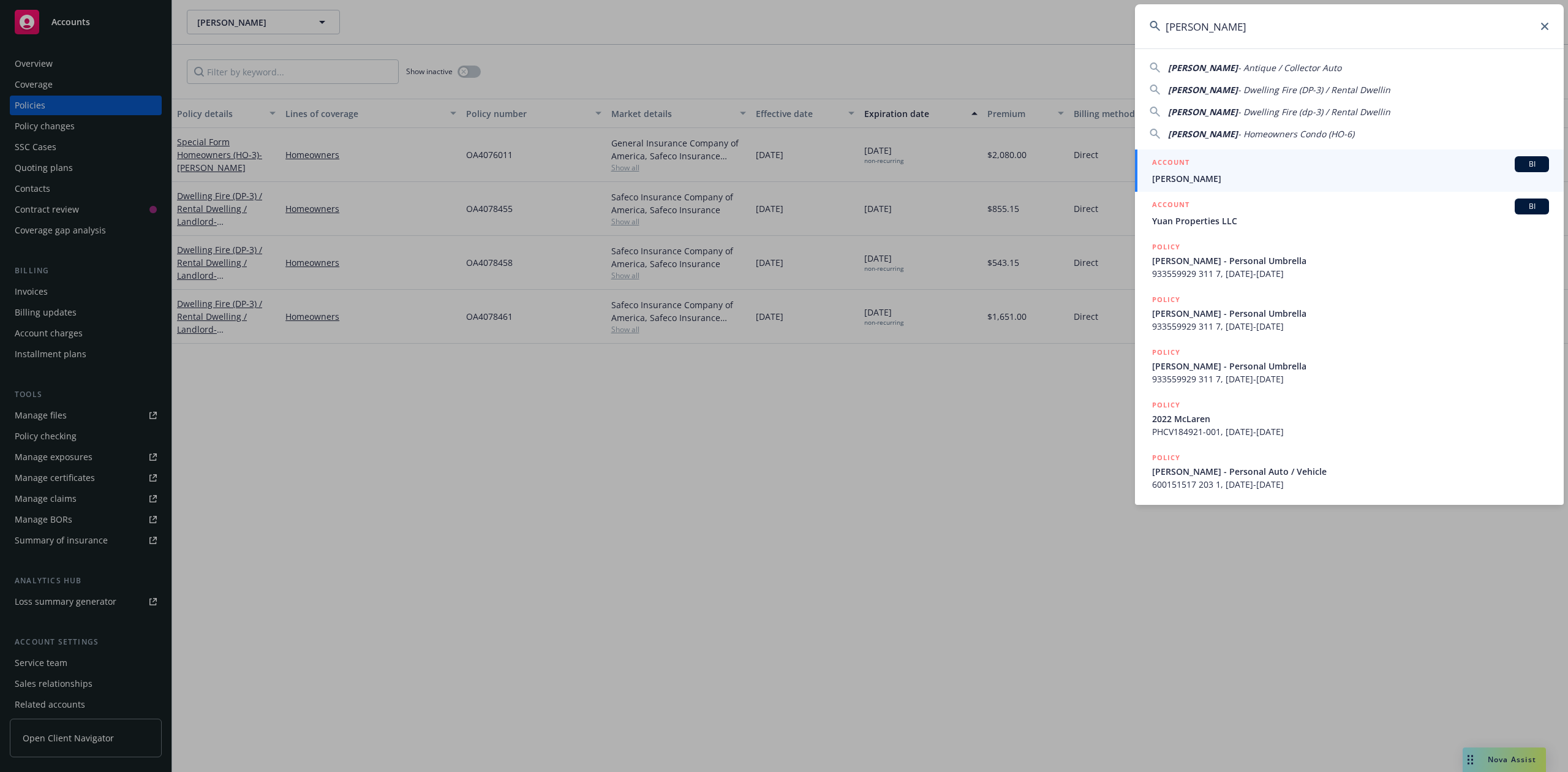
type input "[PERSON_NAME]"
click at [1206, 164] on div "ACCOUNT BI" at bounding box center [1351, 164] width 397 height 16
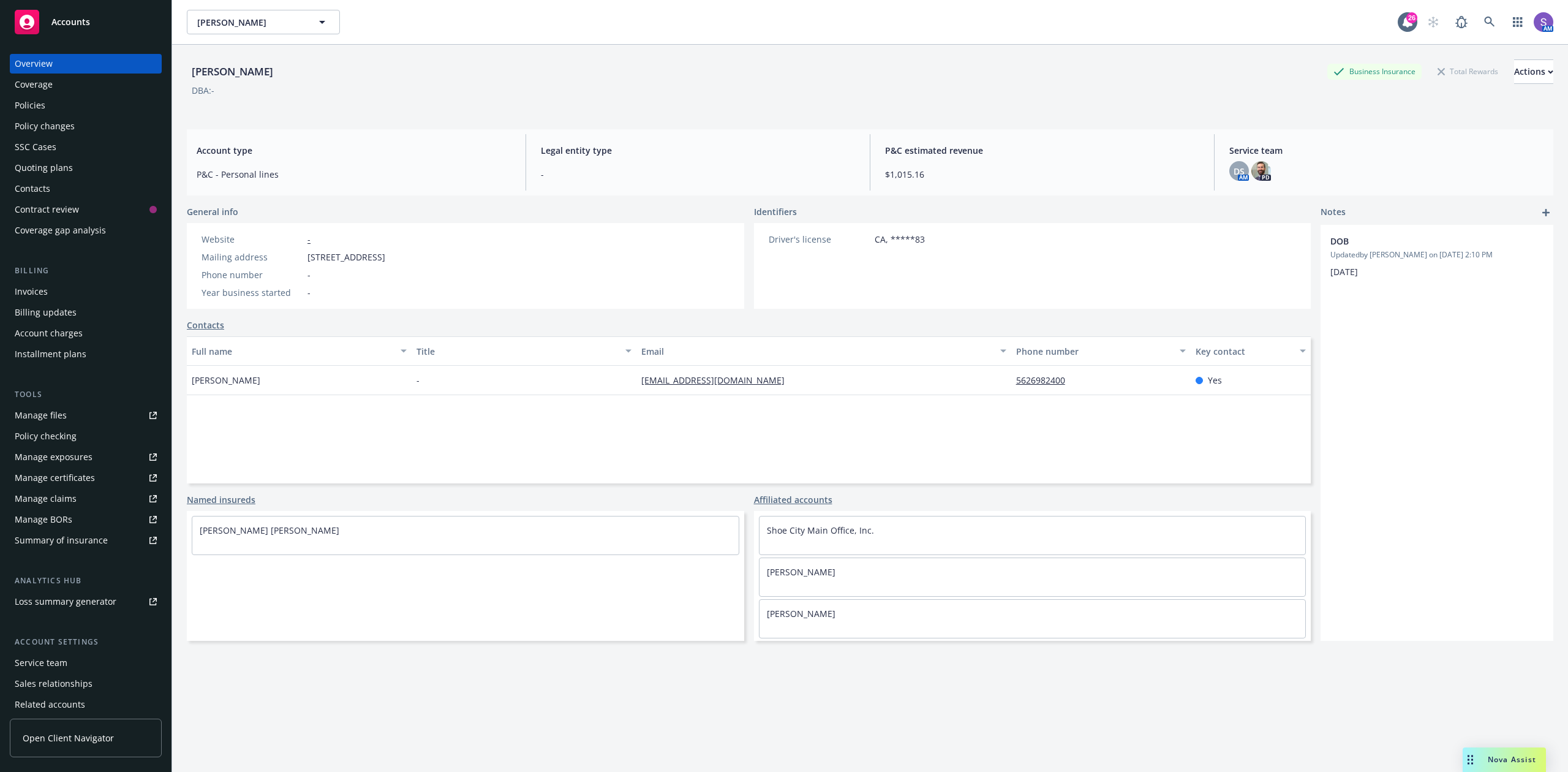
click at [22, 107] on div "Policies" at bounding box center [30, 105] width 31 height 20
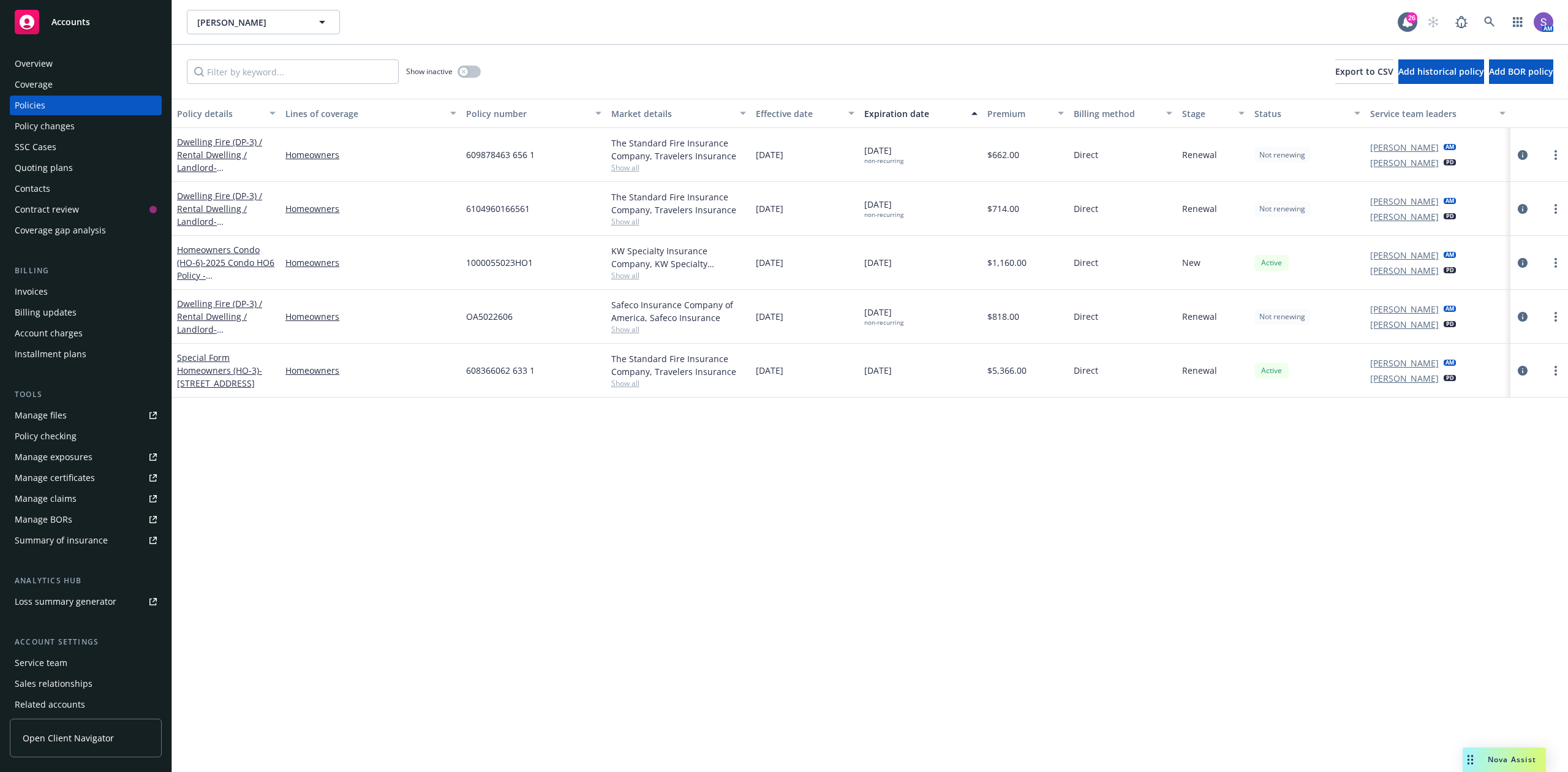
click at [496, 156] on span "609878463 656 1" at bounding box center [501, 154] width 68 height 13
click at [496, 155] on span "609878463 656 1" at bounding box center [501, 154] width 68 height 13
click at [1493, 22] on icon at bounding box center [1490, 22] width 11 height 11
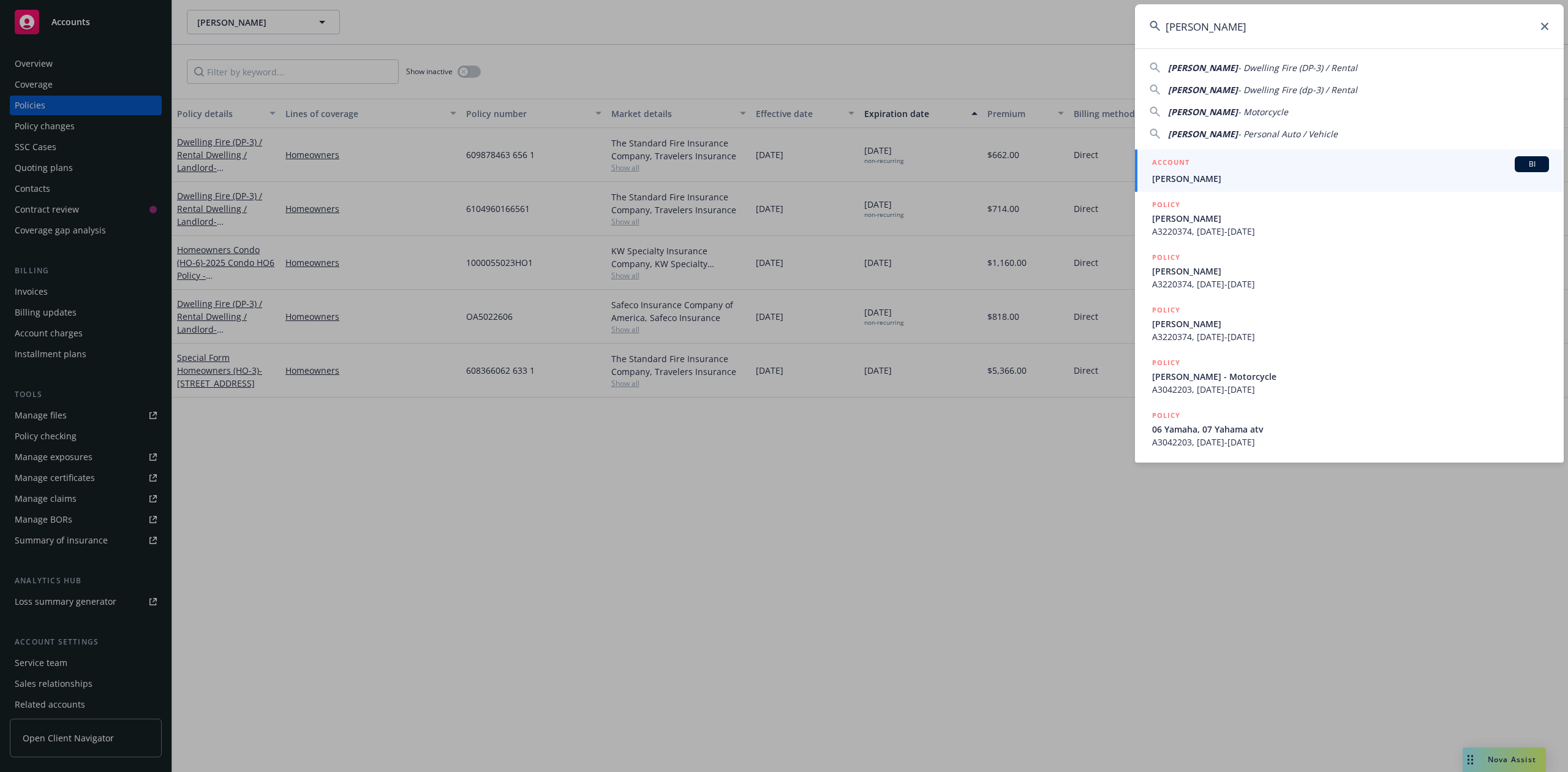
type input "[PERSON_NAME]"
click at [1208, 175] on span "[PERSON_NAME]" at bounding box center [1351, 179] width 397 height 13
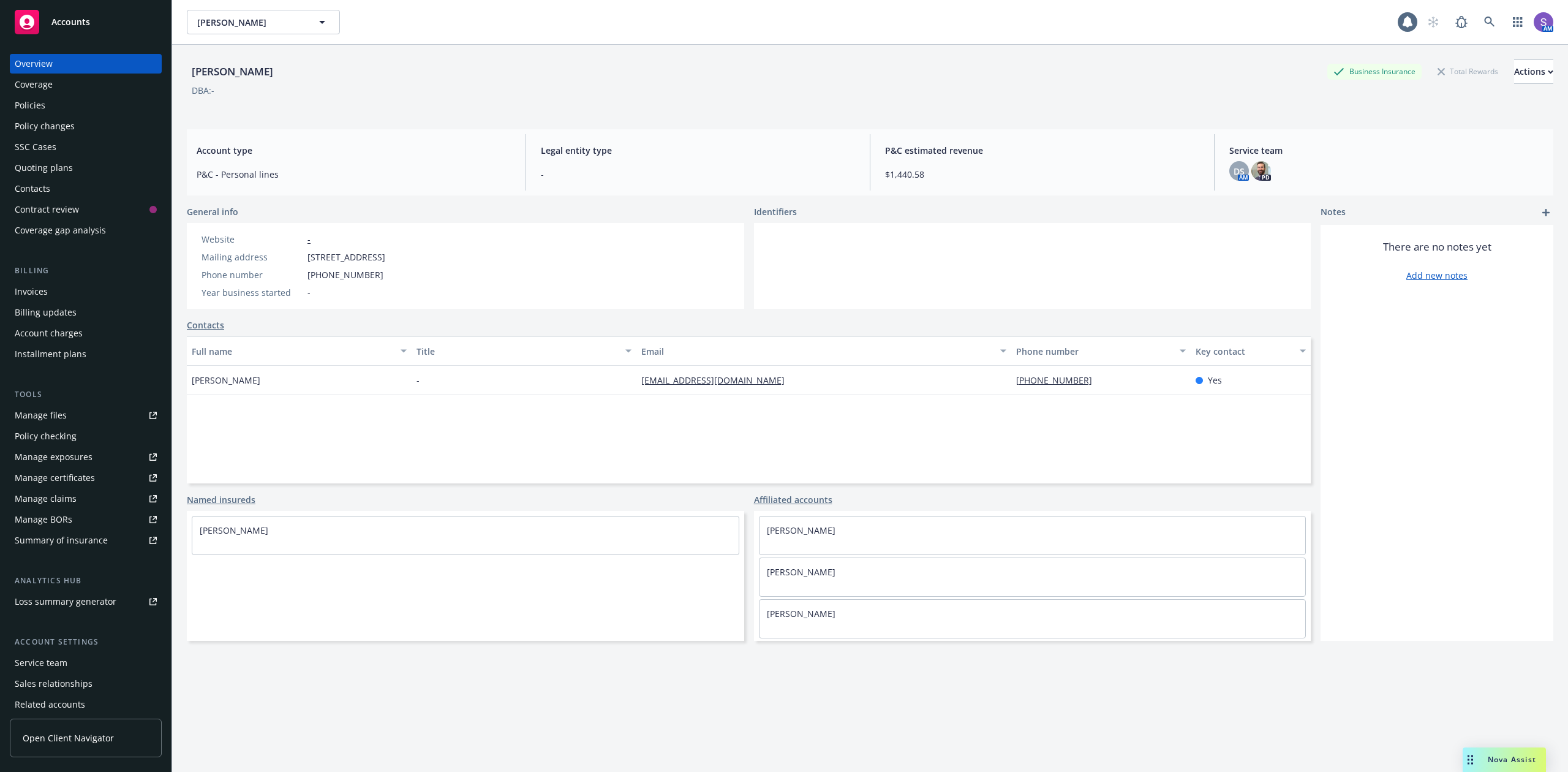
click at [26, 103] on div "Policies" at bounding box center [30, 105] width 31 height 20
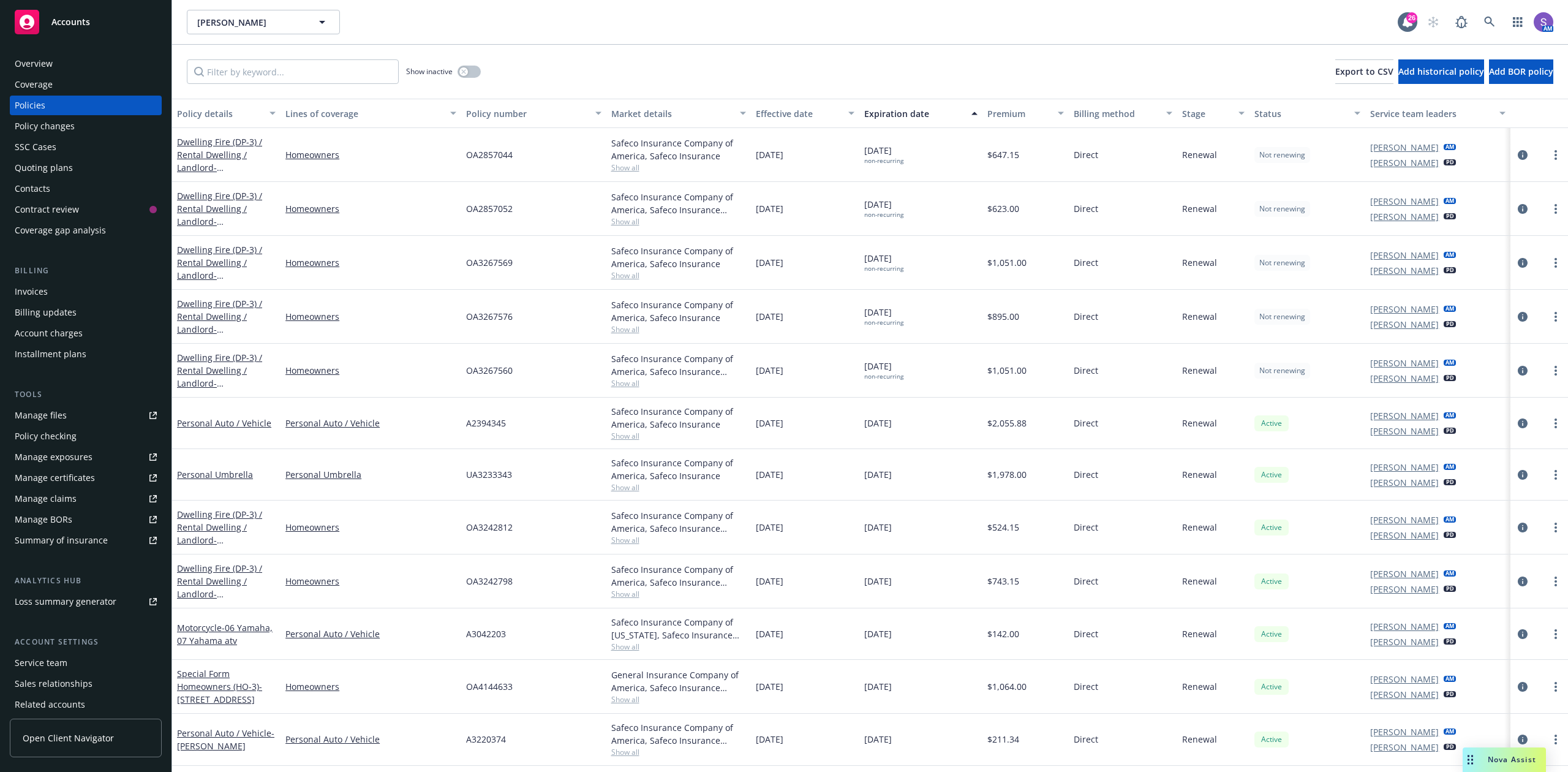
click at [496, 157] on span "OA2857044" at bounding box center [489, 154] width 47 height 13
click at [487, 205] on span "OA2857052" at bounding box center [489, 209] width 47 height 13
click at [486, 205] on span "OA2857052" at bounding box center [489, 209] width 47 height 13
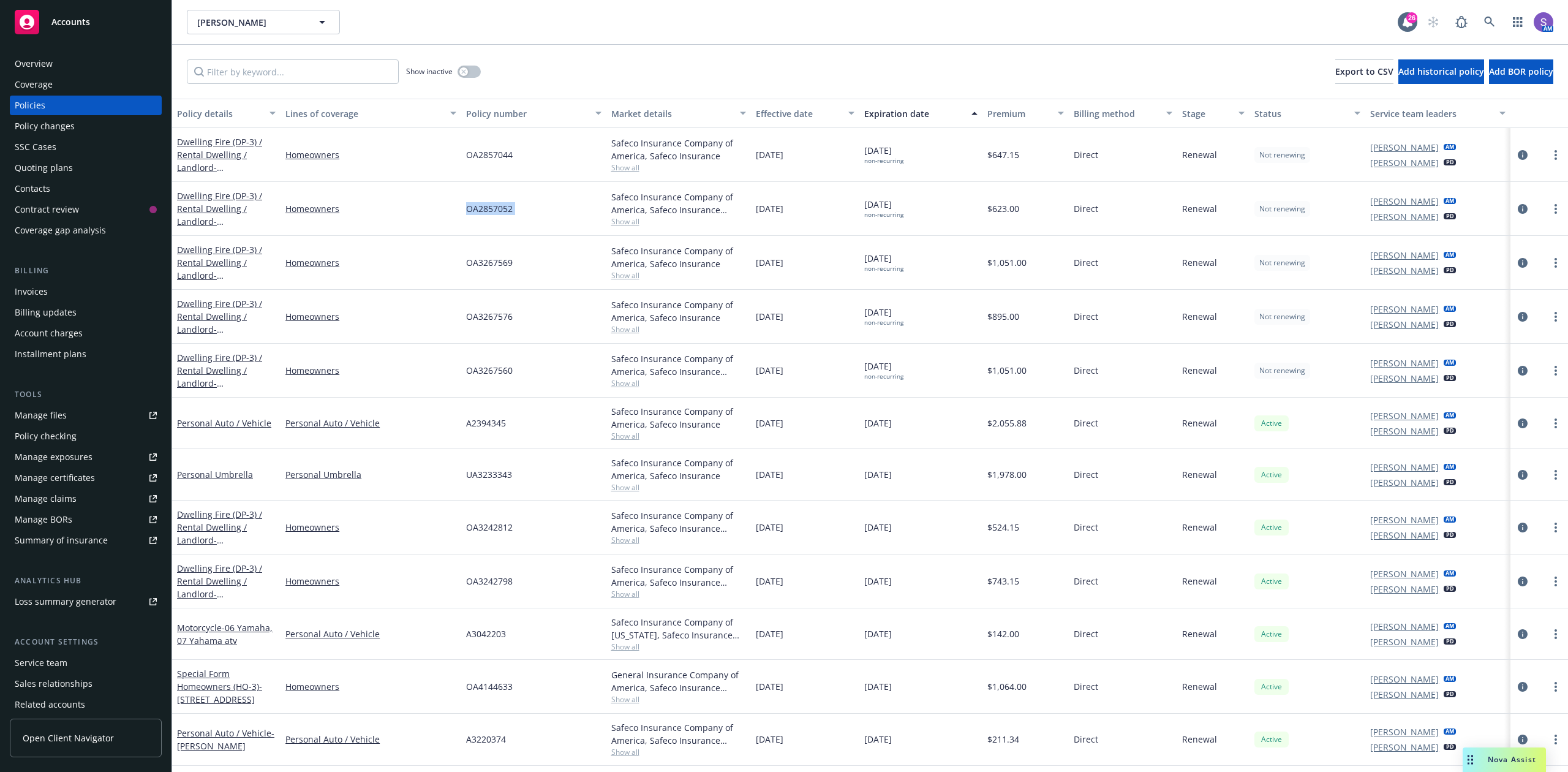
click at [22, 64] on div "Overview" at bounding box center [34, 64] width 38 height 20
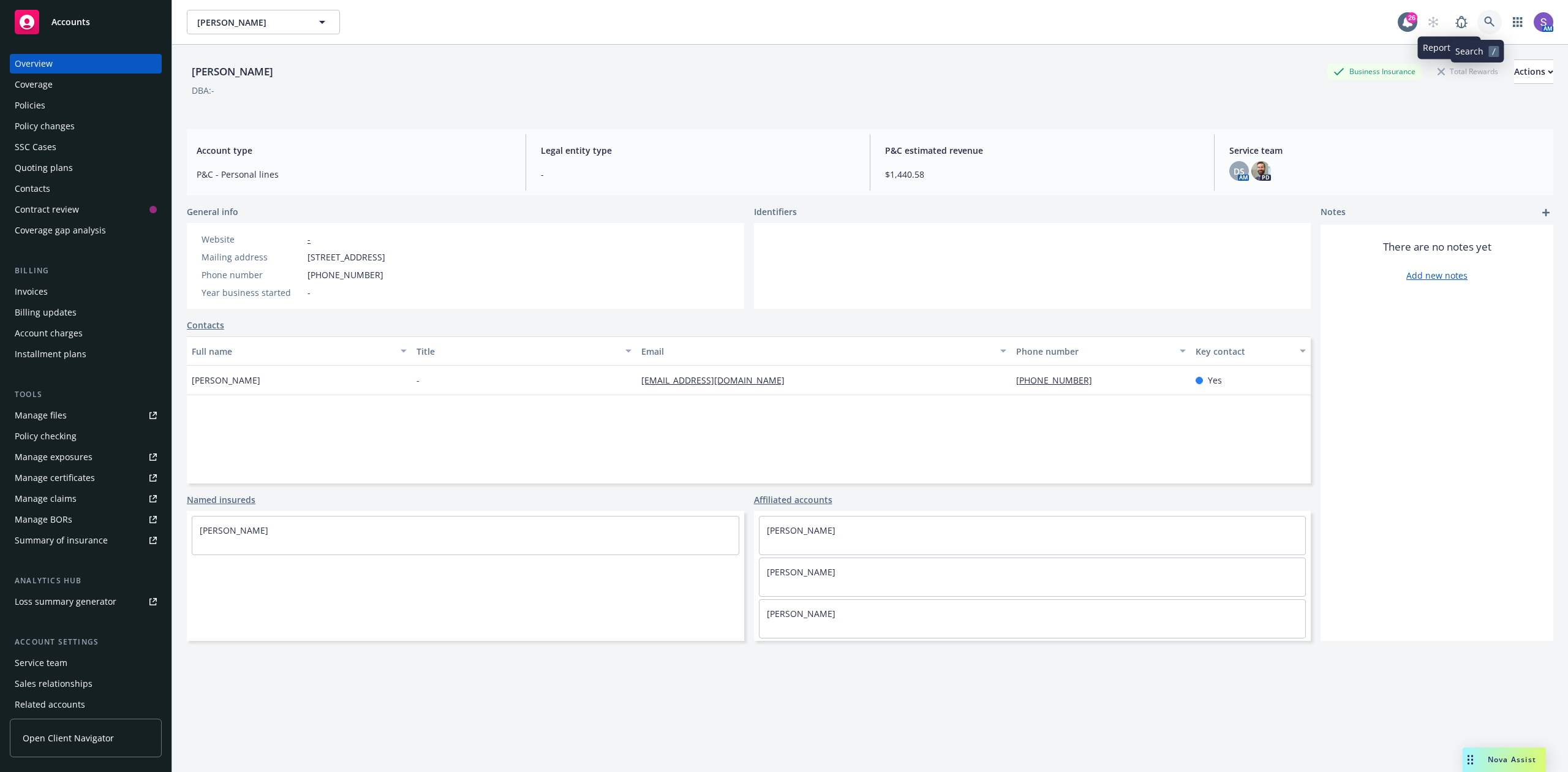
click at [1484, 20] on icon at bounding box center [1490, 22] width 11 height 11
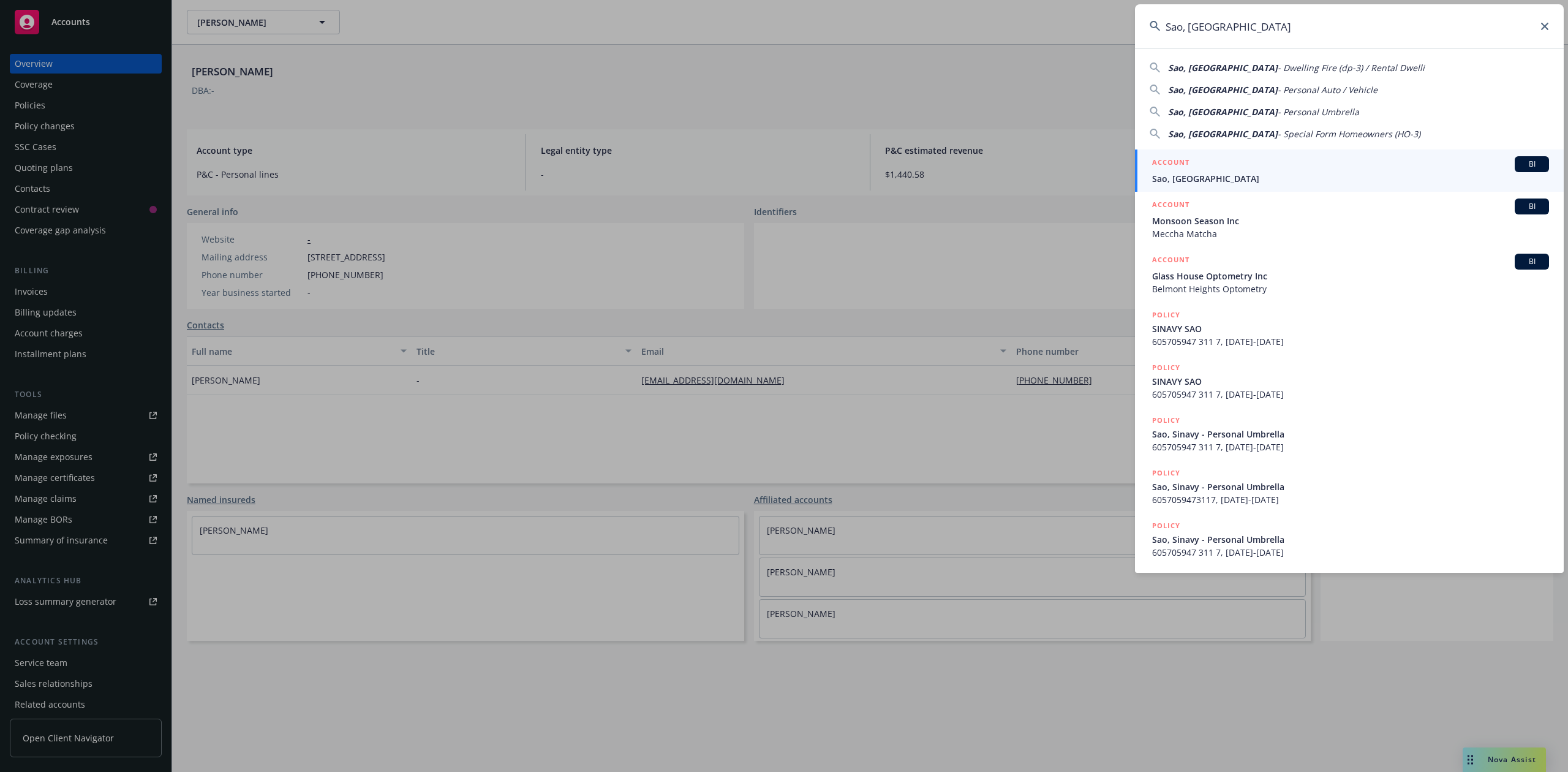
type input "Sao, [GEOGRAPHIC_DATA]"
click at [1194, 170] on div "ACCOUNT BI" at bounding box center [1351, 164] width 397 height 16
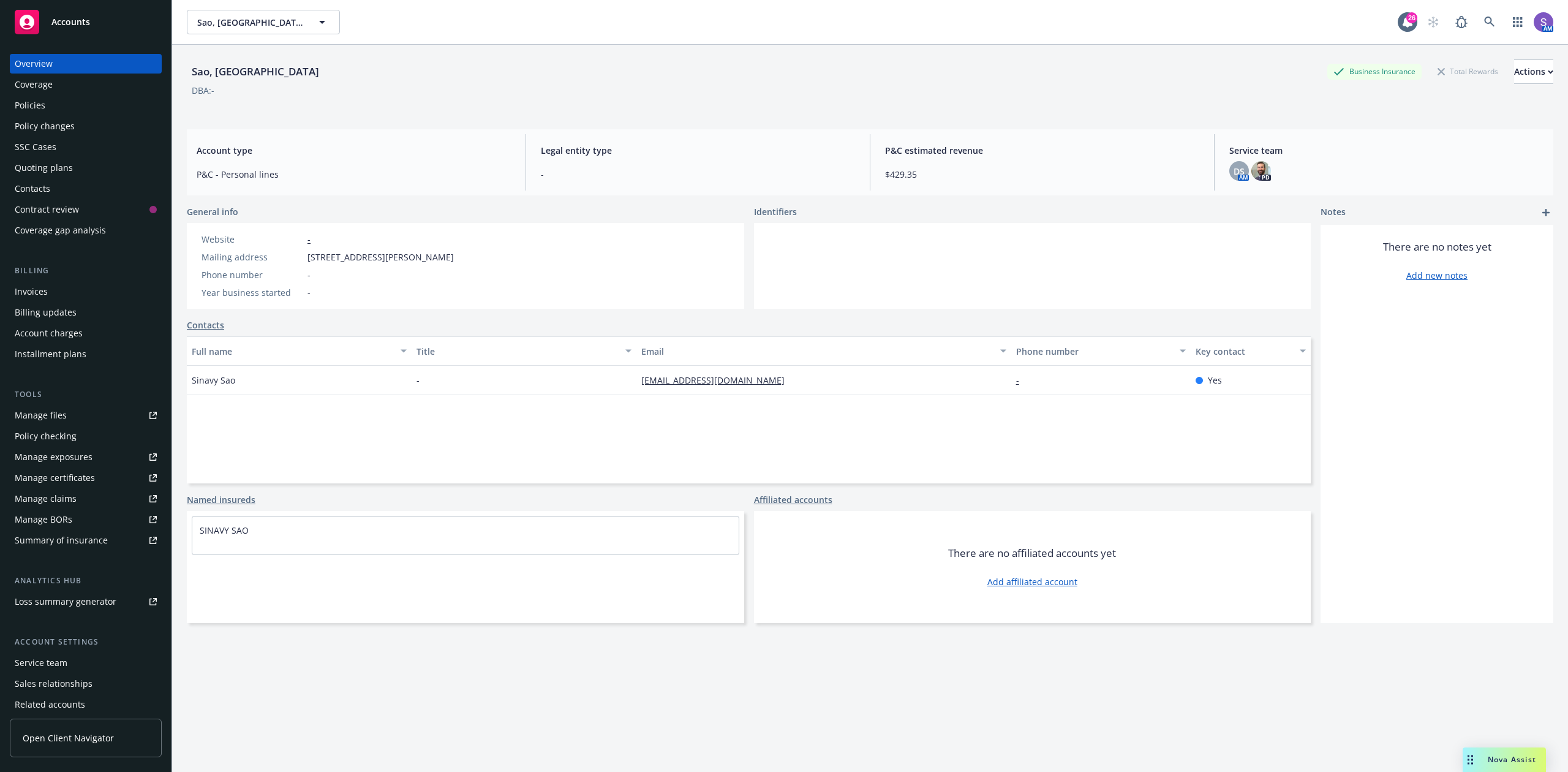
click at [34, 99] on div "Policies" at bounding box center [30, 105] width 31 height 20
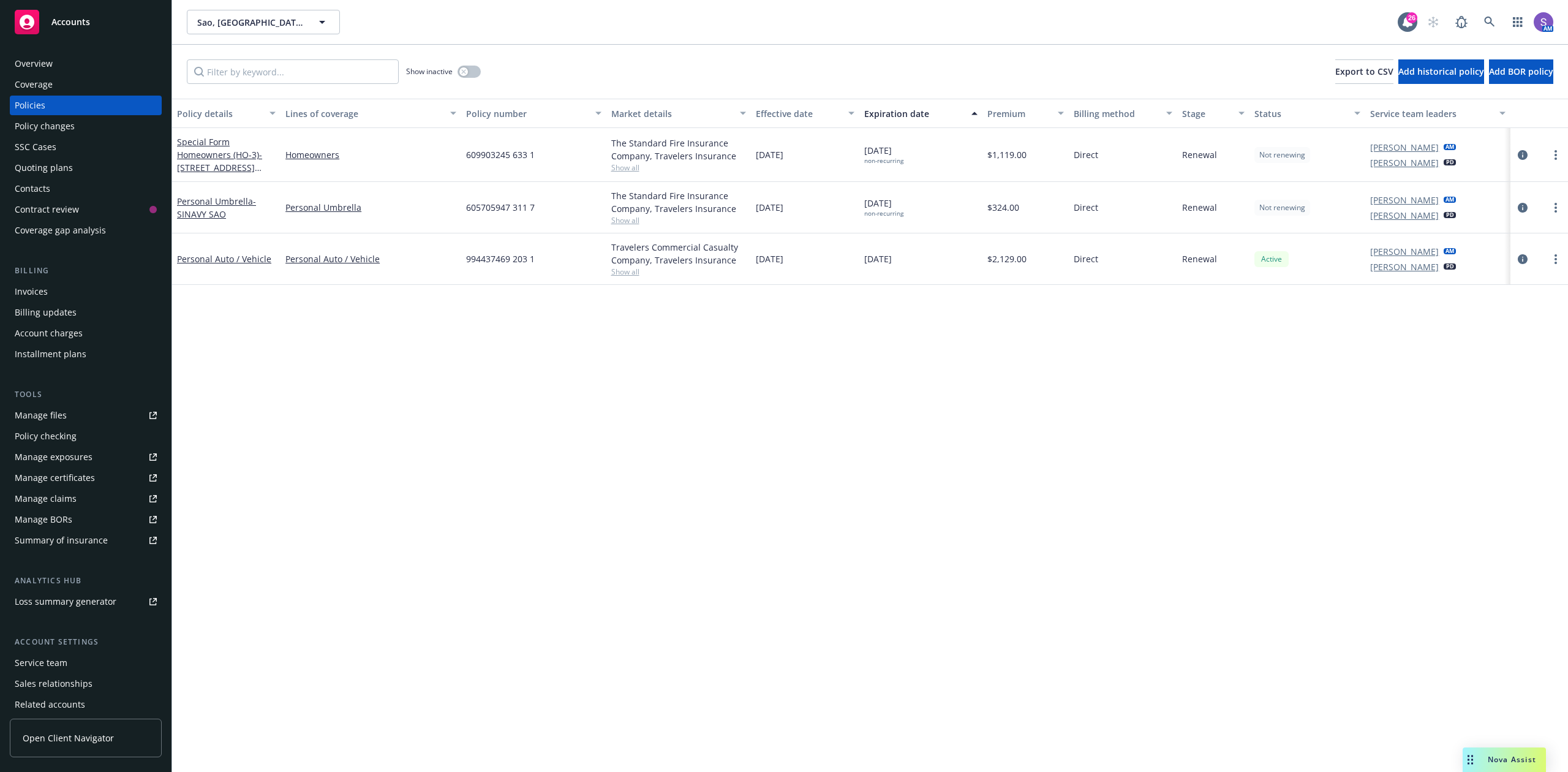
click at [476, 153] on span "609903245 633 1" at bounding box center [501, 154] width 68 height 13
click at [1486, 21] on icon at bounding box center [1490, 22] width 11 height 11
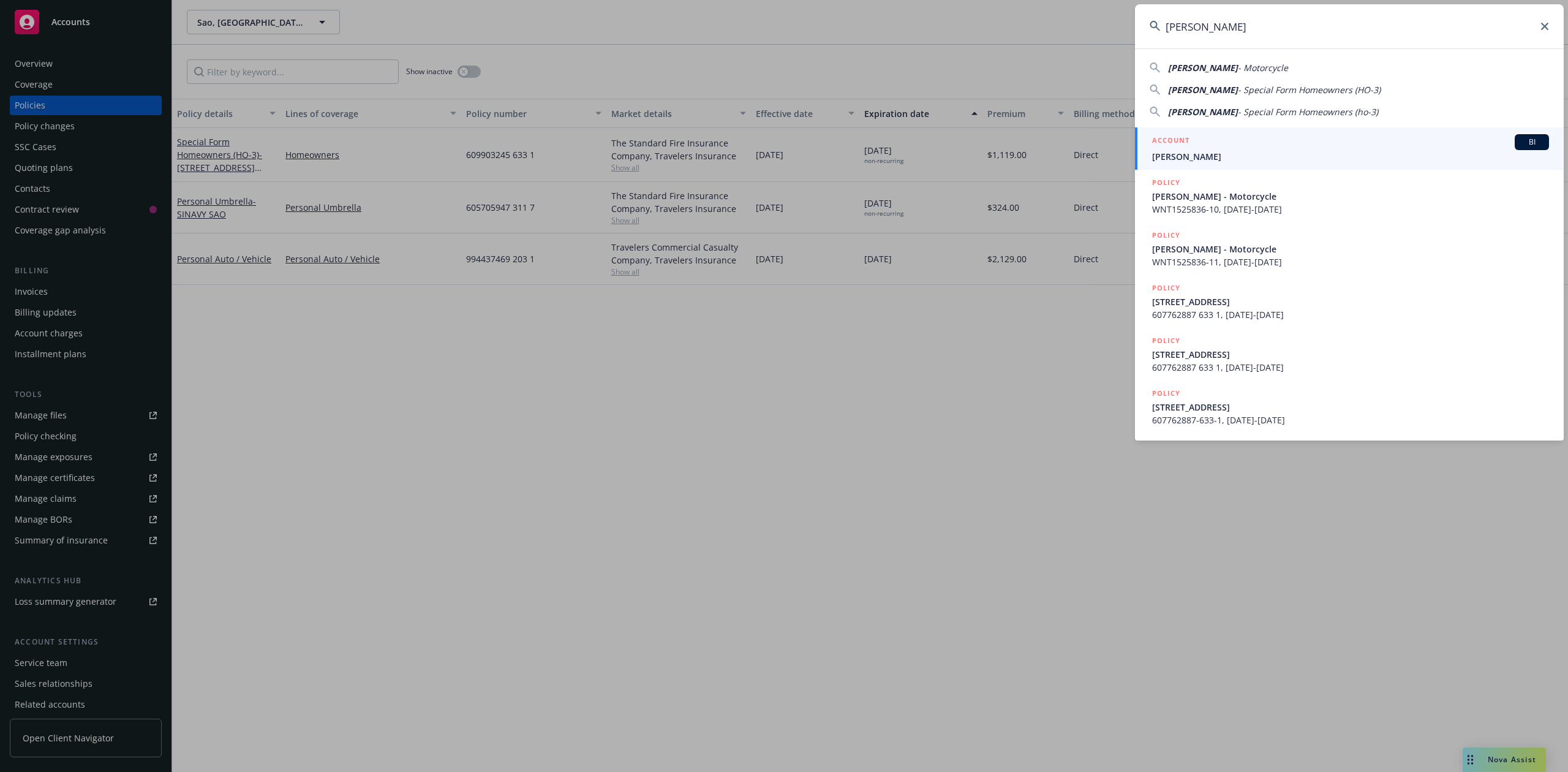
type input "[PERSON_NAME]"
click at [1217, 148] on div "ACCOUNT BI" at bounding box center [1351, 142] width 397 height 16
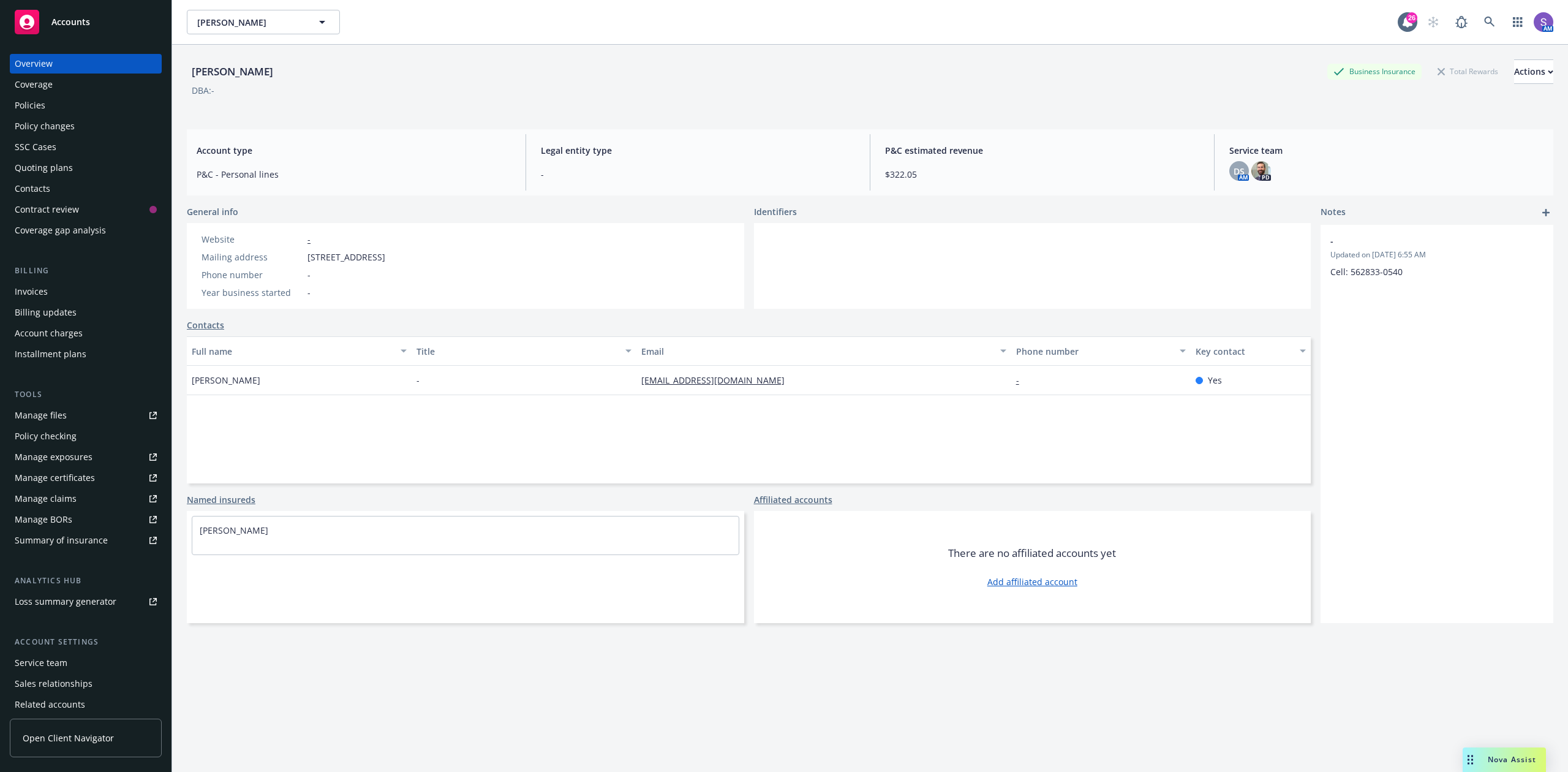
click at [20, 104] on div "Policies" at bounding box center [30, 105] width 31 height 20
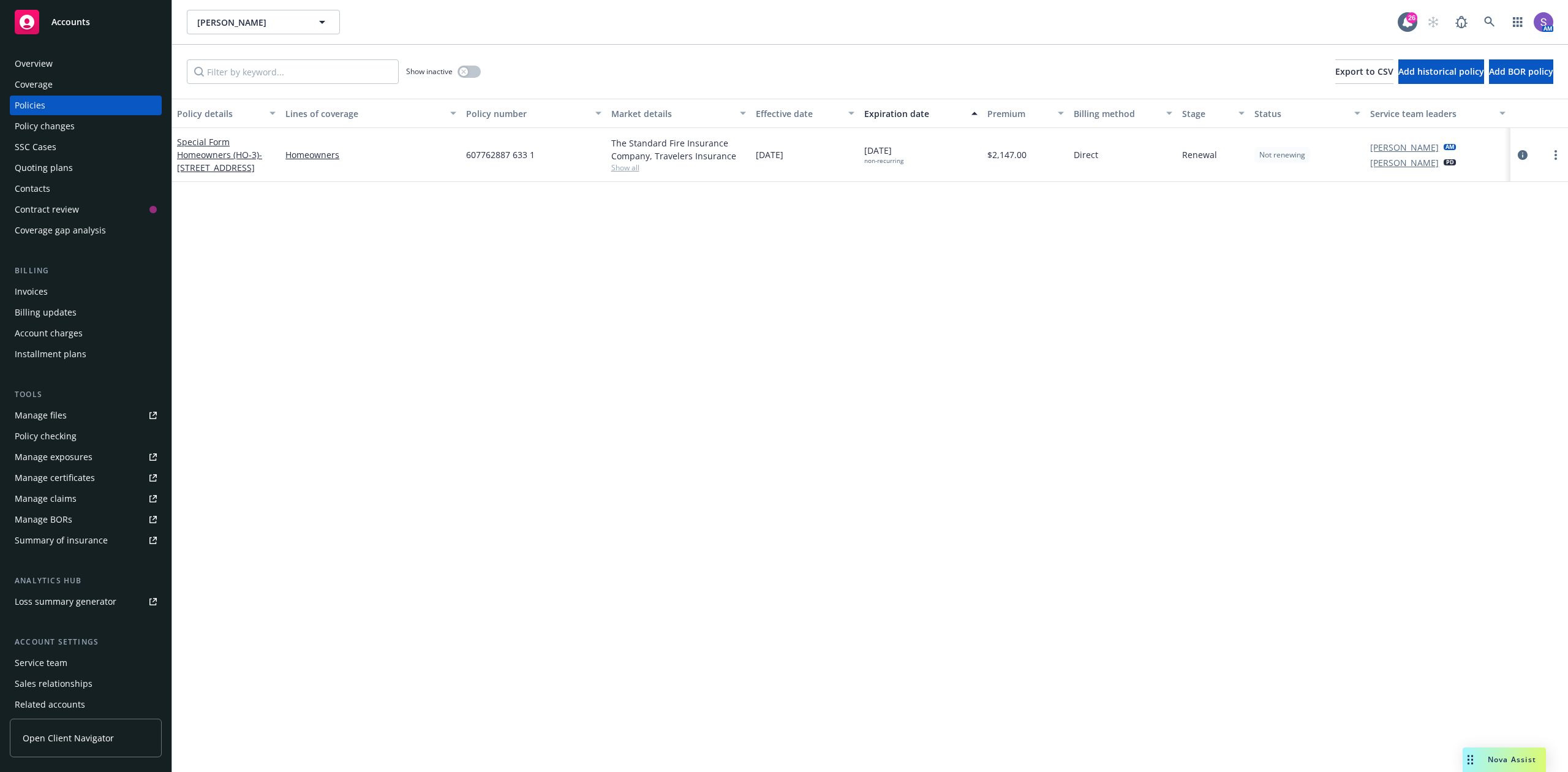
click at [478, 149] on span "607762887 633 1" at bounding box center [501, 154] width 68 height 13
click at [1491, 21] on icon at bounding box center [1489, 22] width 10 height 10
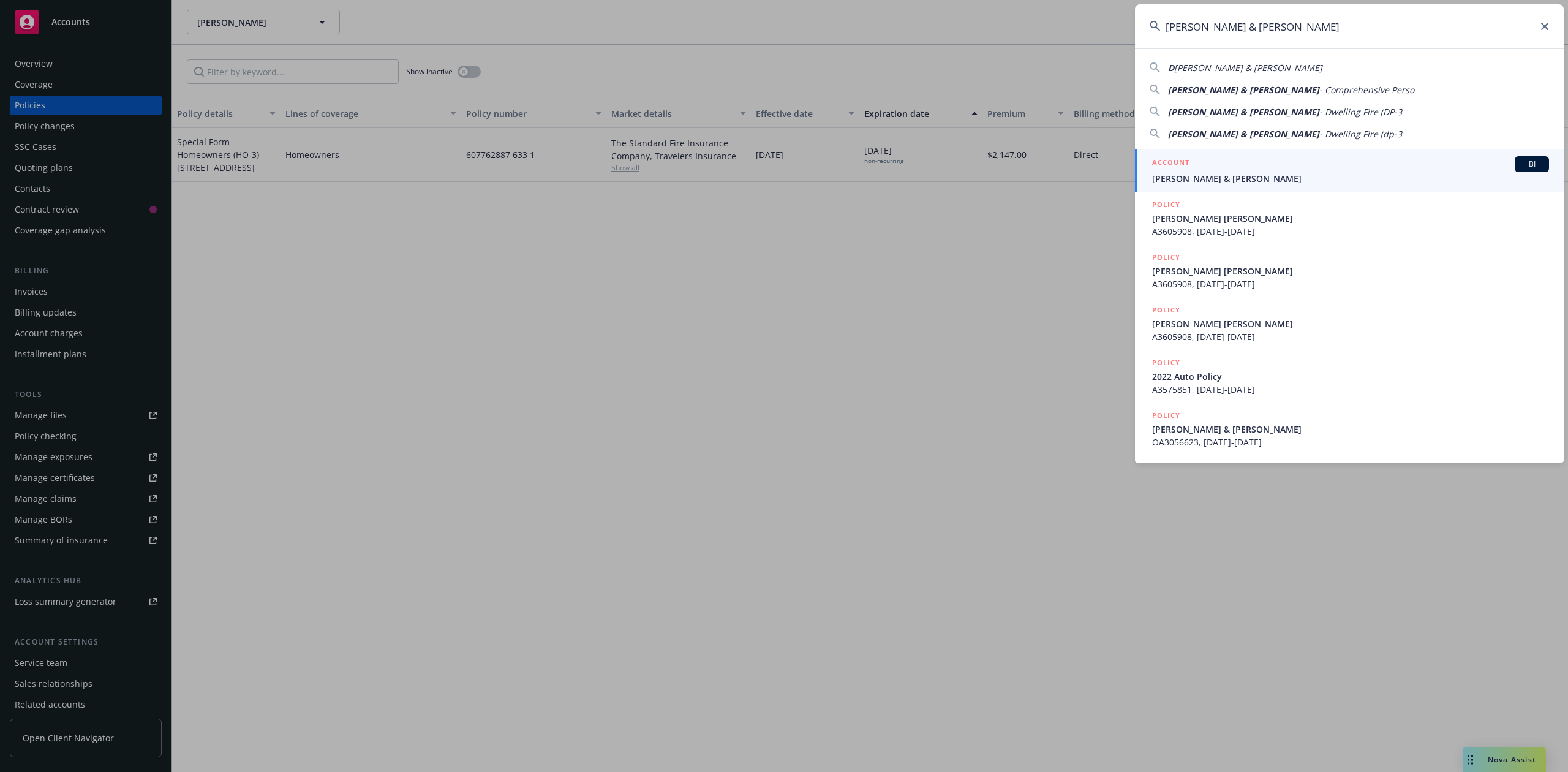
type input "[PERSON_NAME] & [PERSON_NAME]"
click at [1198, 158] on div "ACCOUNT BI" at bounding box center [1351, 164] width 397 height 16
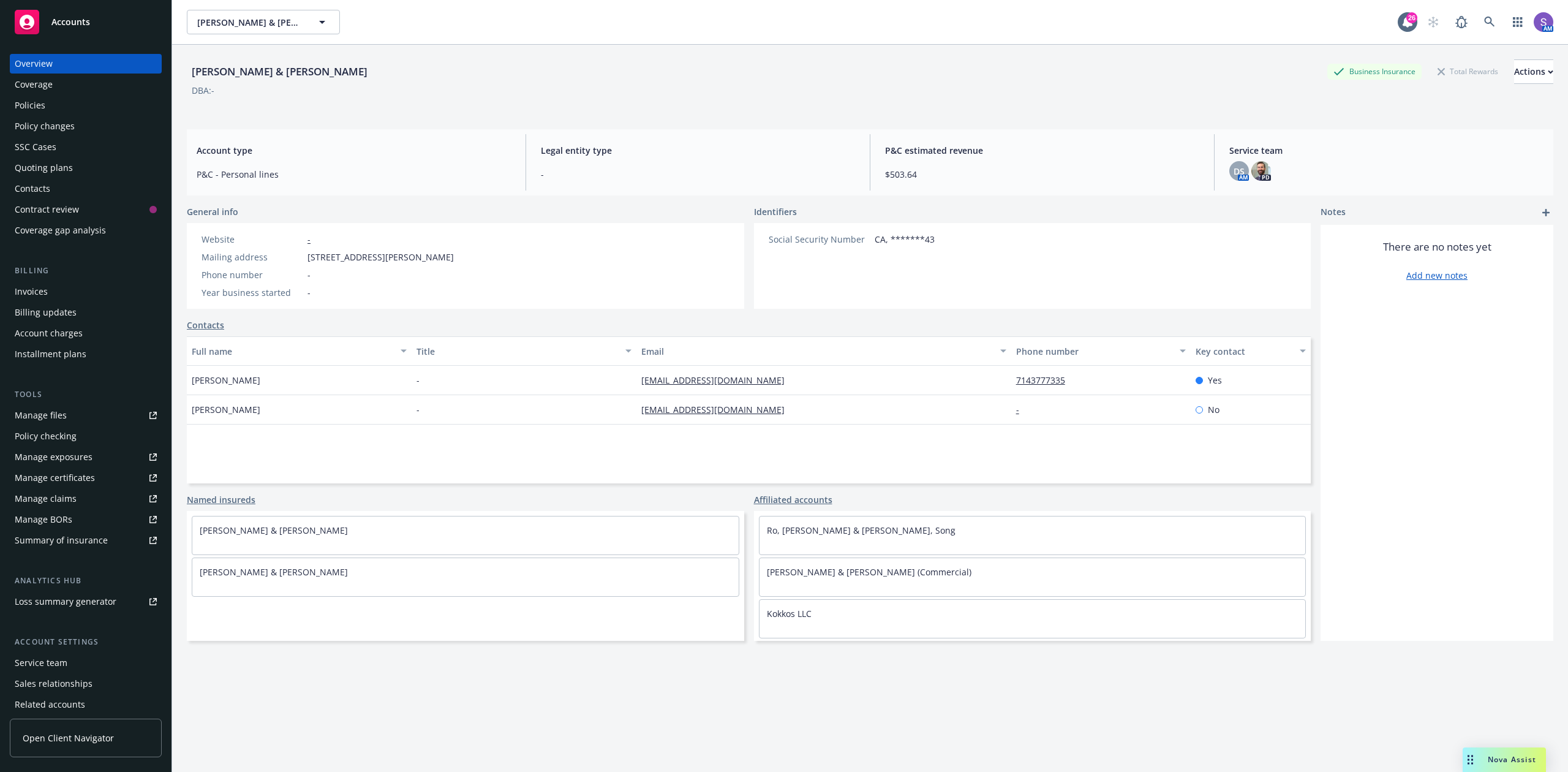
click at [20, 108] on div "Policies" at bounding box center [30, 105] width 31 height 20
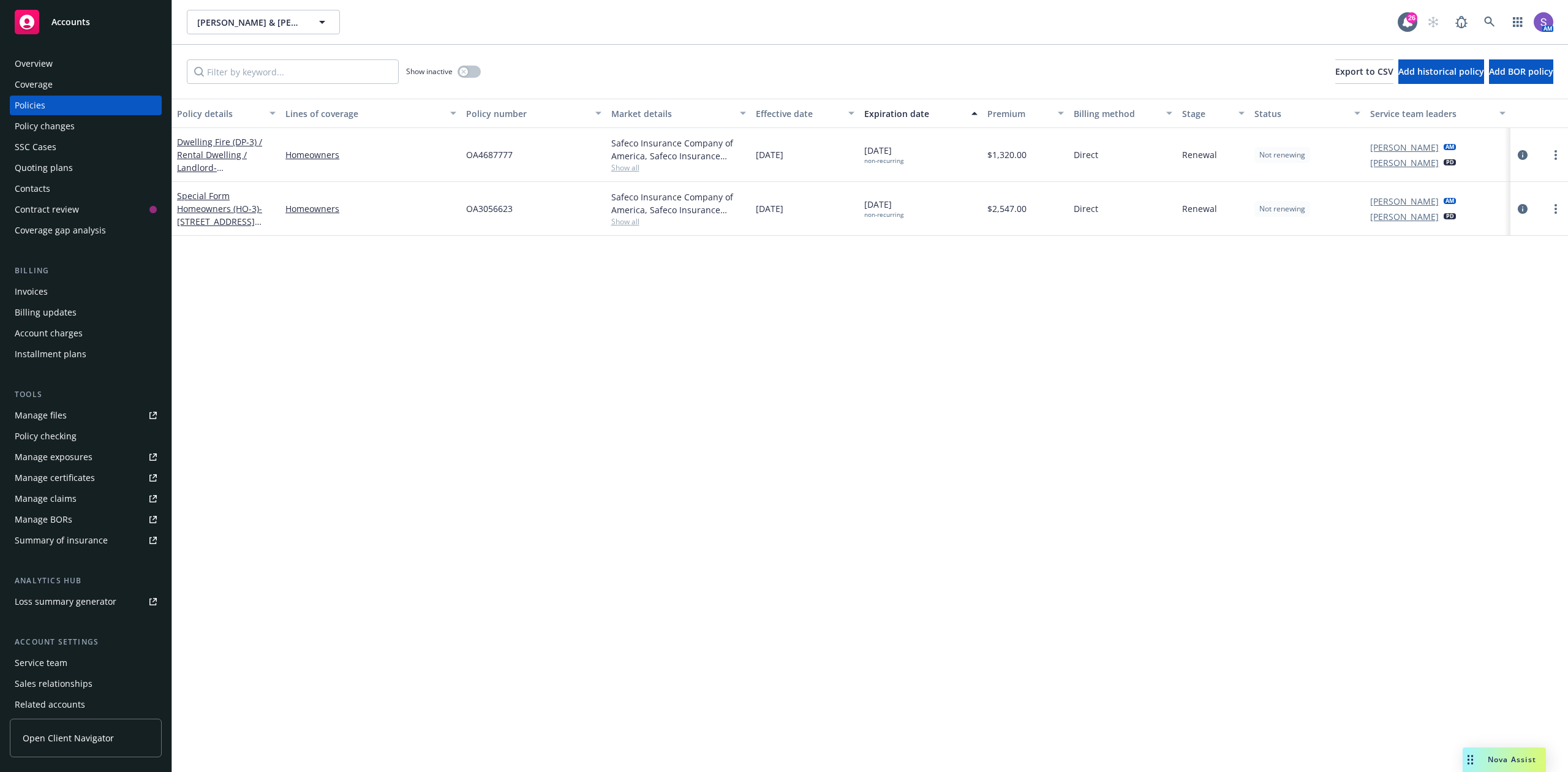
click at [488, 150] on span "OA4687777" at bounding box center [489, 154] width 47 height 13
click at [1483, 16] on link at bounding box center [1490, 22] width 24 height 24
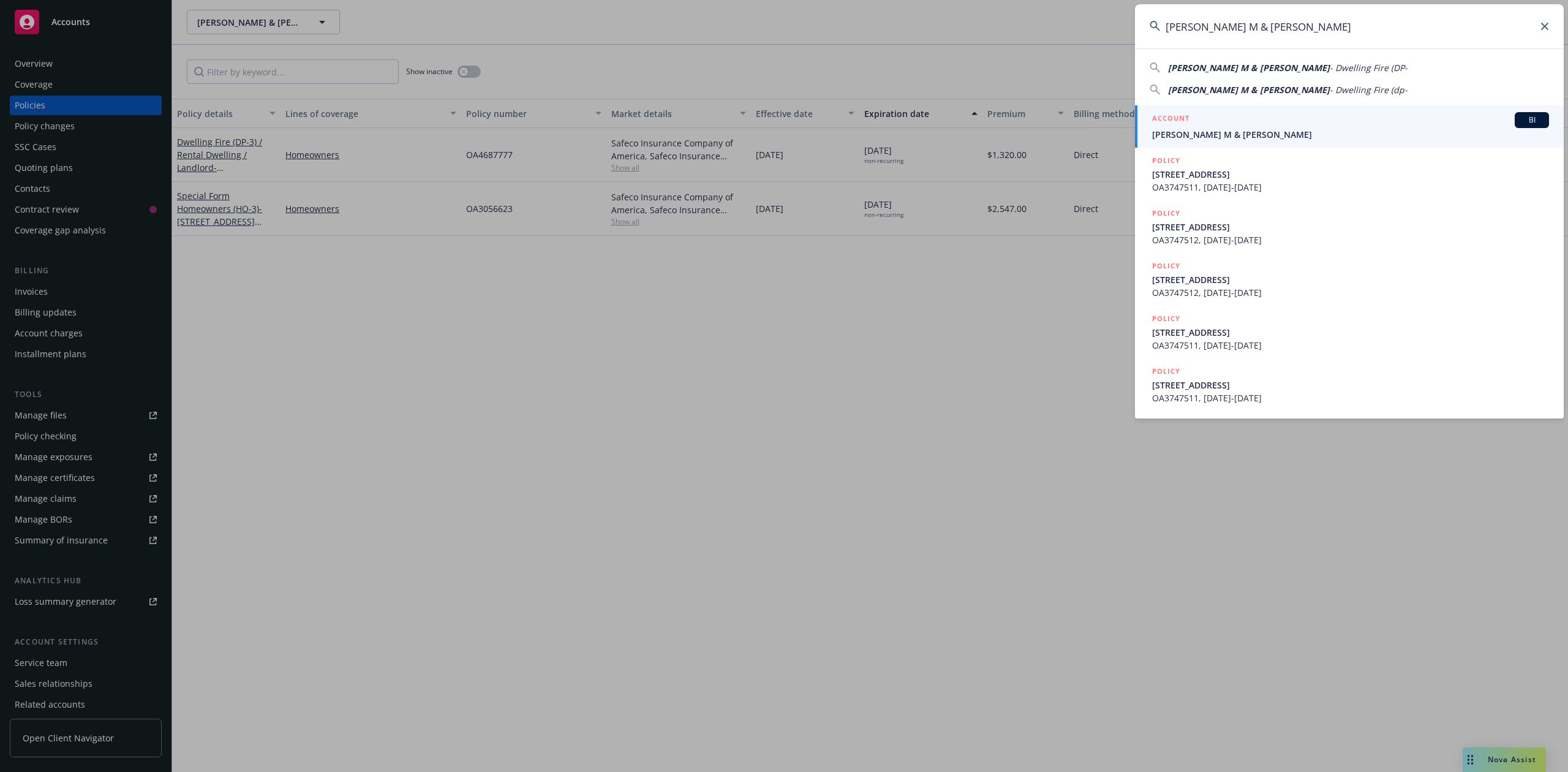
type input "[PERSON_NAME] M & [PERSON_NAME]"
click at [1248, 128] on div "ACCOUNT BI" at bounding box center [1351, 120] width 397 height 16
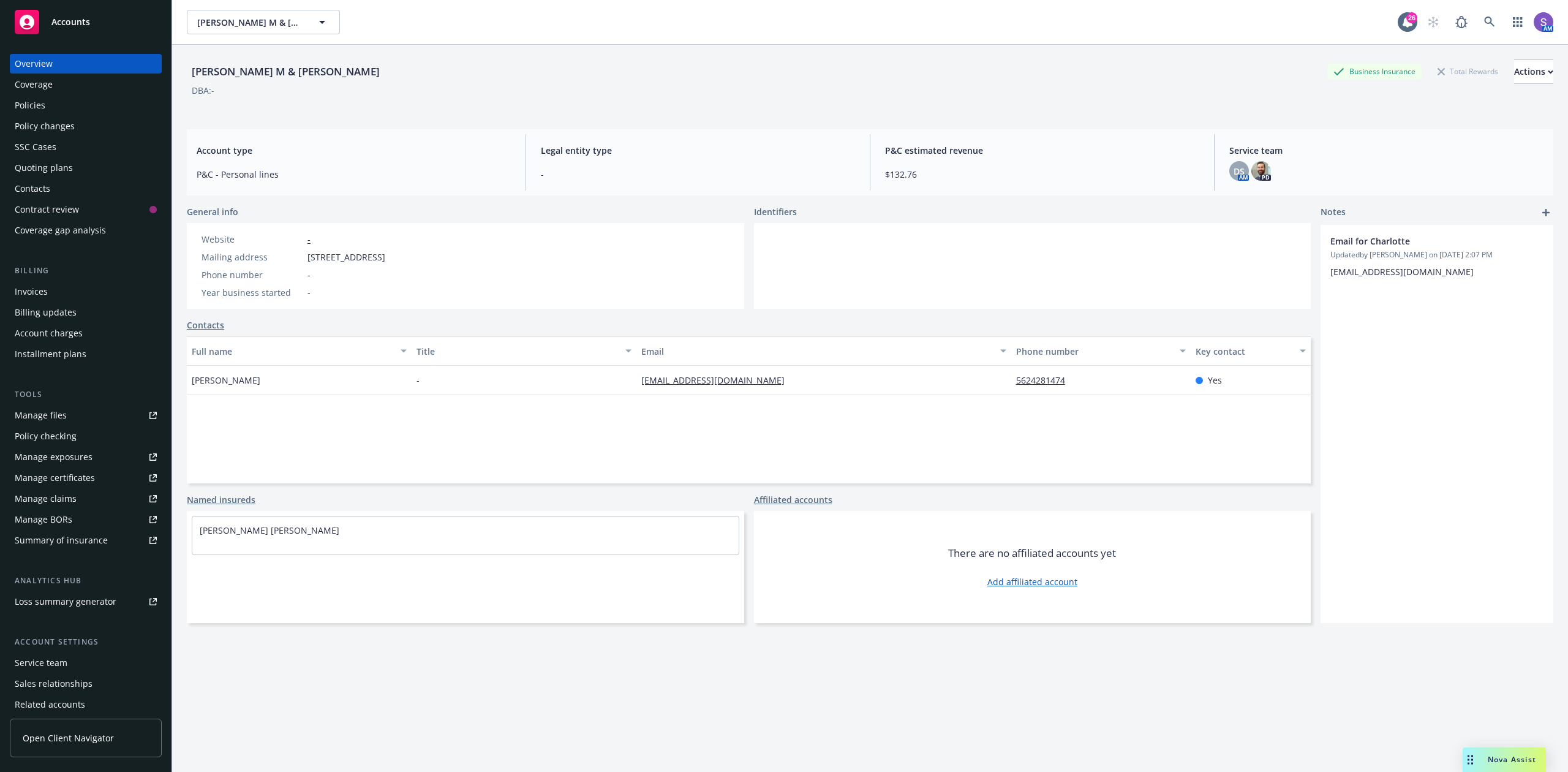
click at [24, 107] on div "Policies" at bounding box center [30, 105] width 31 height 20
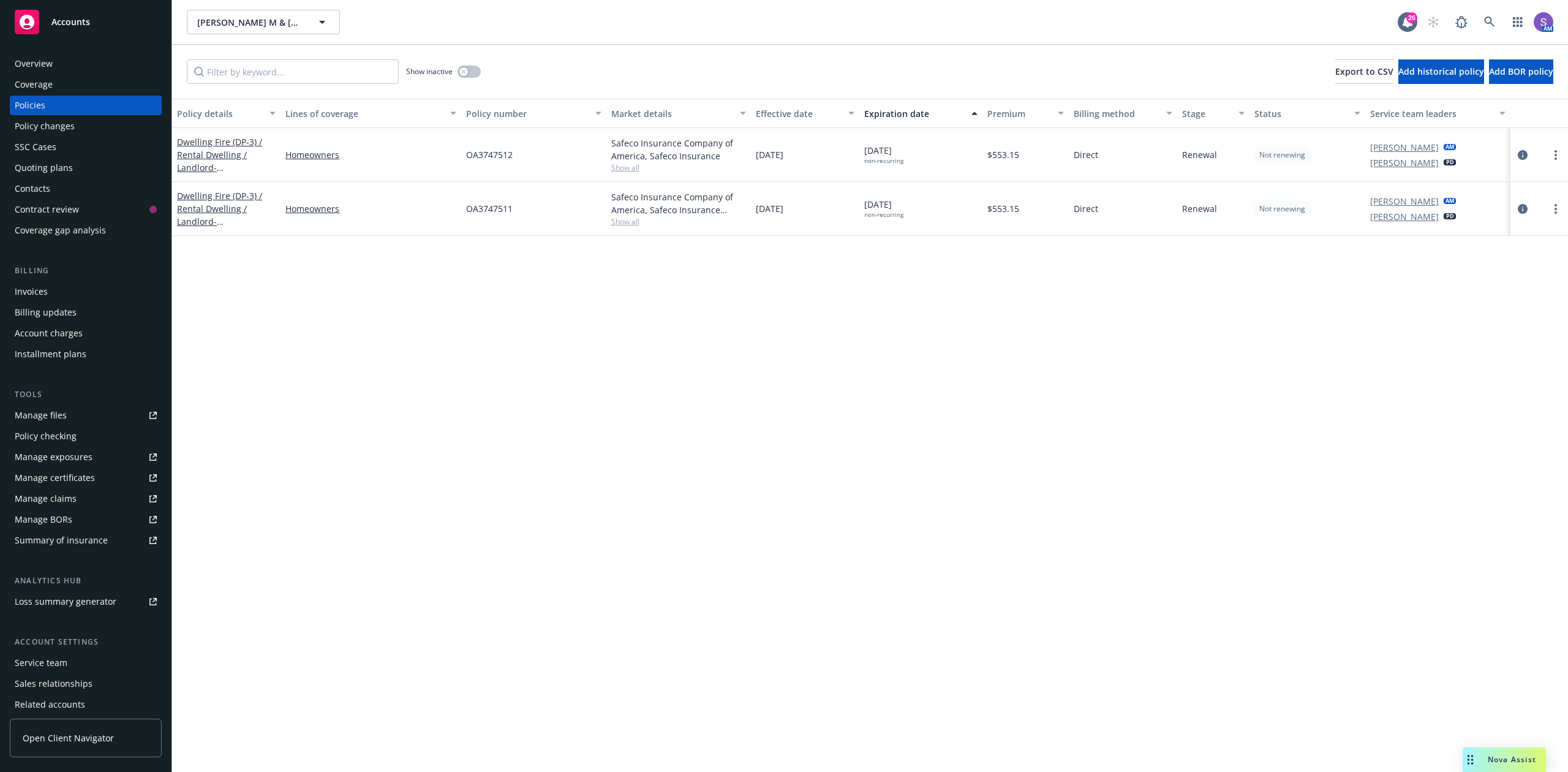
click at [482, 156] on span "OA3747512" at bounding box center [489, 154] width 47 height 13
click at [498, 209] on span "OA3747511" at bounding box center [489, 209] width 47 height 13
click at [1488, 20] on icon at bounding box center [1490, 22] width 11 height 11
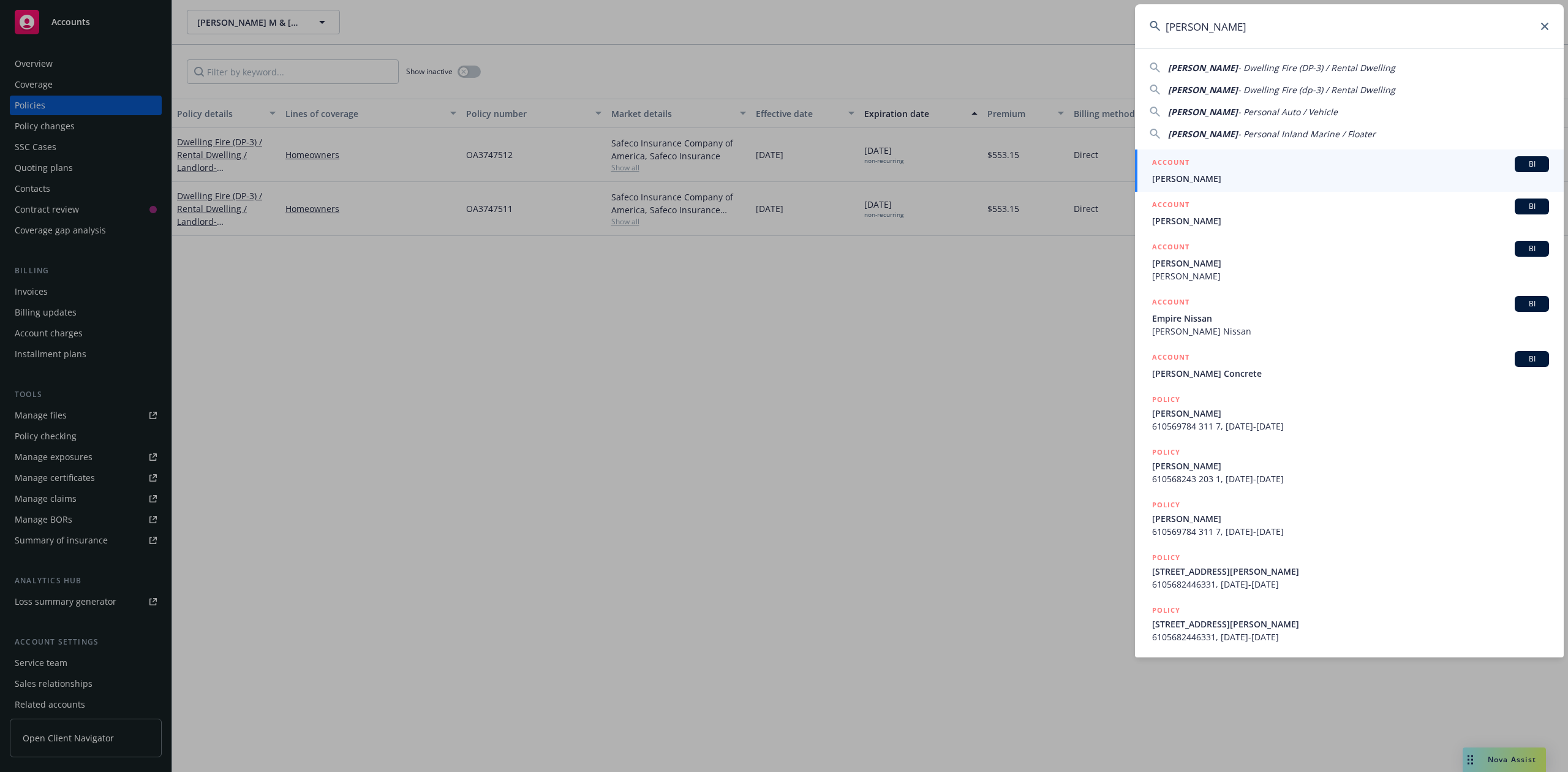
type input "[PERSON_NAME]"
click at [1206, 170] on div "ACCOUNT BI" at bounding box center [1351, 164] width 397 height 16
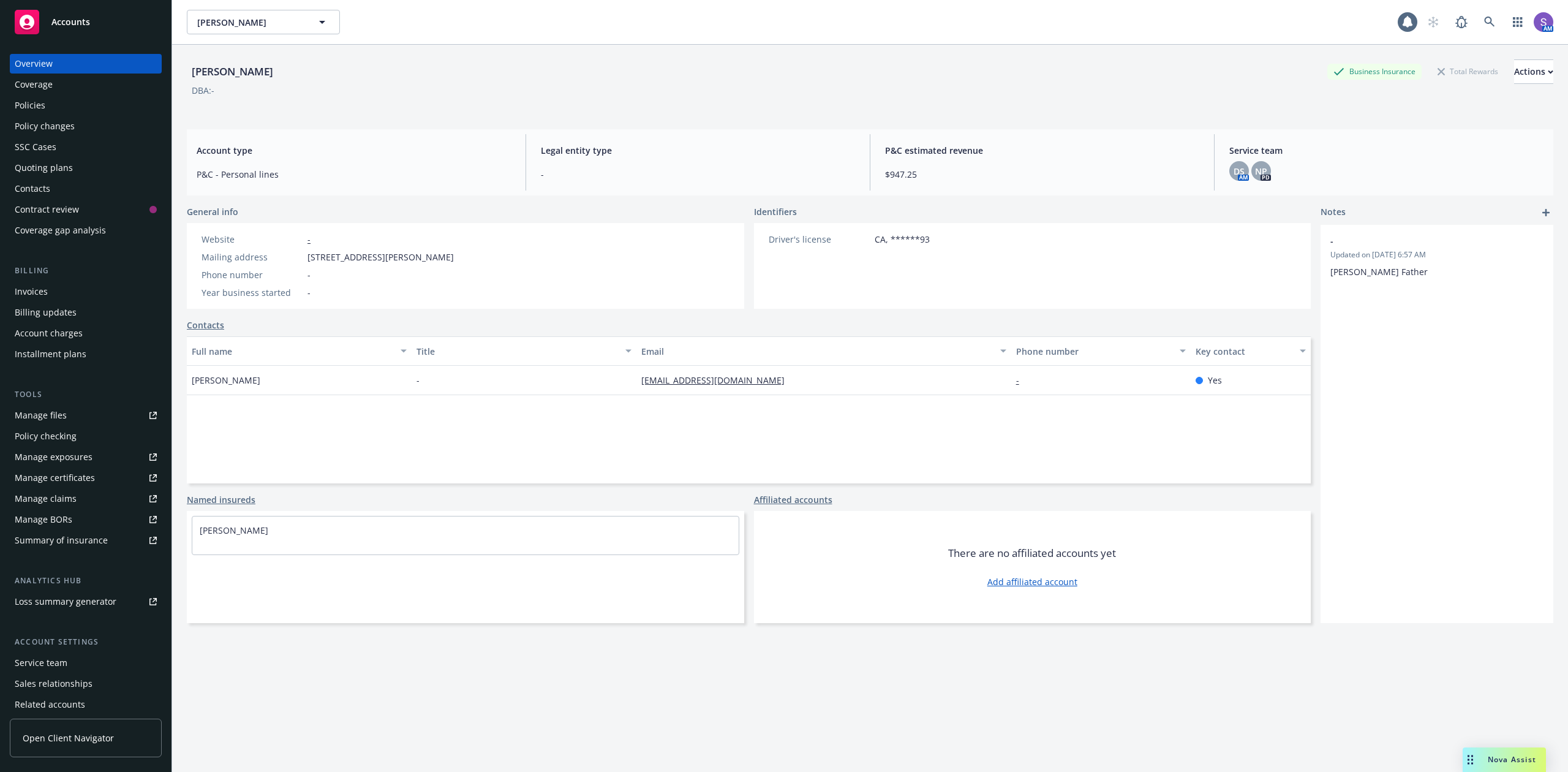
click at [38, 105] on div "Policies" at bounding box center [30, 105] width 31 height 20
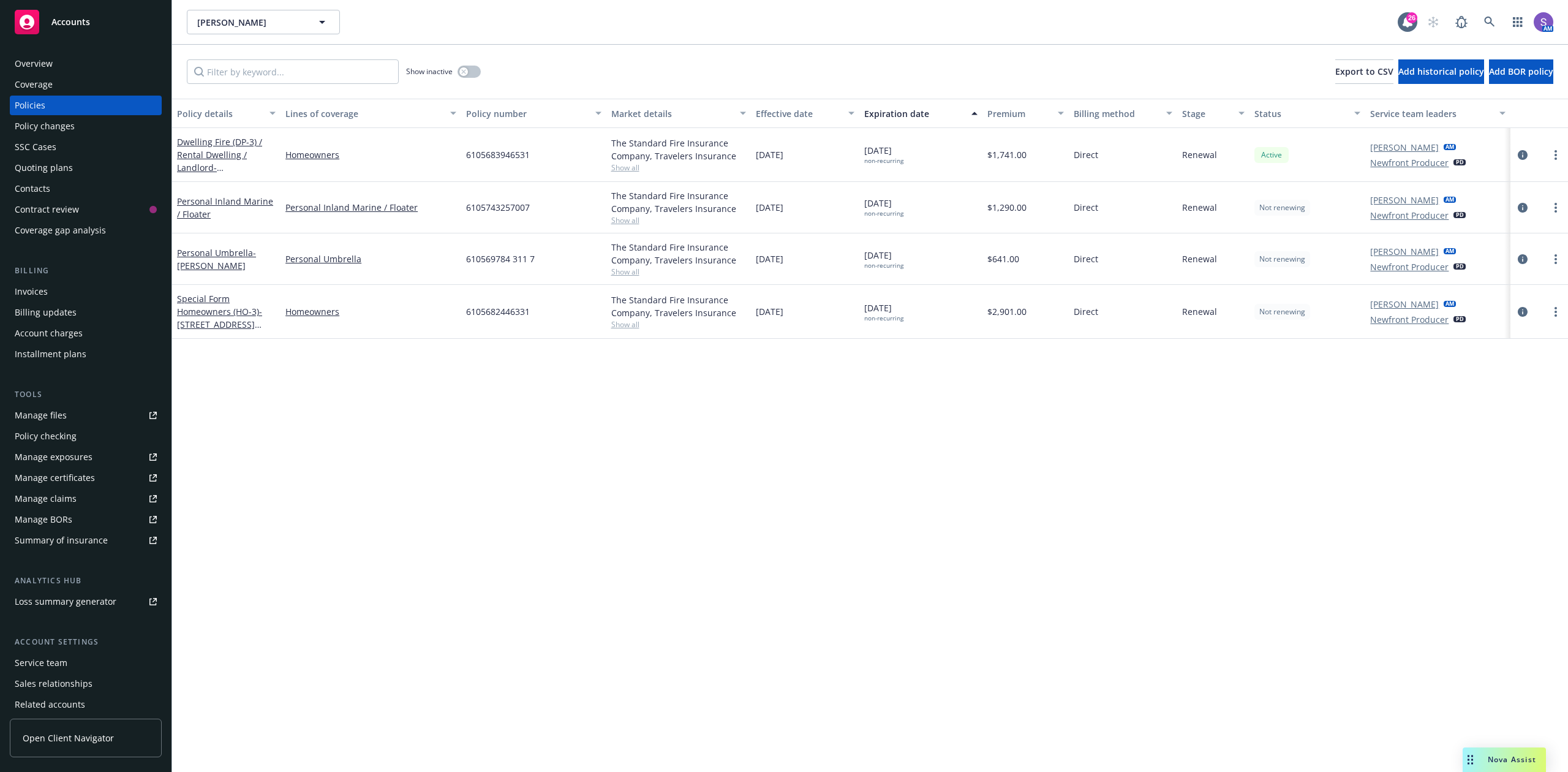
click at [505, 155] on span "6105683946531" at bounding box center [498, 154] width 64 height 13
click at [485, 255] on span "610569784 311 7" at bounding box center [501, 259] width 68 height 13
click at [486, 255] on span "610569784 311 7" at bounding box center [501, 259] width 68 height 13
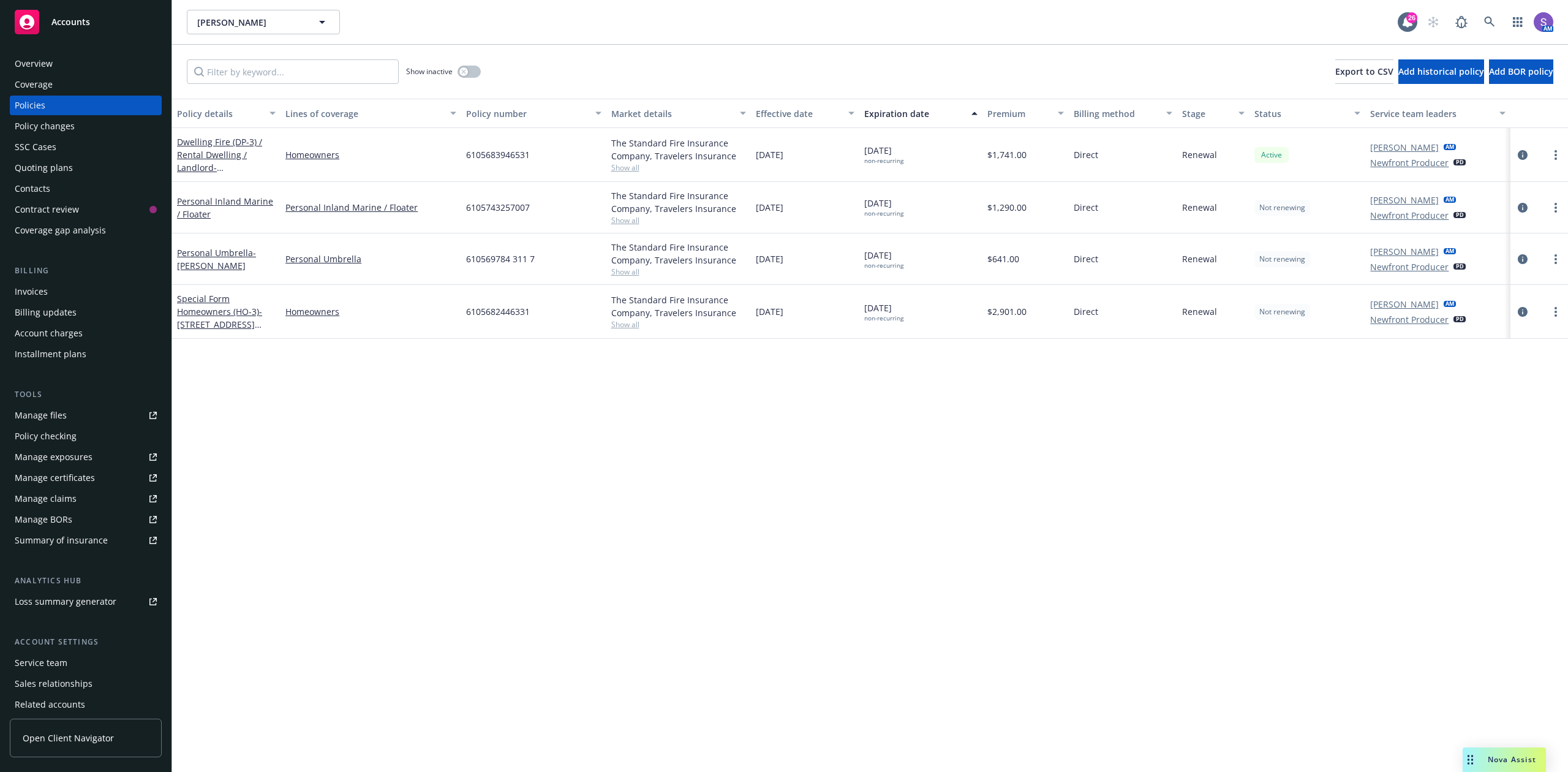
click at [508, 310] on span "6105682446331" at bounding box center [498, 311] width 64 height 13
click at [486, 202] on span "6105743257007" at bounding box center [498, 207] width 64 height 13
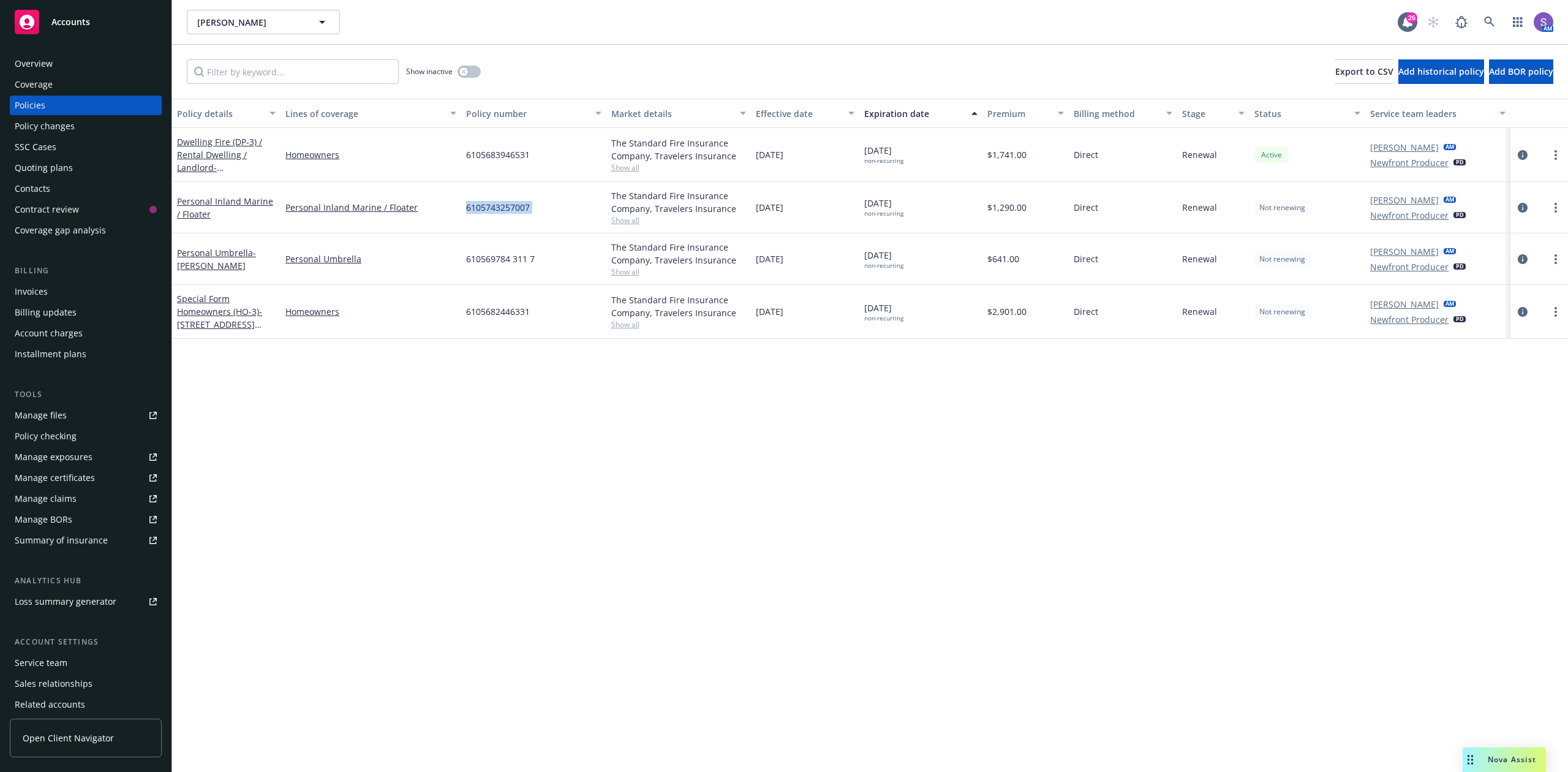
click at [486, 202] on span "6105743257007" at bounding box center [498, 207] width 64 height 13
click at [496, 260] on span "610569784 311 7" at bounding box center [501, 259] width 68 height 13
click at [513, 159] on span "6105683946531" at bounding box center [498, 154] width 64 height 13
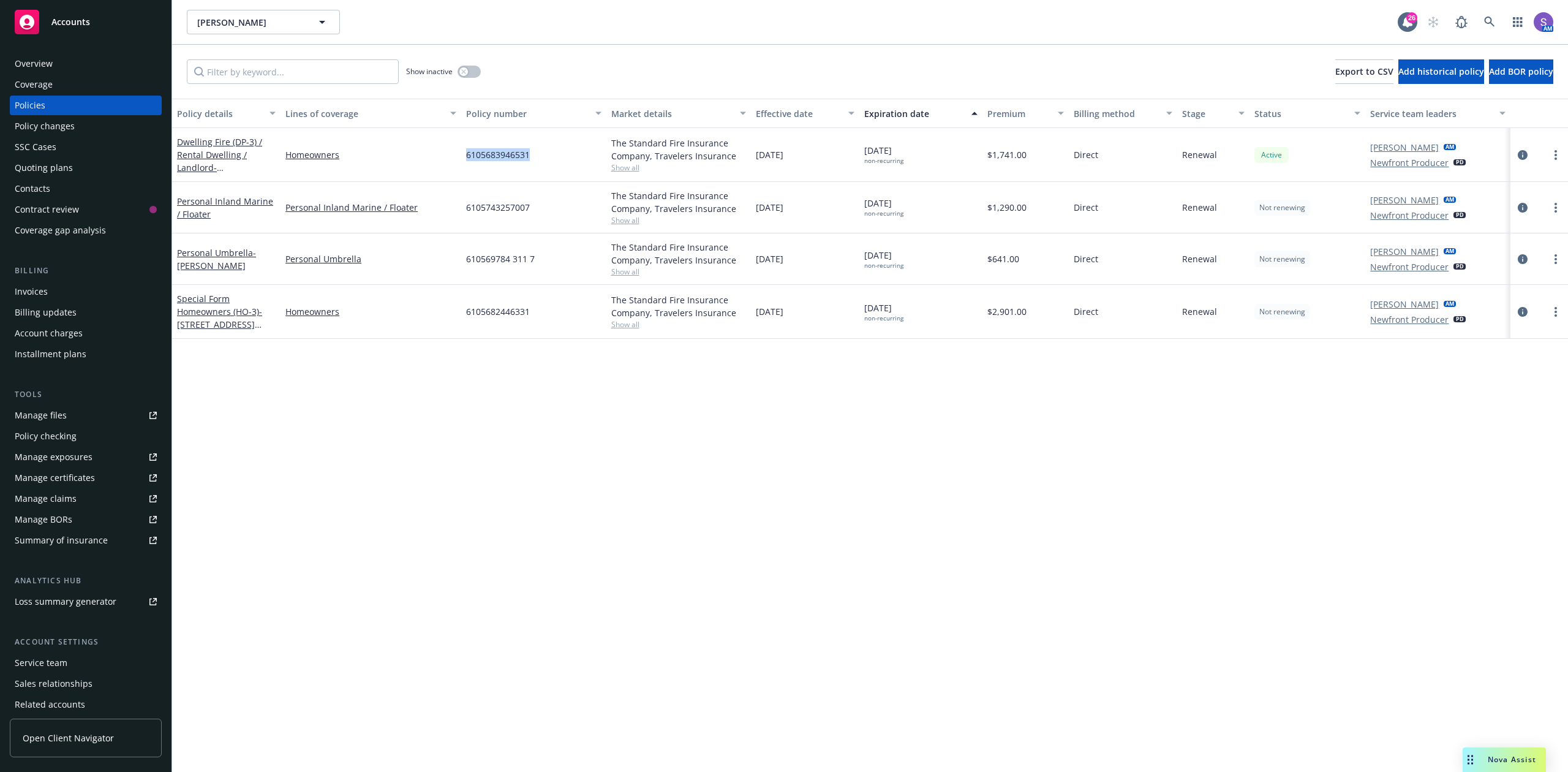
click at [513, 159] on span "6105683946531" at bounding box center [498, 154] width 64 height 13
click at [52, 62] on div "Overview" at bounding box center [86, 64] width 142 height 20
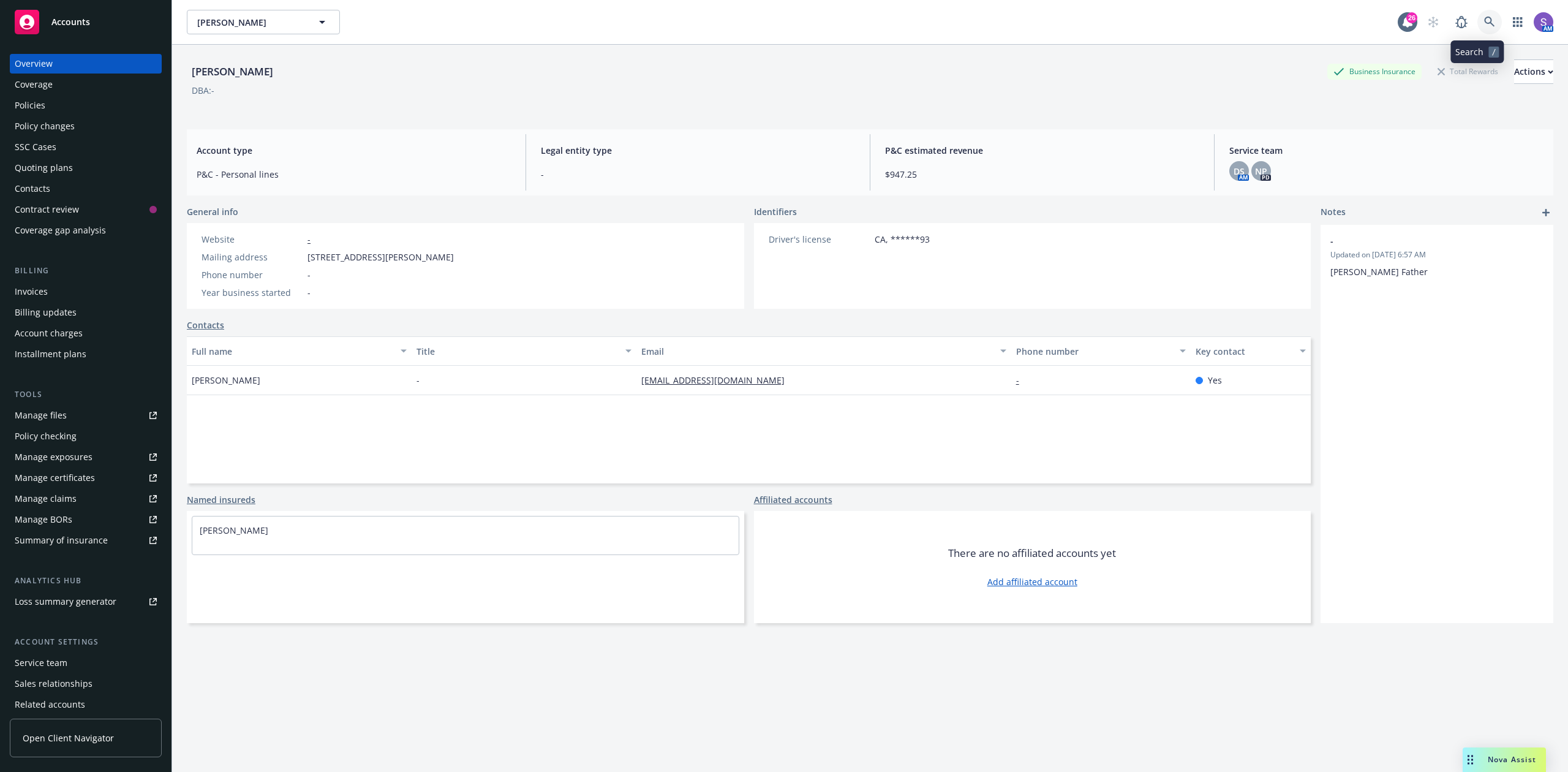
click at [1484, 17] on icon at bounding box center [1490, 22] width 11 height 11
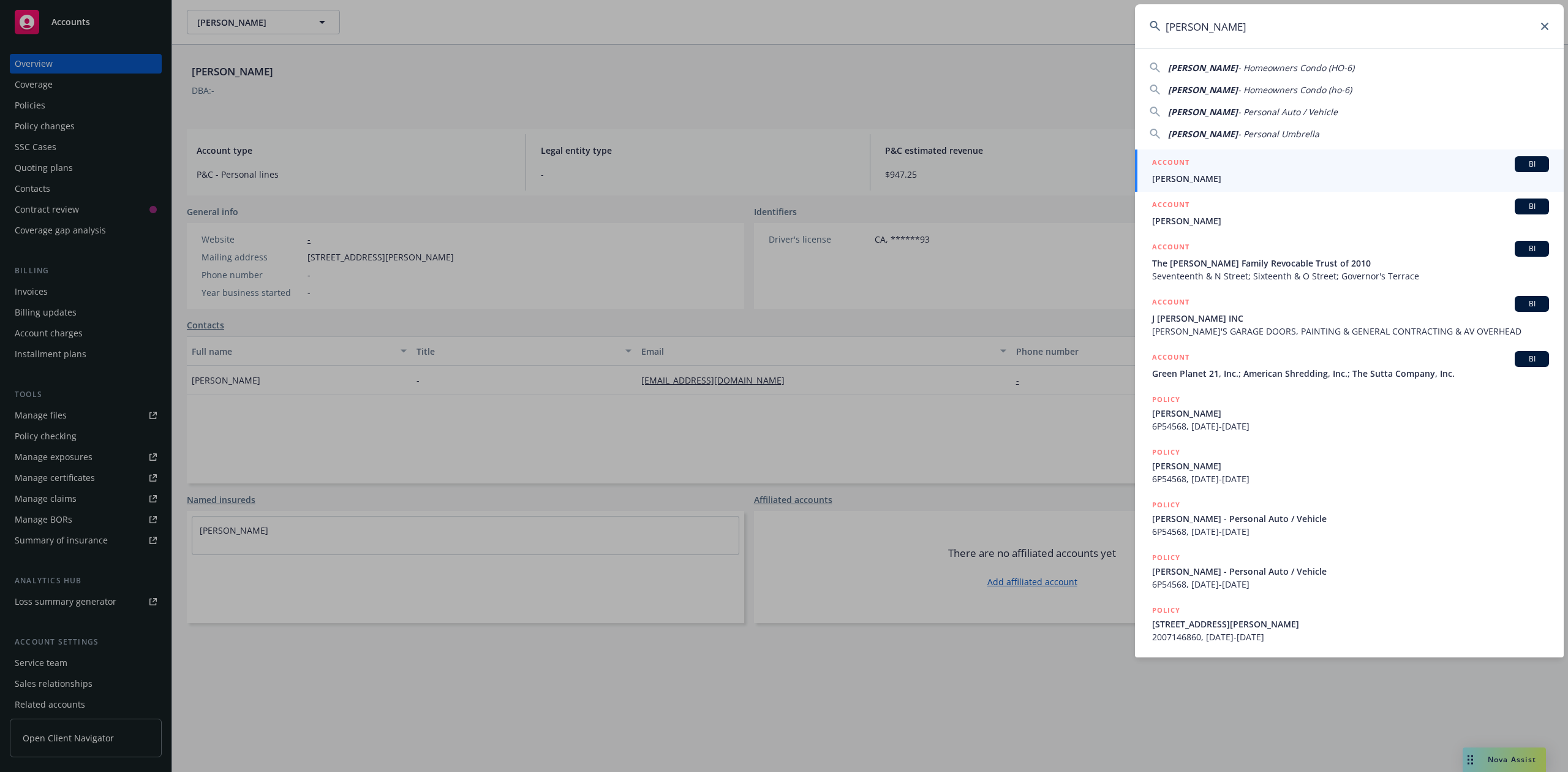
type input "[PERSON_NAME]"
click at [1201, 165] on div "ACCOUNT BI" at bounding box center [1351, 164] width 397 height 16
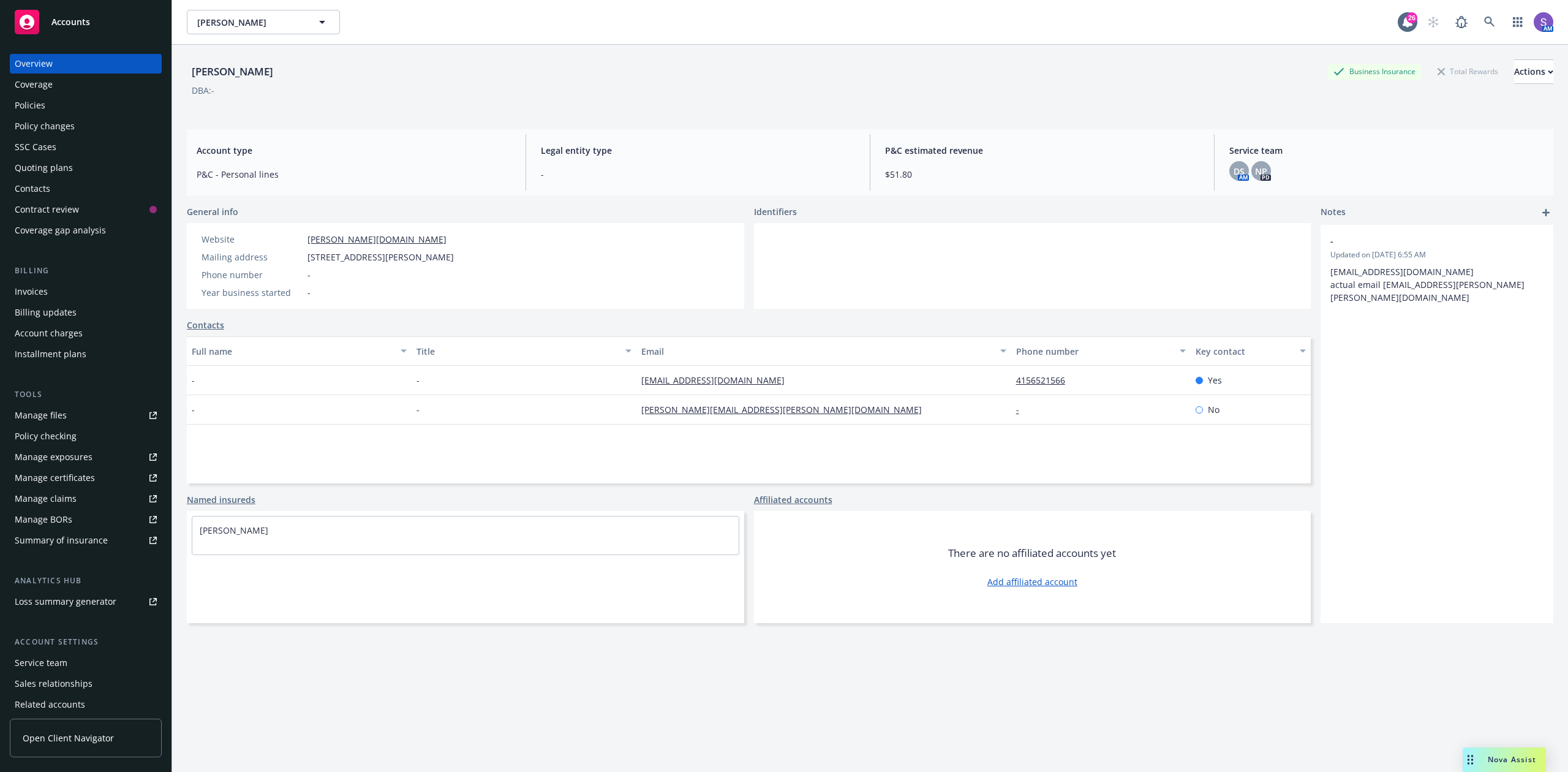
click at [22, 108] on div "Policies" at bounding box center [30, 105] width 31 height 20
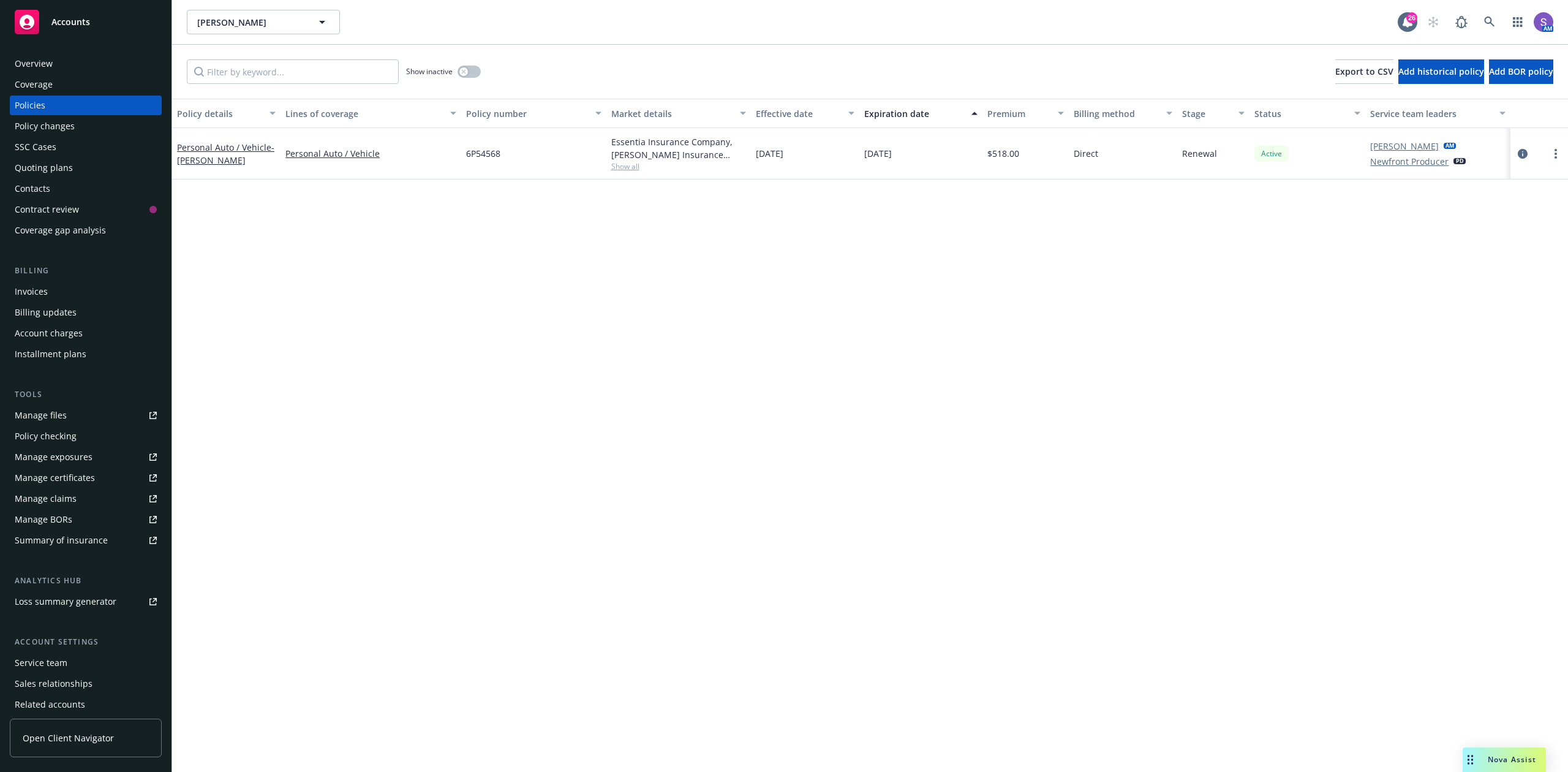
click at [473, 152] on span "6P54568" at bounding box center [483, 154] width 34 height 13
click at [1486, 17] on icon at bounding box center [1489, 22] width 10 height 10
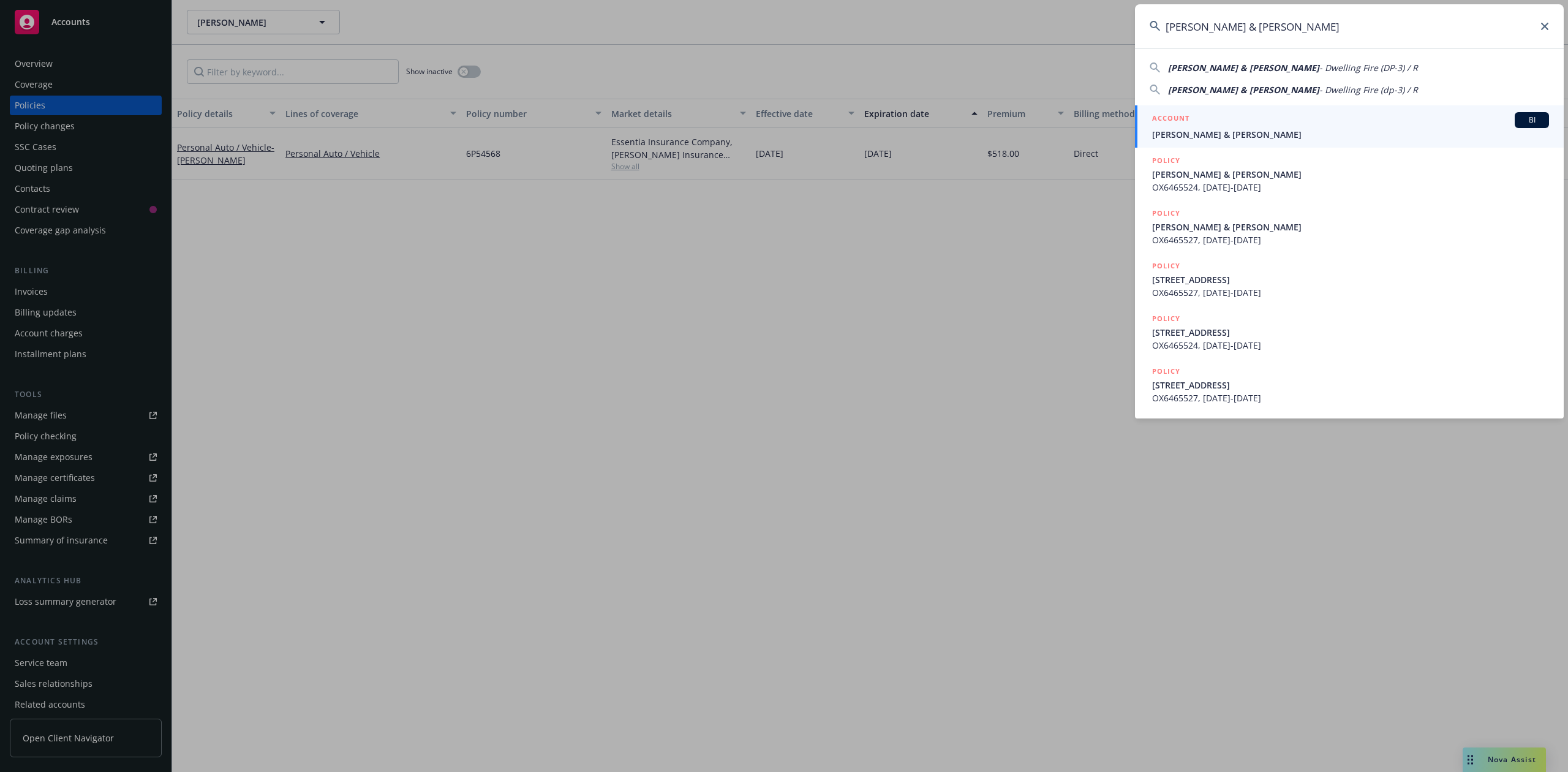
type input "[PERSON_NAME] & [PERSON_NAME]"
click at [1234, 133] on span "[PERSON_NAME] & [PERSON_NAME]" at bounding box center [1351, 134] width 397 height 13
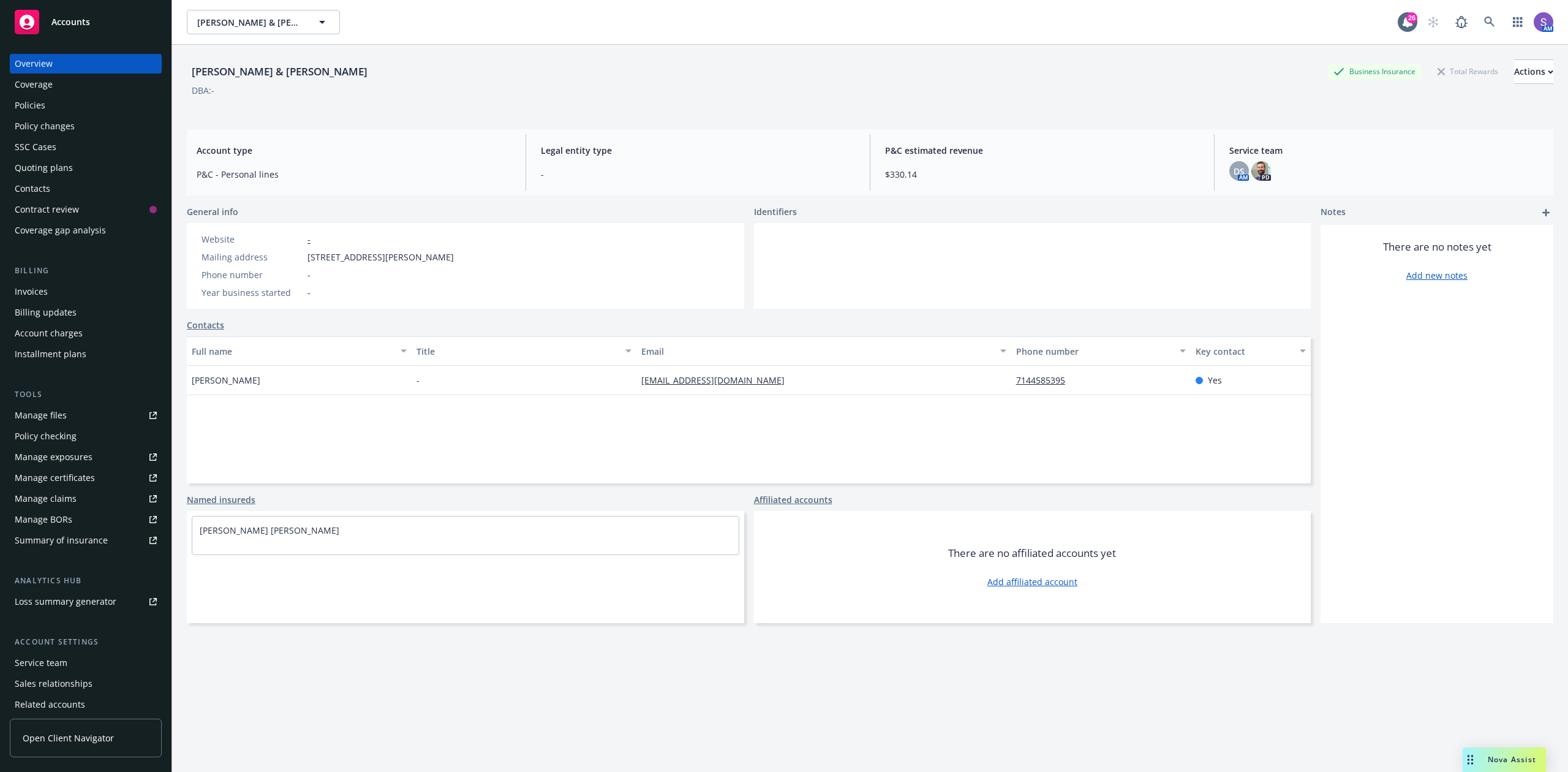
click at [47, 106] on div "Policies" at bounding box center [86, 105] width 142 height 20
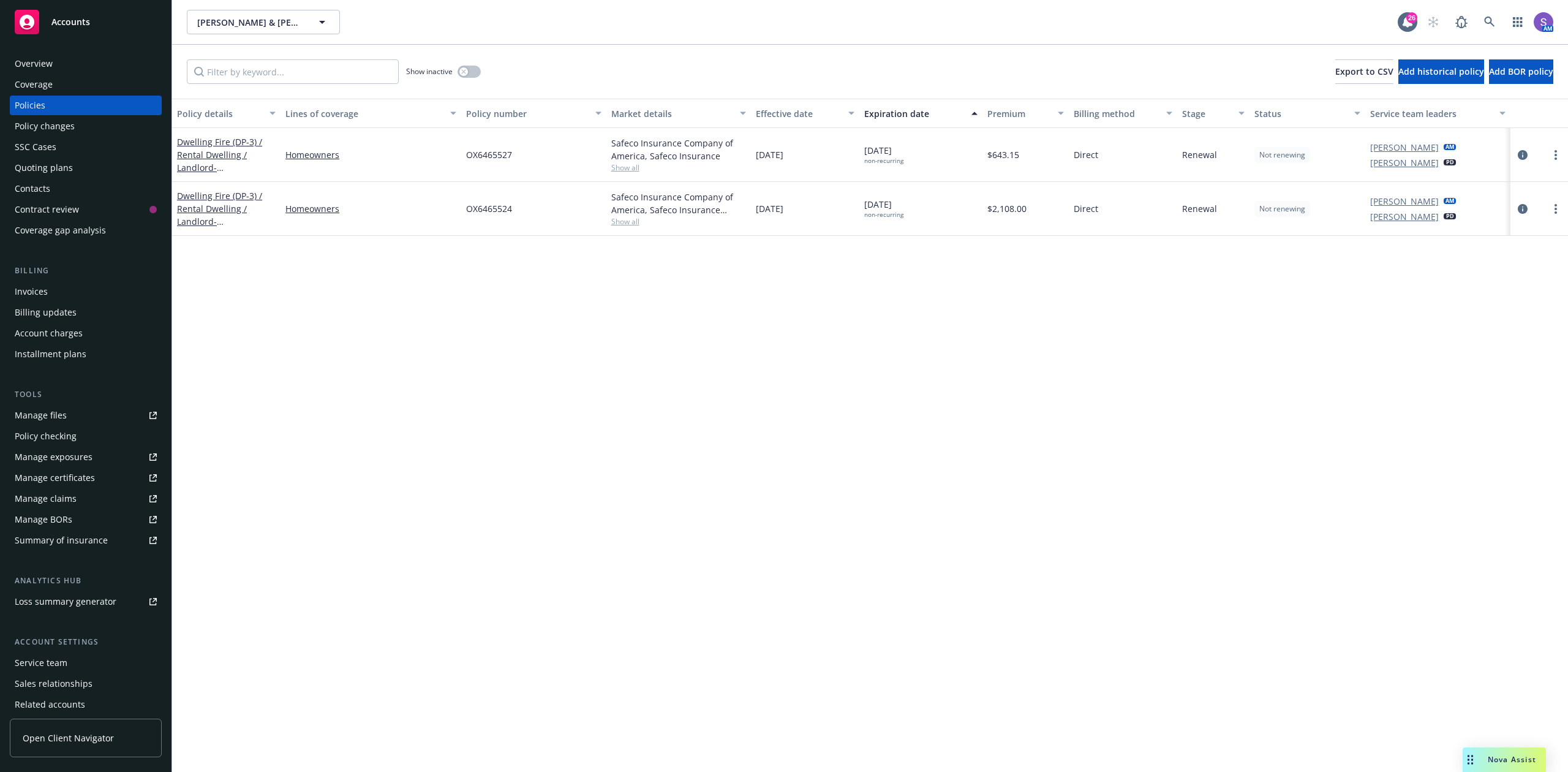
click at [485, 152] on span "OX6465527" at bounding box center [489, 154] width 46 height 13
click at [486, 209] on span "OX6465524" at bounding box center [489, 209] width 46 height 13
click at [1488, 15] on link at bounding box center [1490, 22] width 24 height 24
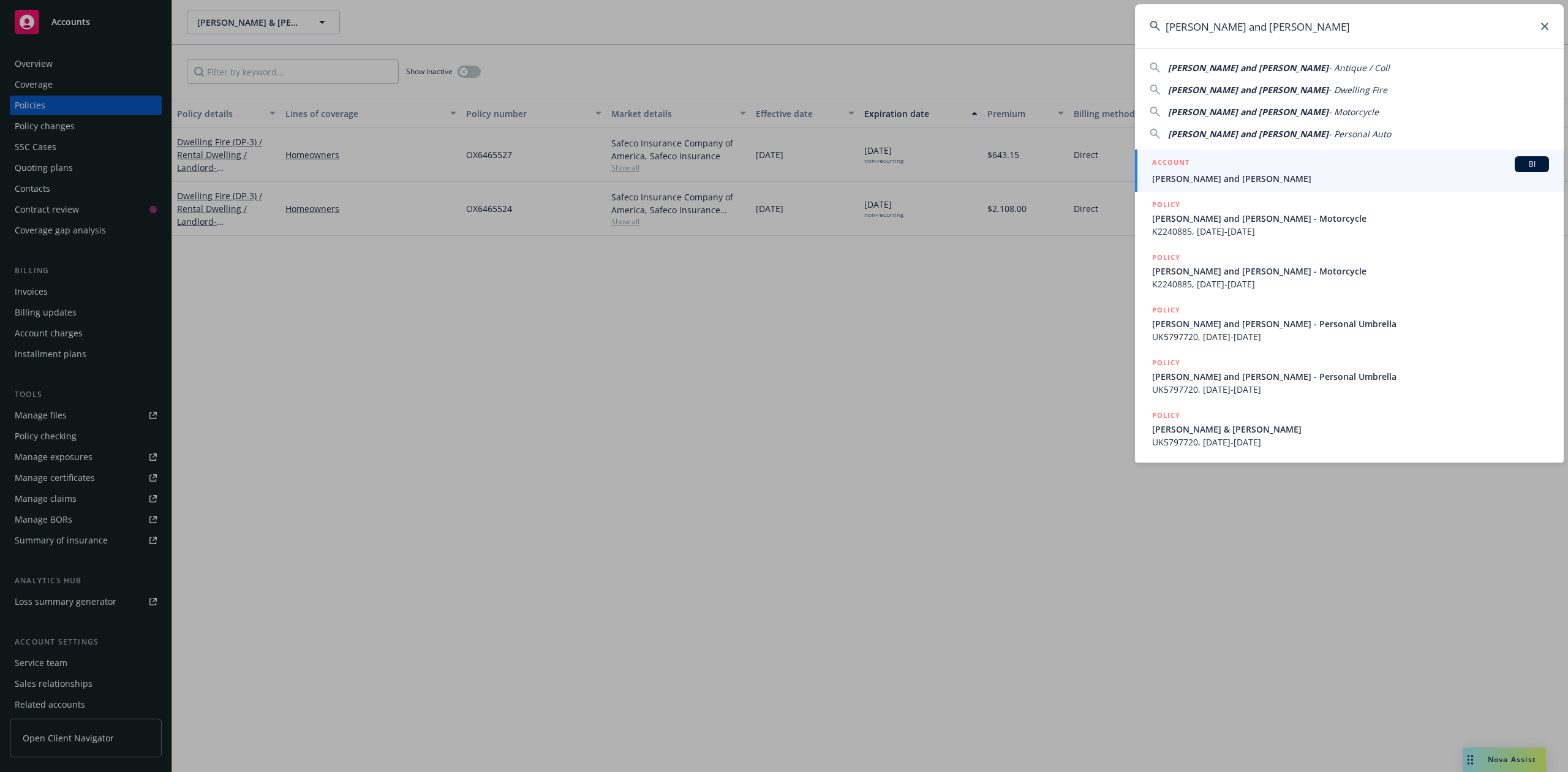
type input "[PERSON_NAME] and [PERSON_NAME]"
click at [1216, 170] on div "ACCOUNT BI" at bounding box center [1351, 164] width 397 height 16
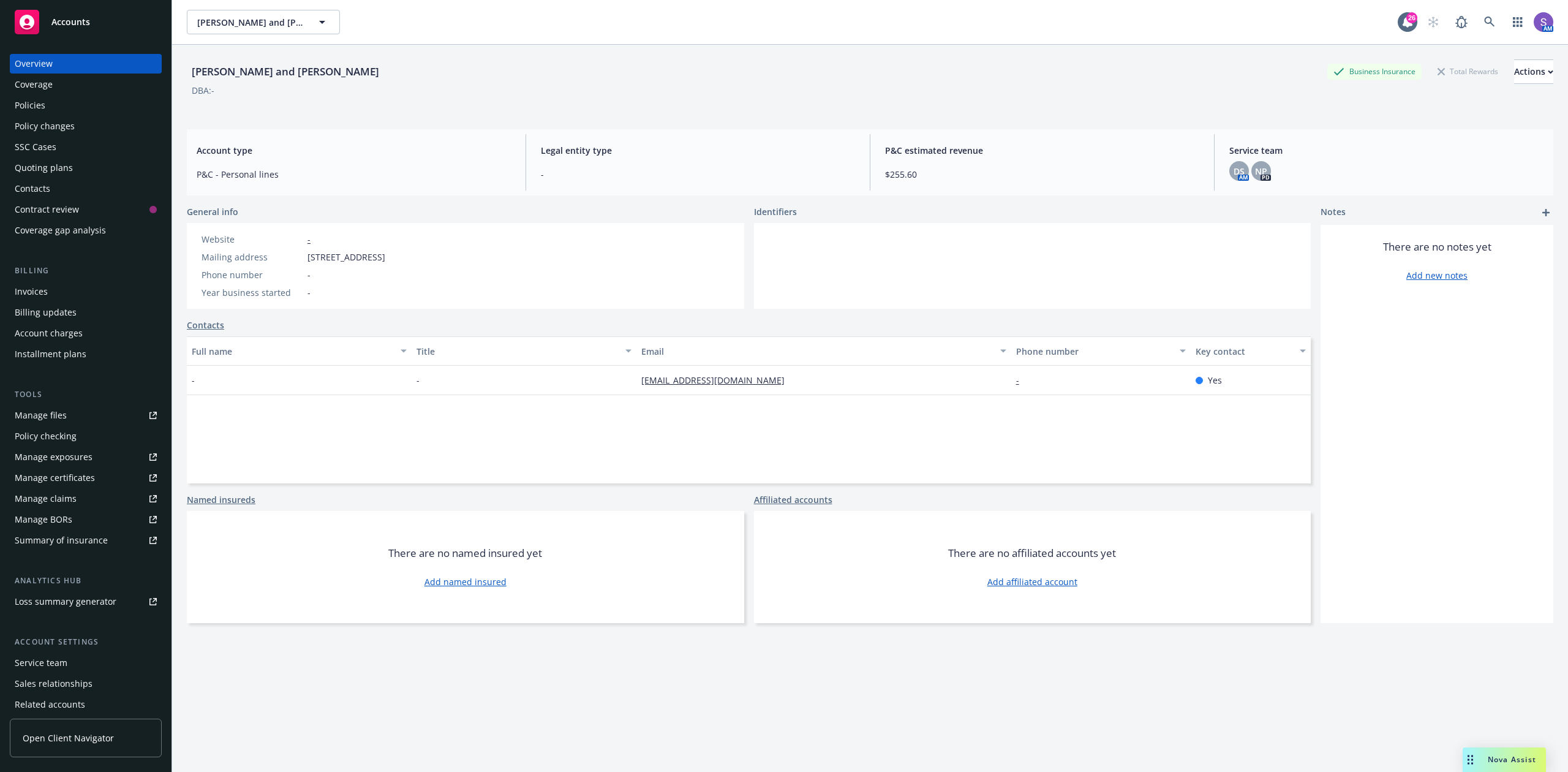
click at [26, 101] on div "Policies" at bounding box center [30, 105] width 31 height 20
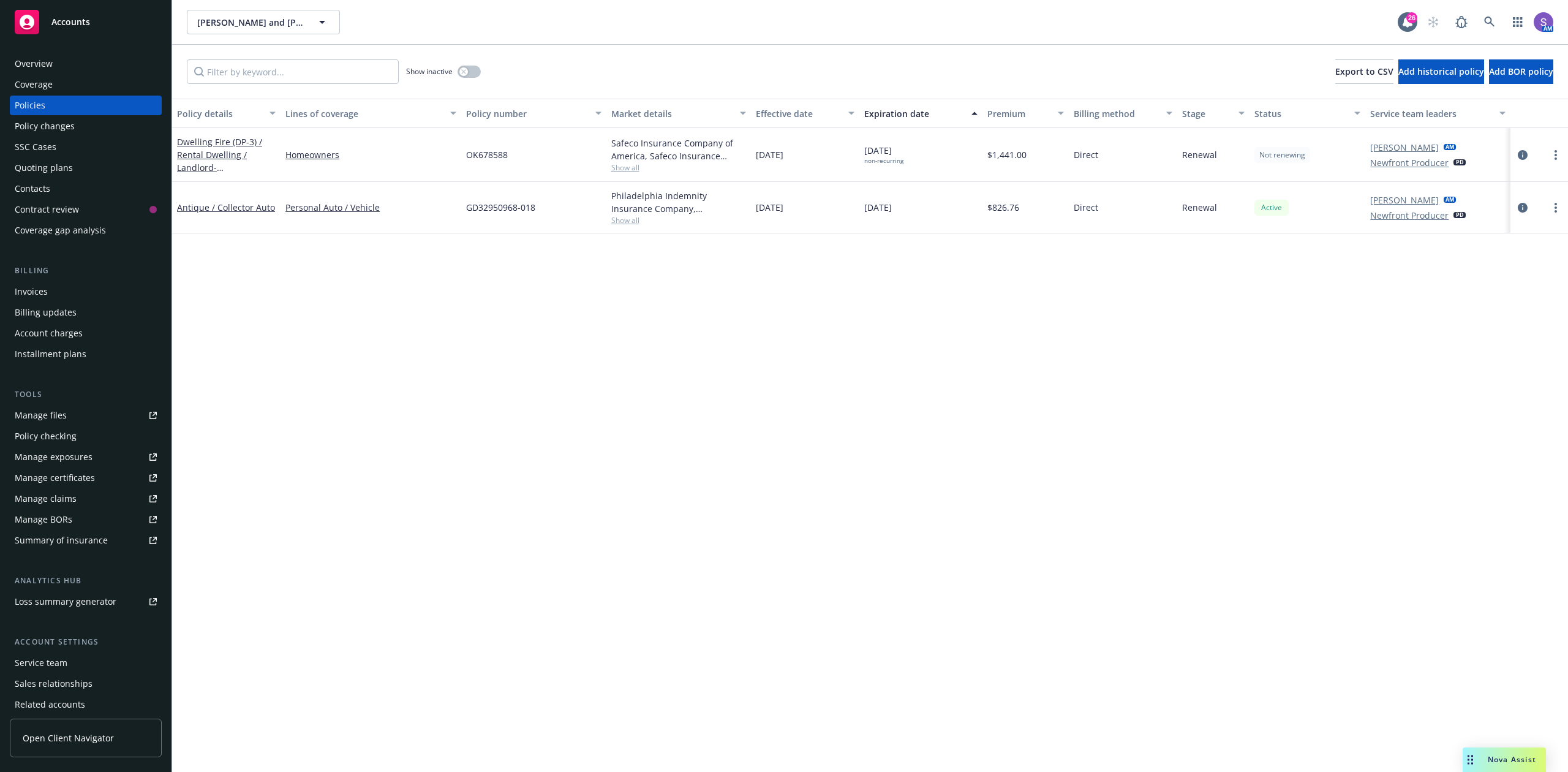
click at [494, 154] on span "OK678588" at bounding box center [487, 154] width 42 height 13
